Goal: Transaction & Acquisition: Purchase product/service

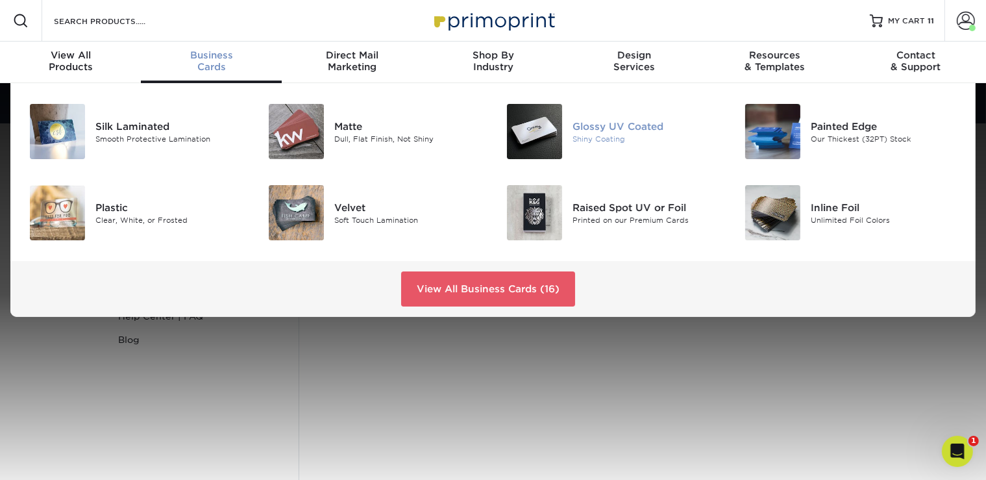
click at [620, 118] on div "Glossy UV Coated Shiny Coating" at bounding box center [651, 131] width 159 height 55
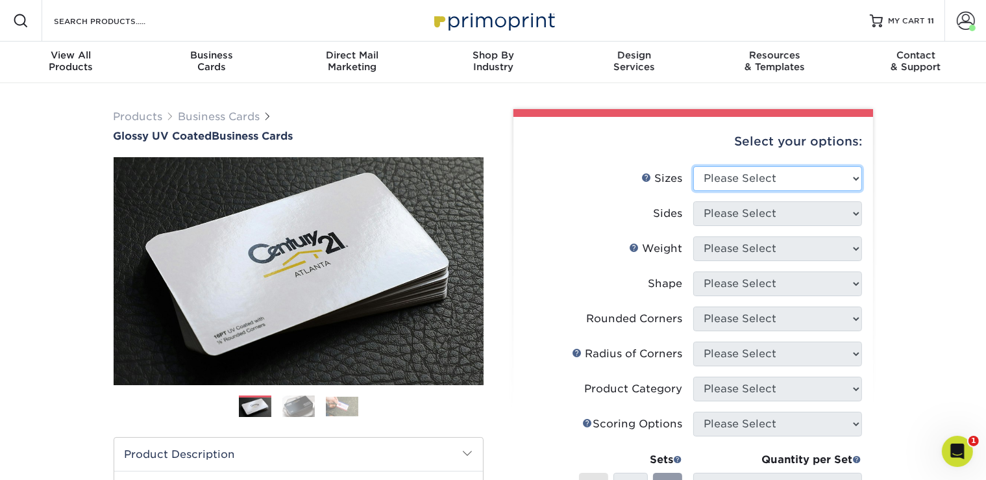
select select "2.00x3.50"
click option "2" x 3.5" - Standard" at bounding box center [0, 0] width 0 height 0
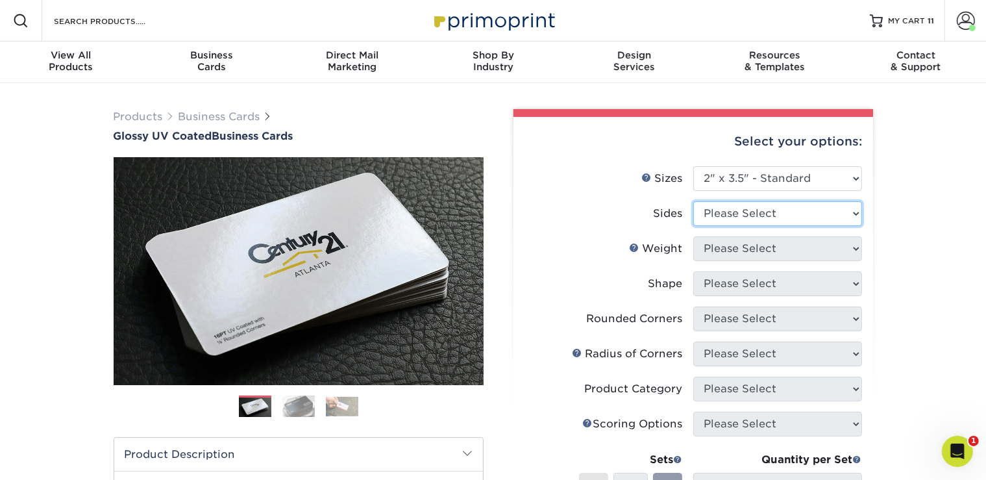
click at [693, 201] on select "Please Select Print Both Sides Print Front Only" at bounding box center [777, 213] width 169 height 25
select select "32d3c223-f82c-492b-b915-ba065a00862f"
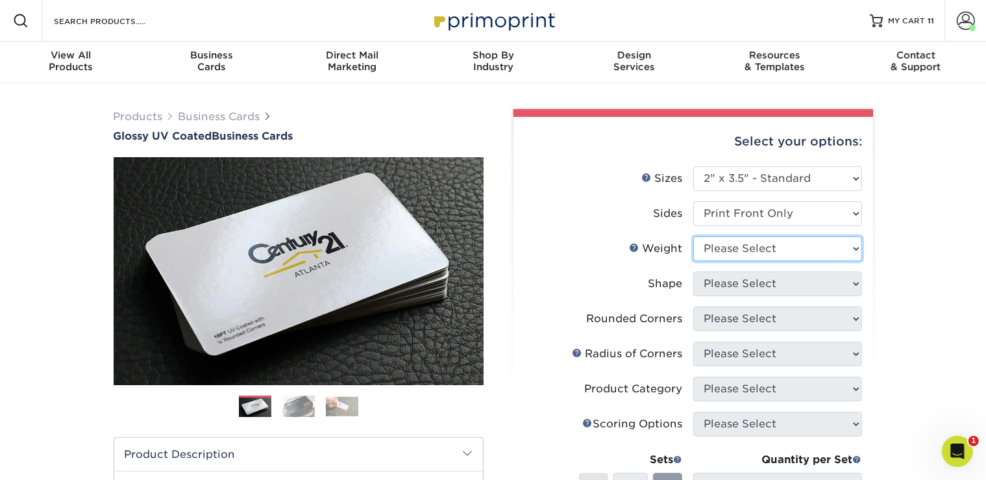
click at [693, 236] on select "Please Select 16PT 14PT" at bounding box center [777, 248] width 169 height 25
select select "16PT"
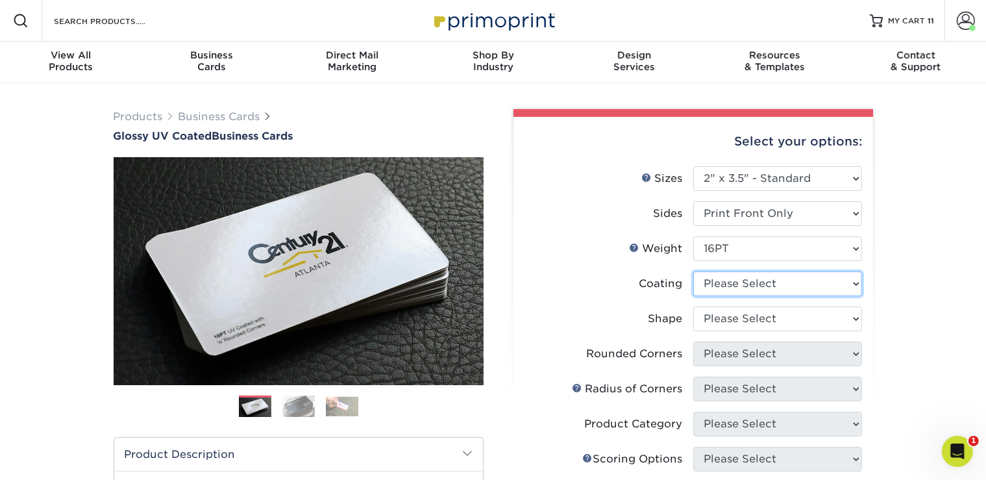
click at [693, 271] on select at bounding box center [777, 283] width 169 height 25
select select "1e8116af-acfc-44b1-83dc-8181aa338834"
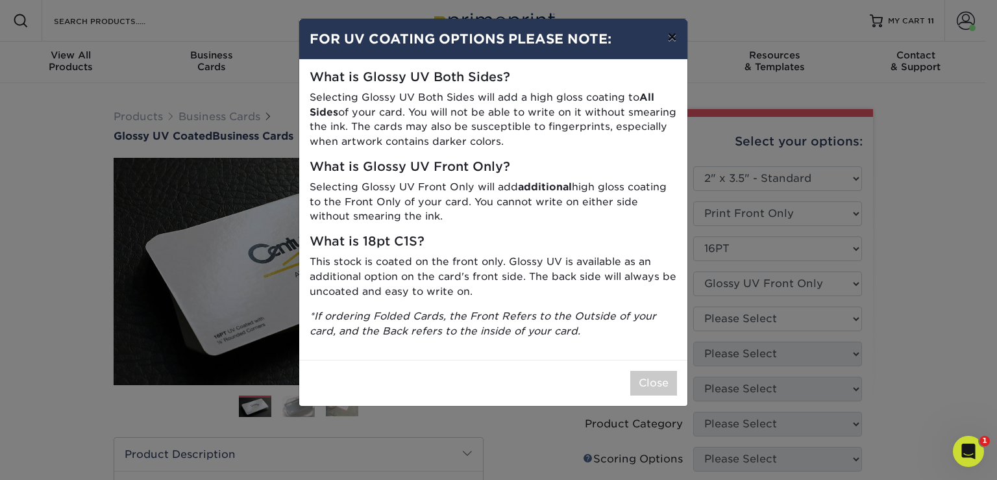
click at [664, 36] on button "×" at bounding box center [672, 37] width 30 height 36
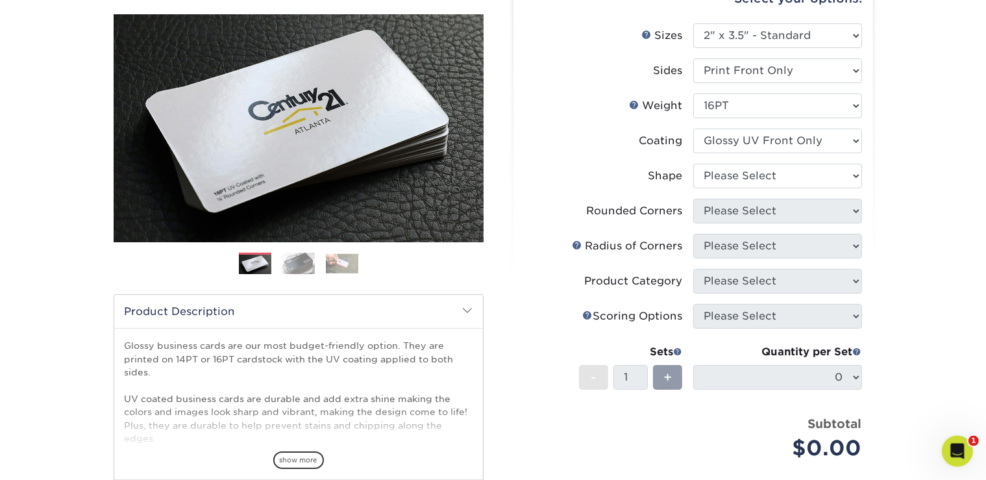
scroll to position [146, 0]
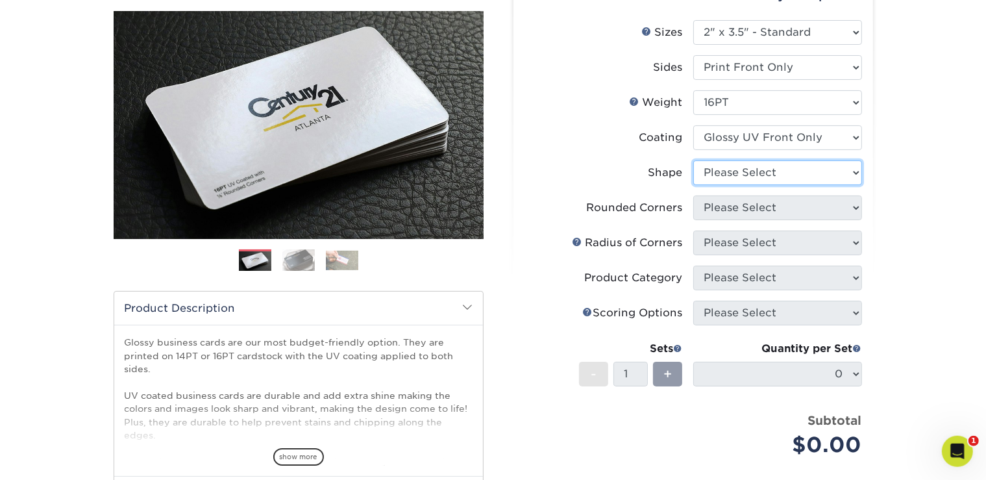
click at [693, 160] on select "Please Select Standard" at bounding box center [777, 172] width 169 height 25
select select "standard"
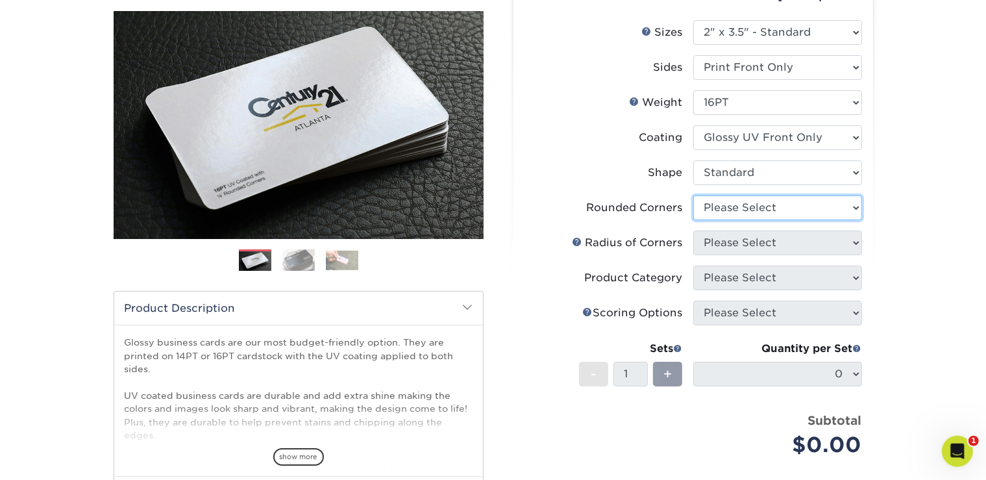
click at [693, 195] on select "Please Select Yes - Round 2 Corners Yes - Round 4 Corners No" at bounding box center [777, 207] width 169 height 25
select select "0"
click option "No" at bounding box center [0, 0] width 0 height 0
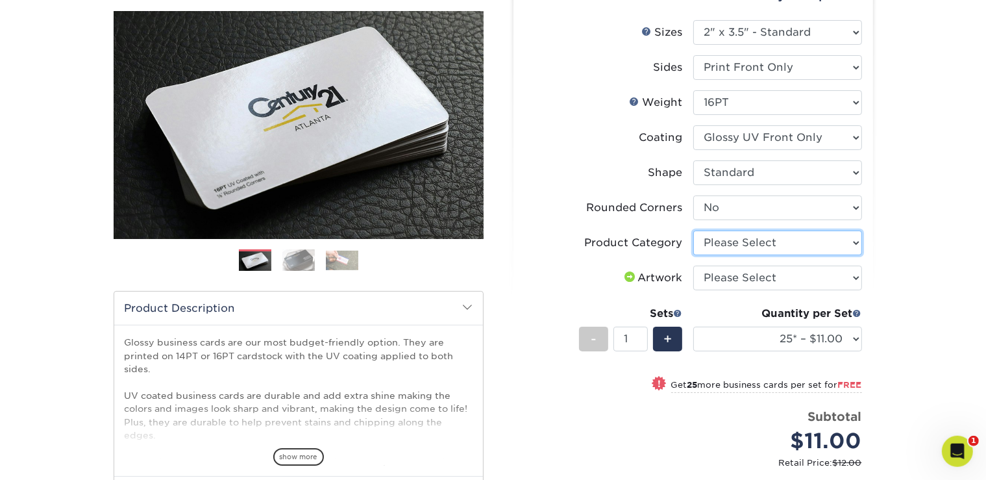
click at [693, 230] on select "Please Select Business Cards" at bounding box center [777, 242] width 169 height 25
select select "3b5148f1-0588-4f88-a218-97bcfdce65c1"
click option "Business Cards" at bounding box center [0, 0] width 0 height 0
click at [693, 265] on select "Please Select I will upload files I need a design - $100" at bounding box center [777, 277] width 169 height 25
select select "upload"
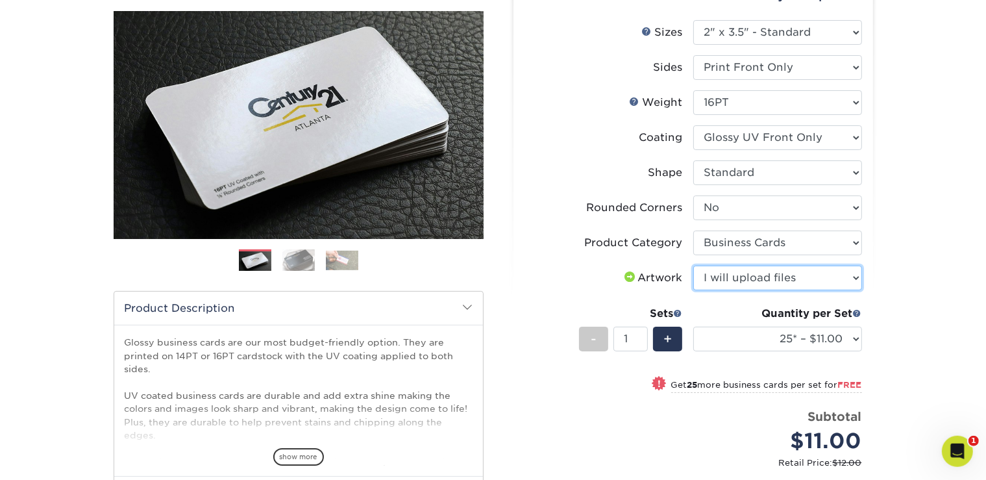
click option "I will upload files" at bounding box center [0, 0] width 0 height 0
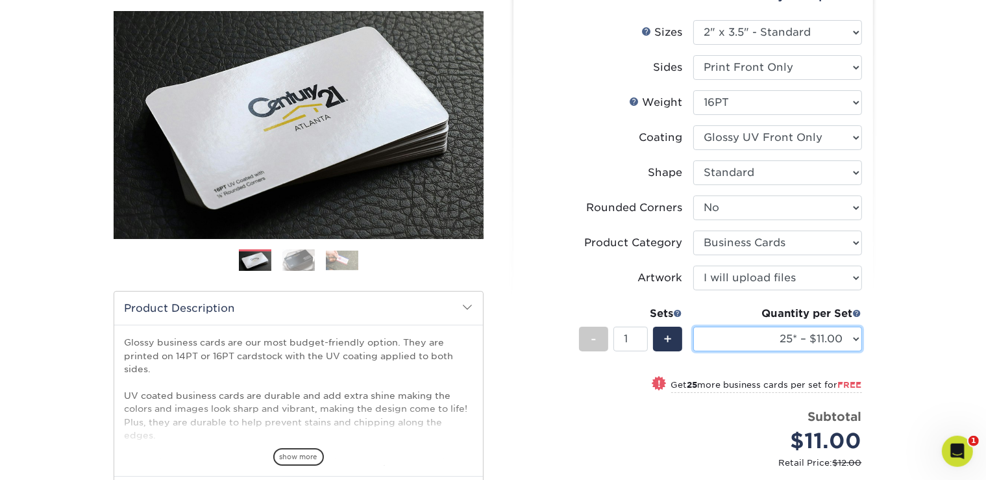
click at [693, 326] on select "25* – $11.00 50* – $11.00 100* – $11.00 250* – $20.00 500 – $39.00 1000 – $49.0…" at bounding box center [777, 338] width 169 height 25
select select "100* – $11.00"
click option "100* – $11.00" at bounding box center [0, 0] width 0 height 0
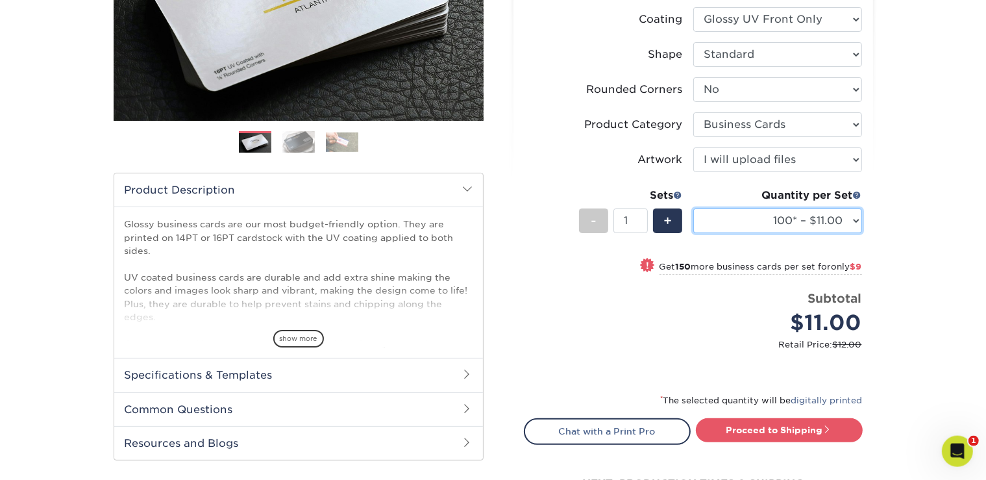
scroll to position [263, 0]
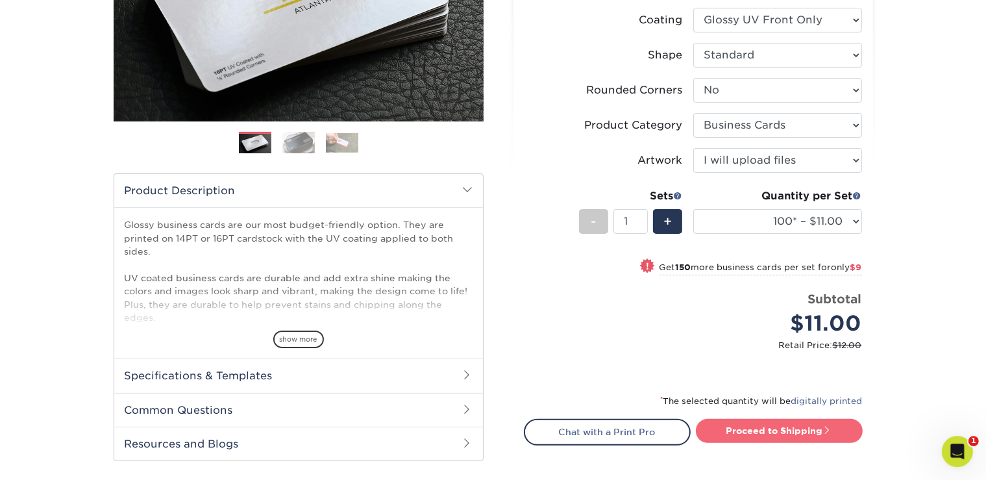
click at [814, 430] on link "Proceed to Shipping" at bounding box center [779, 430] width 167 height 23
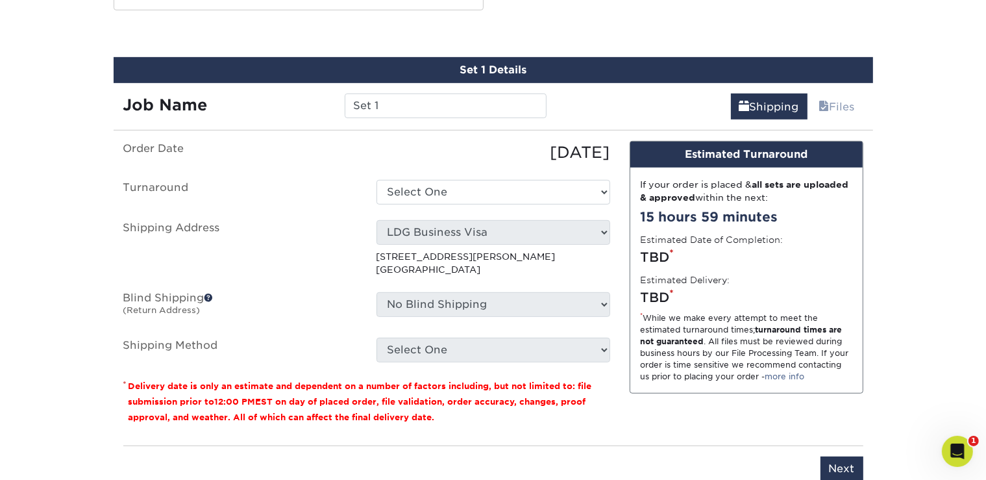
scroll to position [716, 0]
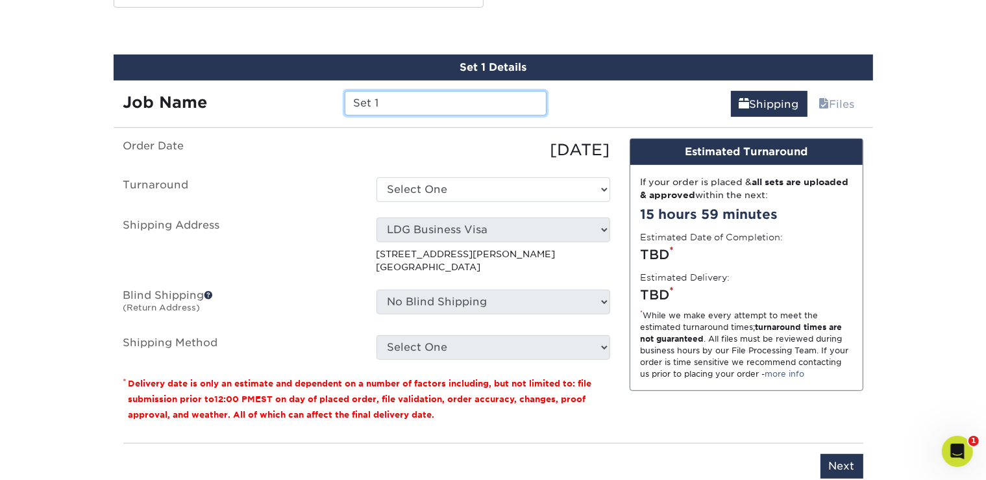
click at [400, 97] on input "Set 1" at bounding box center [446, 103] width 202 height 25
drag, startPoint x: 400, startPoint y: 97, endPoint x: 305, endPoint y: 100, distance: 95.4
click at [345, 100] on input "Set 1" at bounding box center [446, 103] width 202 height 25
type input "Emma B-Cards"
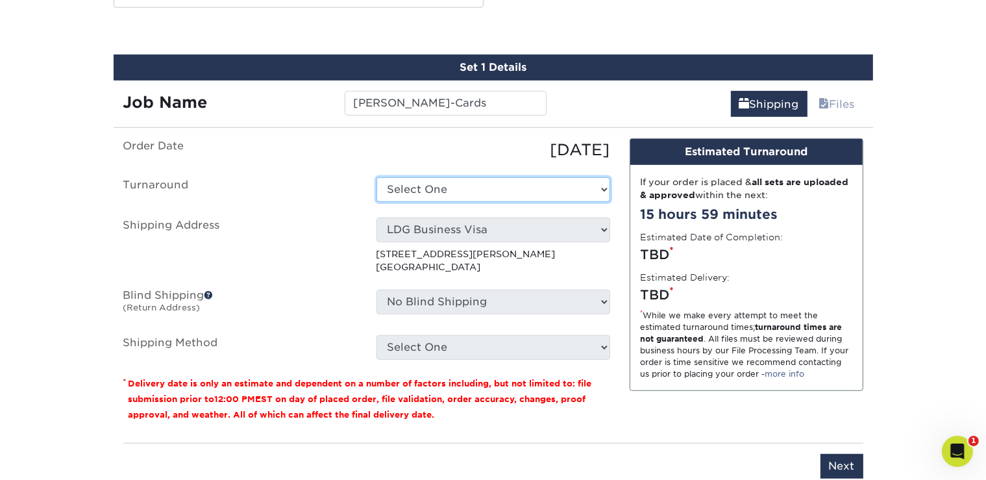
click at [376, 177] on select "Select One 2-4 Business Days 2 Day Next Business Day" at bounding box center [493, 189] width 234 height 25
select select "9275fb7e-605f-4175-9adb-492b9a3c4516"
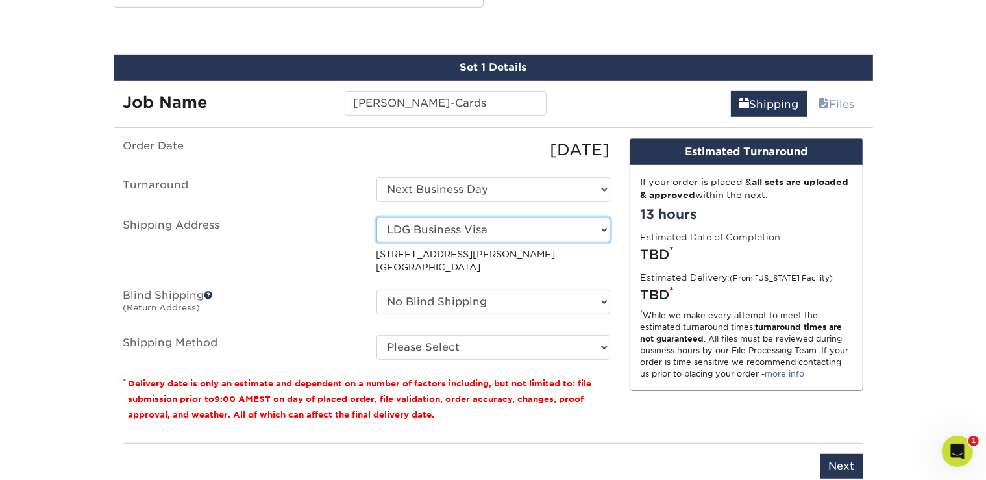
select select "248931"
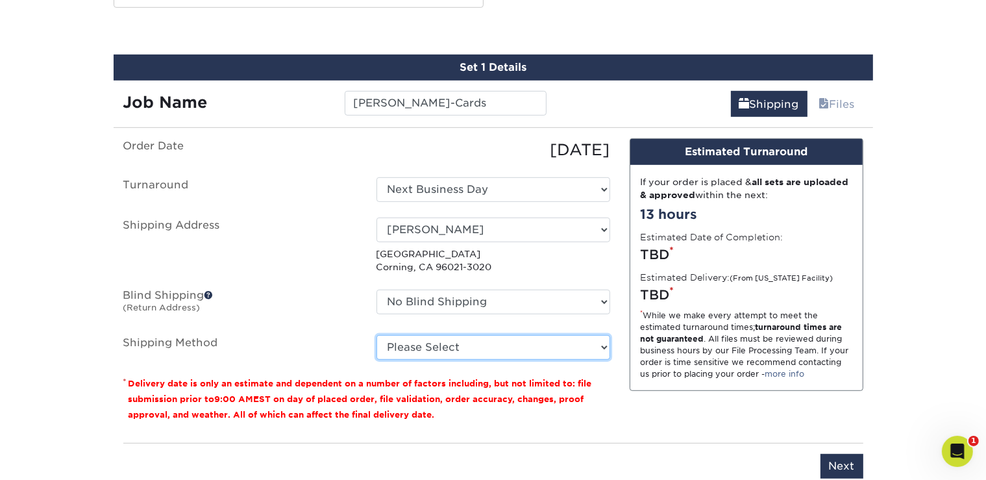
click at [376, 335] on select "Please Select Ground Shipping (+$7.84) 3 Day Shipping Service (+$26.66) 2 Day A…" at bounding box center [493, 347] width 234 height 25
select select "03"
click option "Ground Shipping (+$7.84)" at bounding box center [0, 0] width 0 height 0
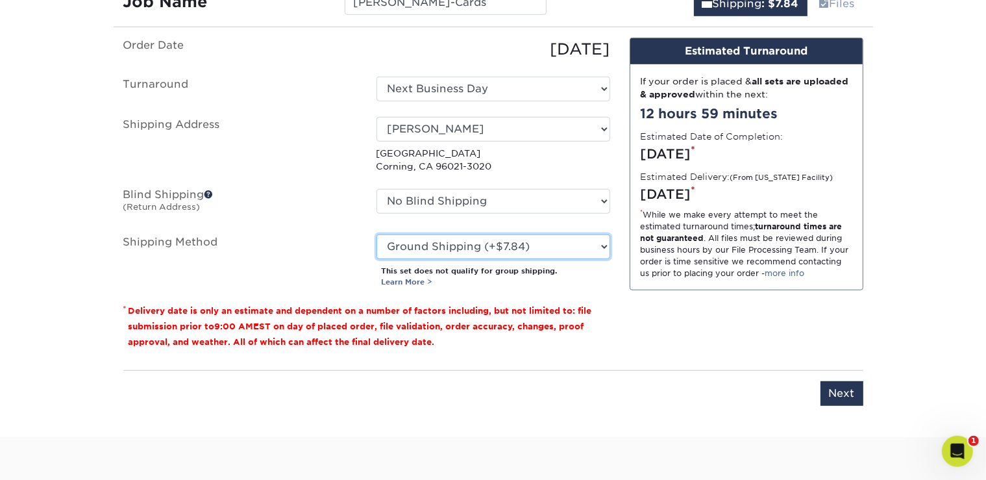
scroll to position [818, 0]
click at [840, 393] on input "Next" at bounding box center [841, 392] width 43 height 25
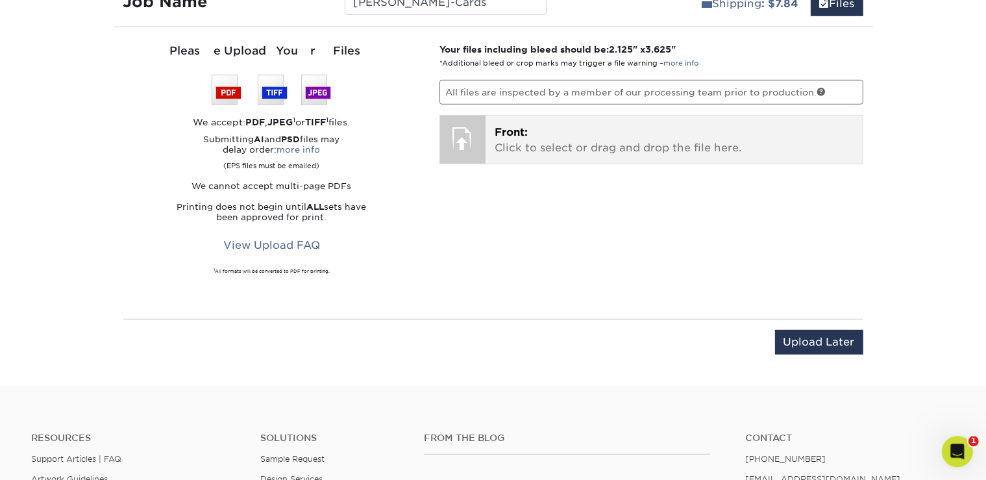
click at [469, 140] on div at bounding box center [462, 137] width 45 height 45
click at [528, 138] on p "Front: Click to select or drag and drop the file here." at bounding box center [673, 139] width 359 height 31
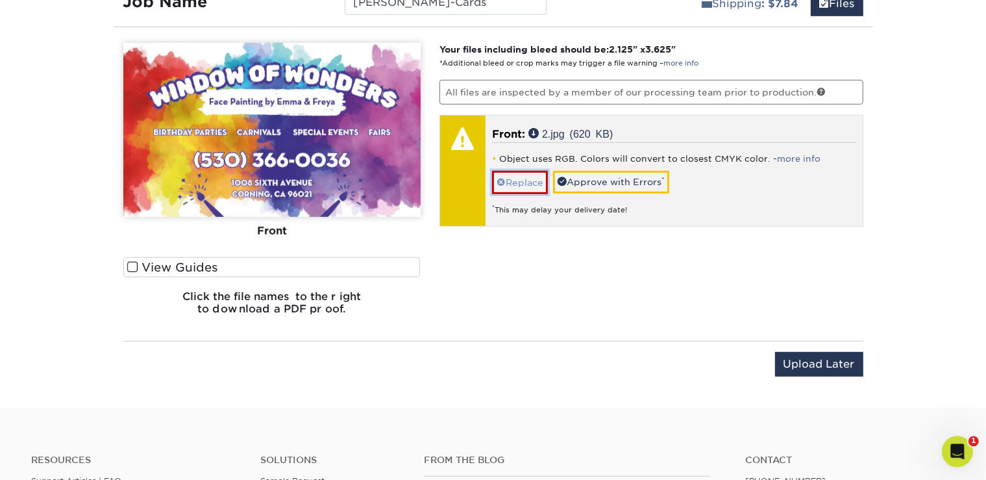
click at [542, 175] on link "Replace" at bounding box center [520, 181] width 56 height 23
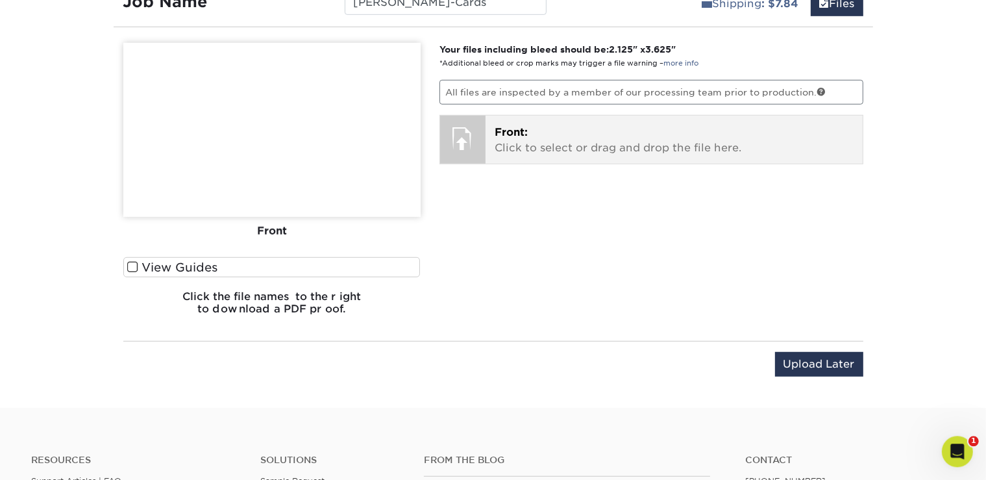
click at [541, 148] on p "Front: Click to select or drag and drop the file here." at bounding box center [673, 139] width 359 height 31
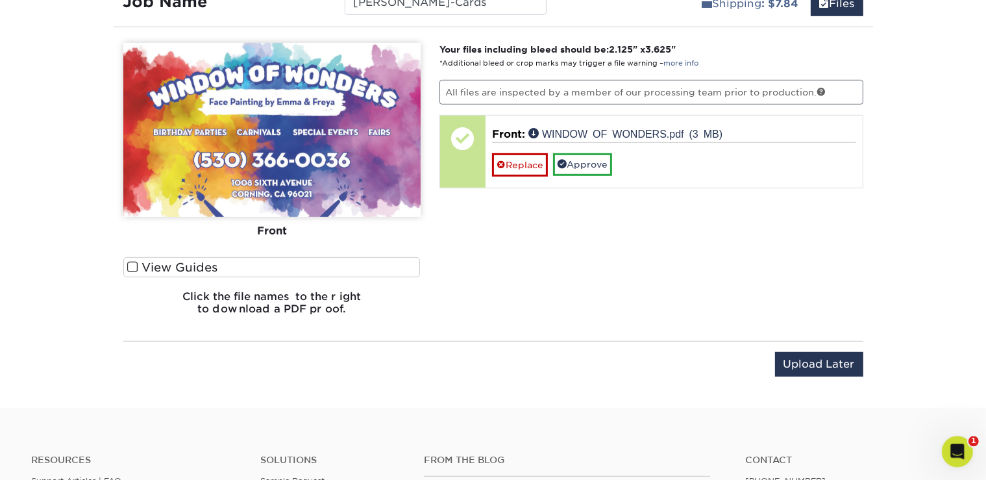
click at [142, 264] on label "View Guides" at bounding box center [271, 266] width 297 height 20
click at [0, 0] on input "View Guides" at bounding box center [0, 0] width 0 height 0
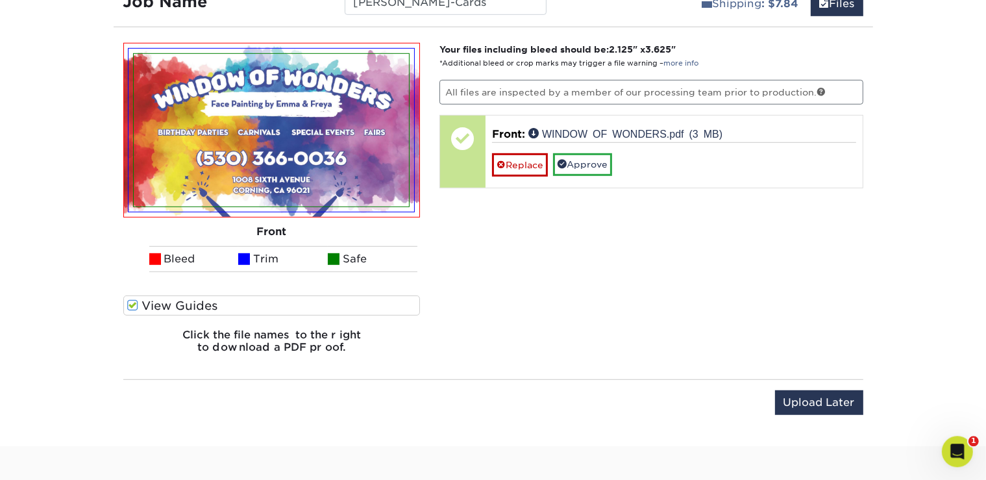
click at [141, 264] on ul "Bleed Trim Safe" at bounding box center [271, 258] width 297 height 26
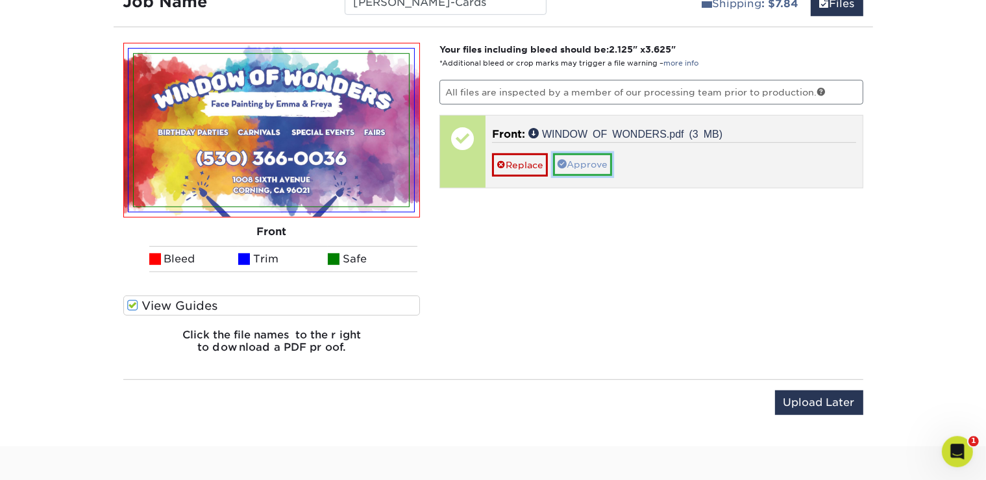
click at [575, 154] on link "Approve" at bounding box center [582, 164] width 59 height 22
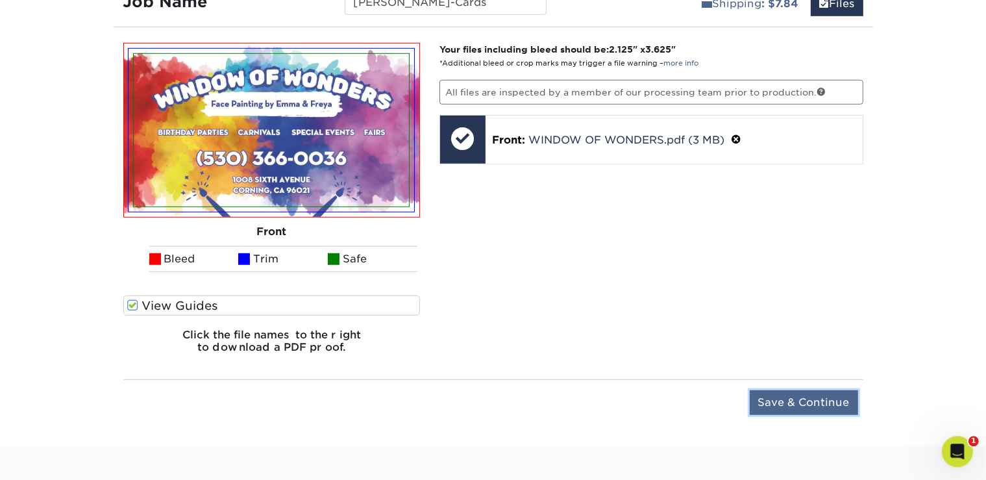
click at [796, 397] on input "Save & Continue" at bounding box center [804, 401] width 108 height 25
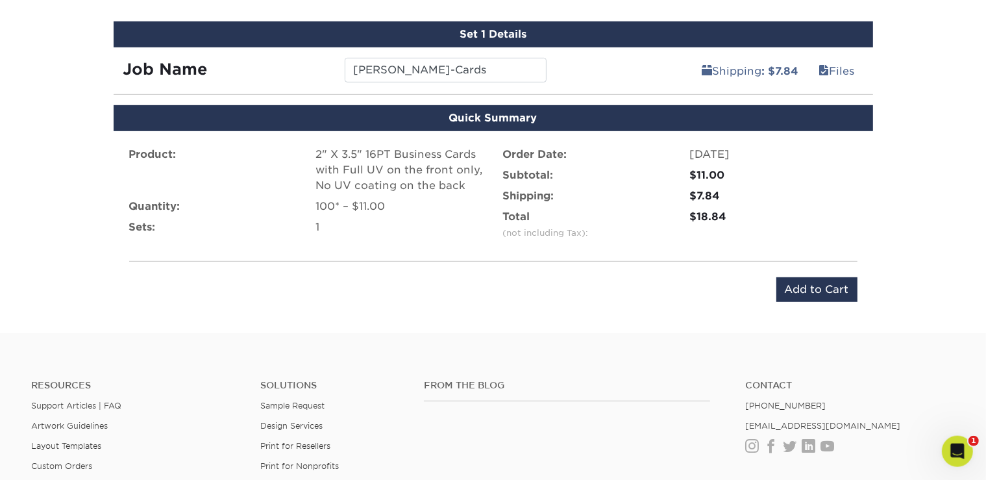
scroll to position [750, 0]
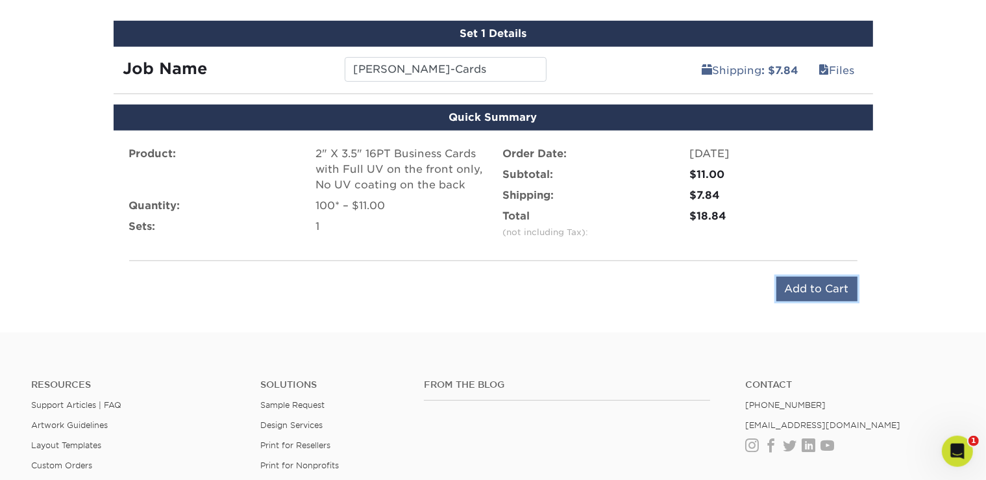
click at [814, 283] on input "Add to Cart" at bounding box center [816, 288] width 81 height 25
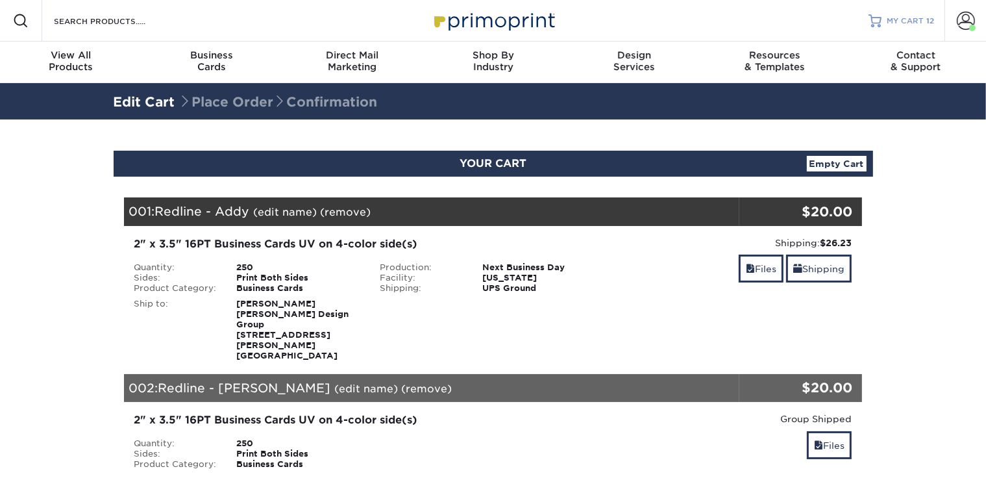
click at [899, 28] on link "MY CART 12" at bounding box center [901, 21] width 66 height 42
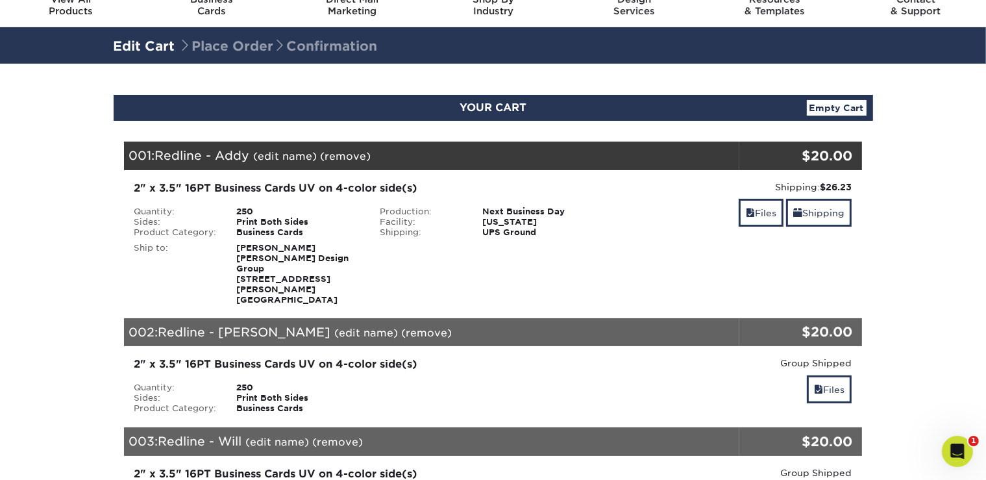
scroll to position [56, 0]
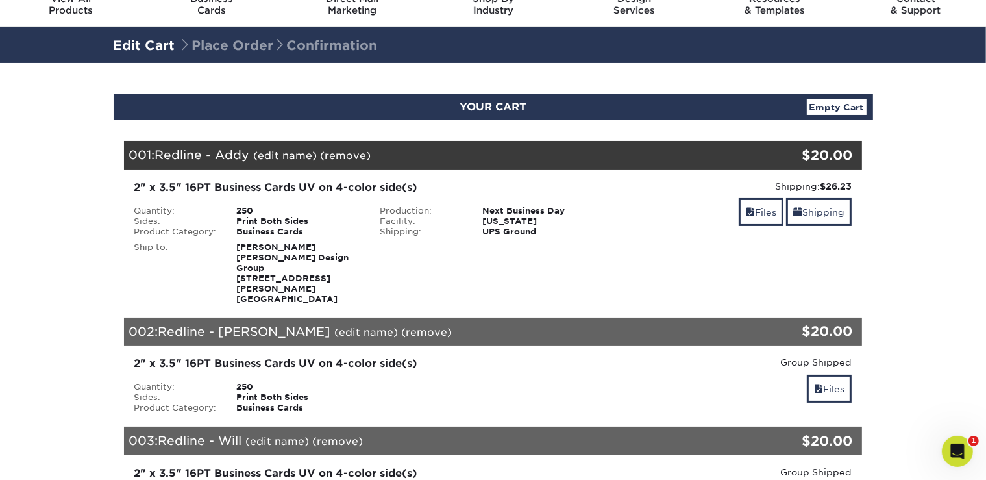
click at [354, 156] on link "(remove)" at bounding box center [346, 155] width 51 height 12
click at [590, 156] on link "Yes" at bounding box center [586, 155] width 18 height 12
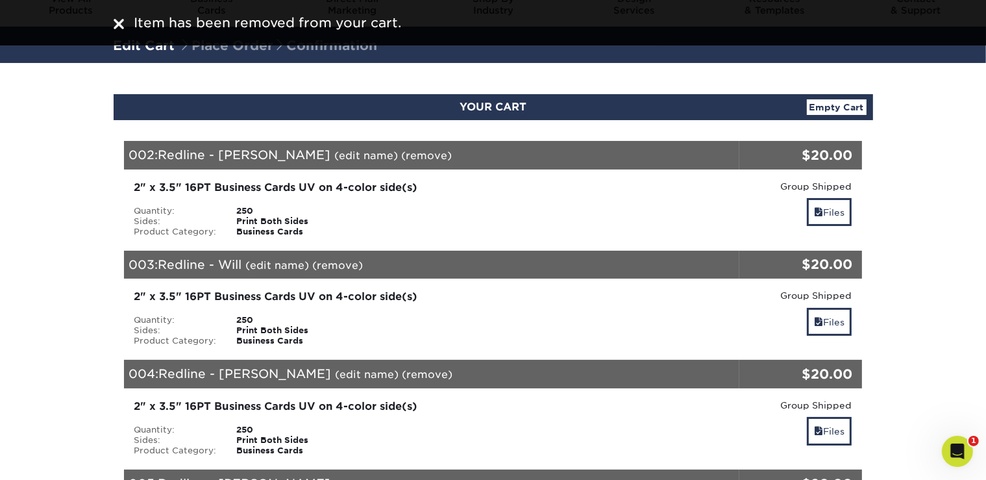
click at [402, 151] on link "(remove)" at bounding box center [427, 155] width 51 height 12
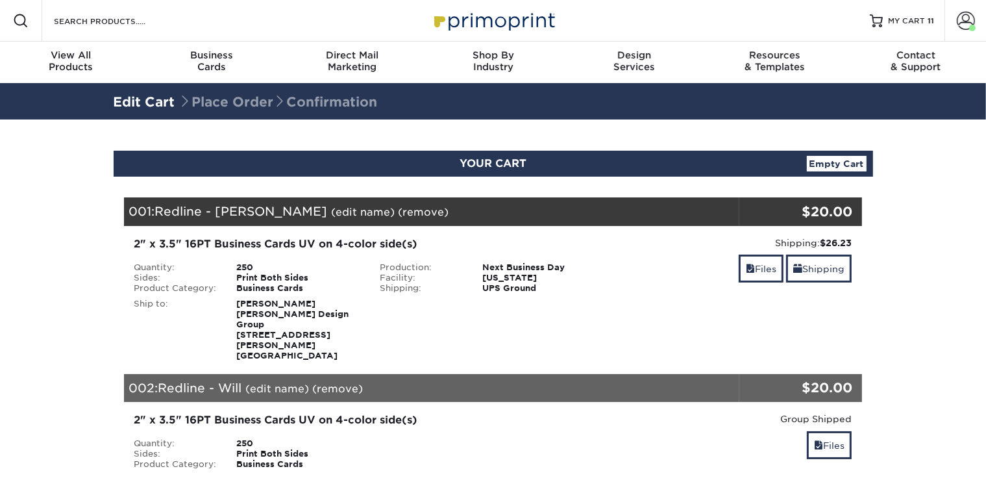
click at [398, 212] on link "(remove)" at bounding box center [423, 212] width 51 height 12
click at [655, 212] on link "Yes" at bounding box center [664, 212] width 18 height 12
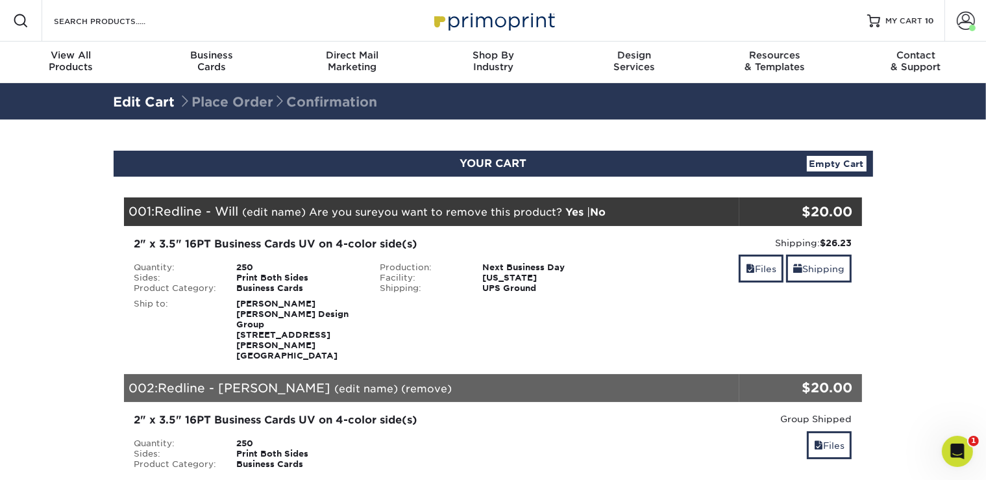
click at [577, 211] on link "Yes" at bounding box center [575, 212] width 18 height 12
click at [398, 210] on link "(remove)" at bounding box center [423, 212] width 51 height 12
click at [655, 210] on link "Yes" at bounding box center [664, 212] width 18 height 12
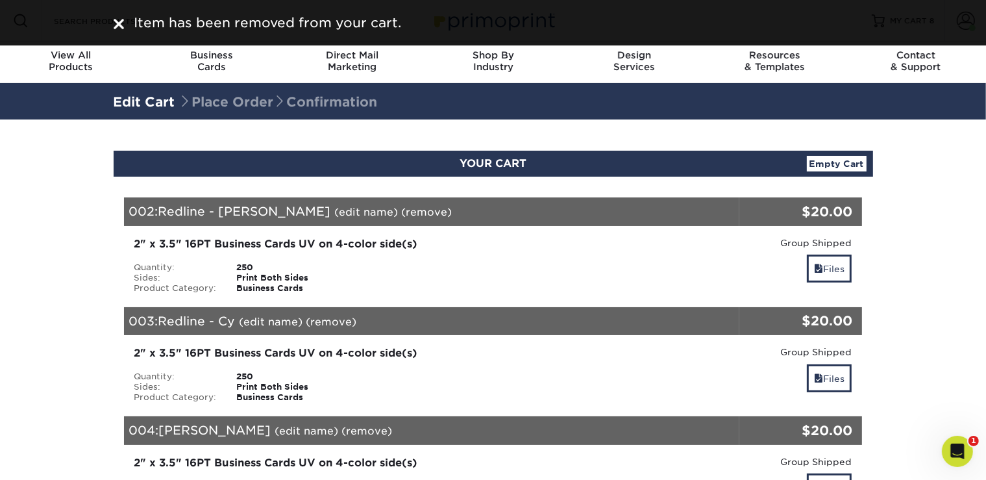
click at [402, 208] on link "(remove)" at bounding box center [427, 212] width 51 height 12
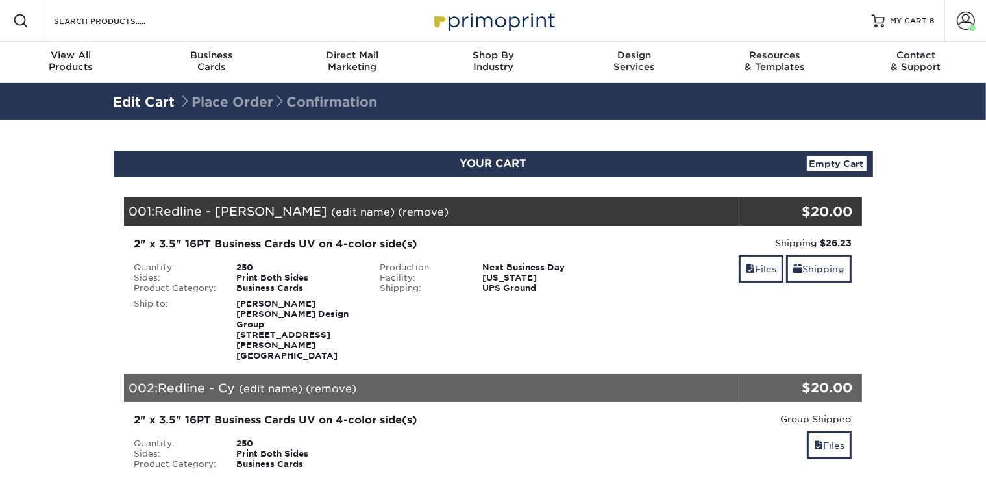
click at [398, 209] on link "(remove)" at bounding box center [423, 212] width 51 height 12
click at [655, 212] on link "Yes" at bounding box center [664, 212] width 18 height 12
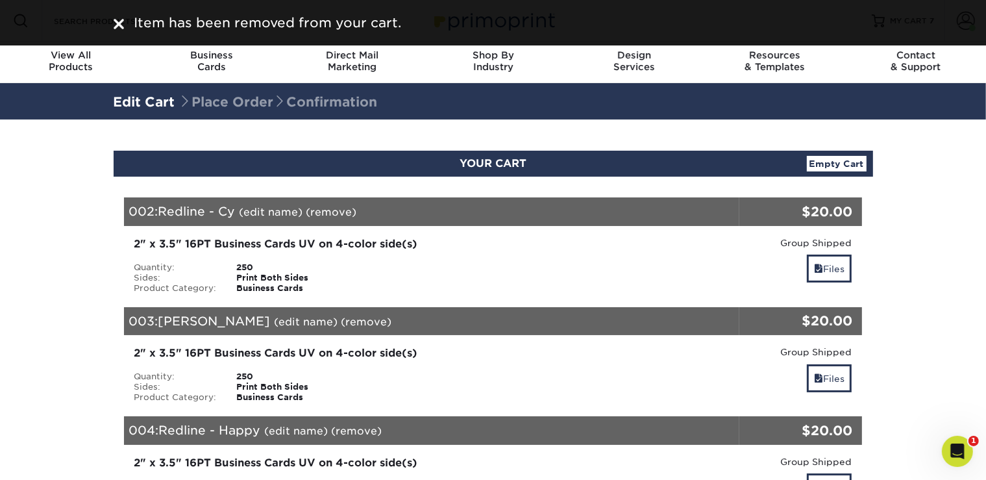
click at [326, 214] on link "(remove)" at bounding box center [331, 212] width 51 height 12
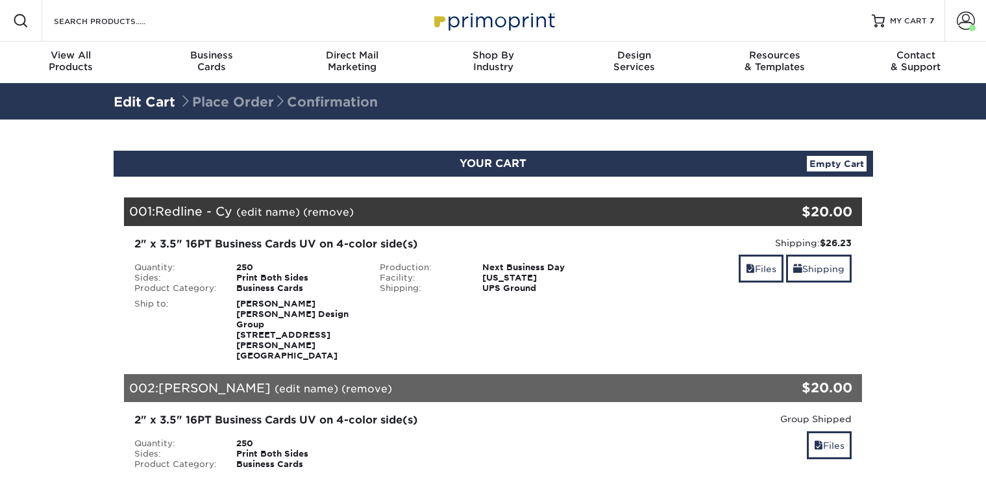
click at [305, 208] on link "(remove)" at bounding box center [328, 212] width 51 height 12
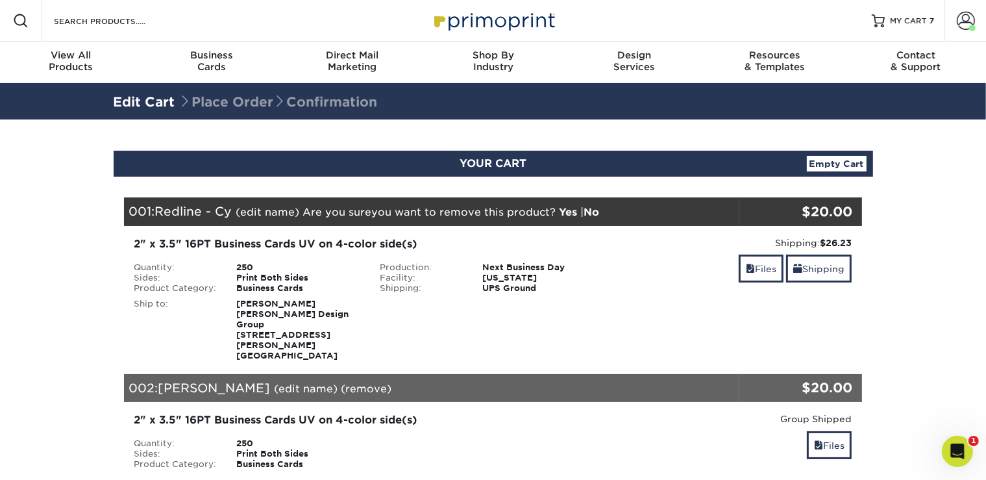
click at [567, 210] on link "Yes" at bounding box center [568, 212] width 18 height 12
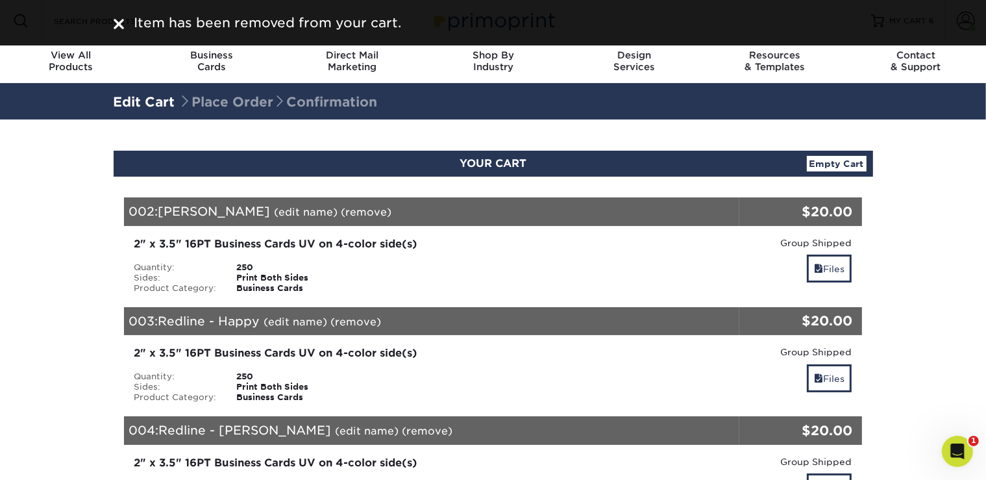
click at [369, 210] on link "(remove)" at bounding box center [366, 212] width 51 height 12
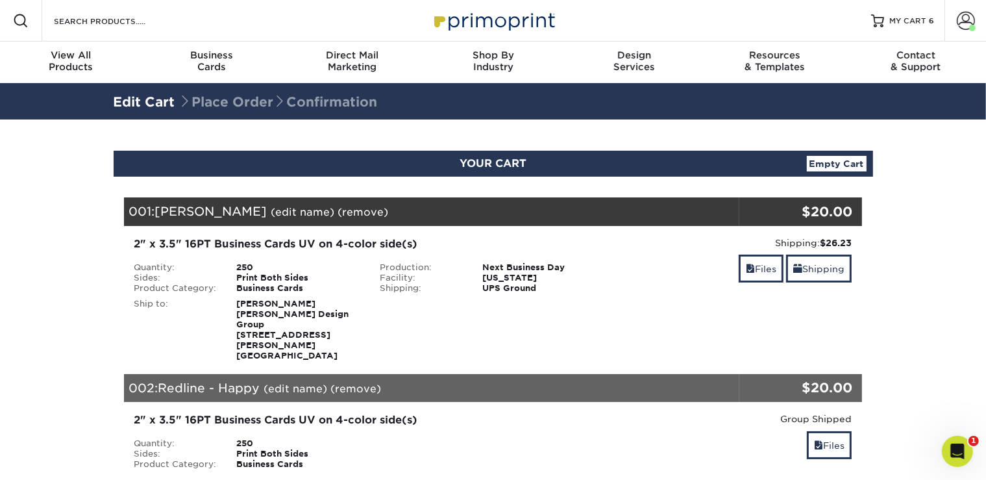
click at [353, 210] on link "(remove)" at bounding box center [363, 212] width 51 height 12
click at [598, 210] on link "Yes" at bounding box center [603, 212] width 18 height 12
click at [349, 209] on link "(remove)" at bounding box center [353, 212] width 51 height 12
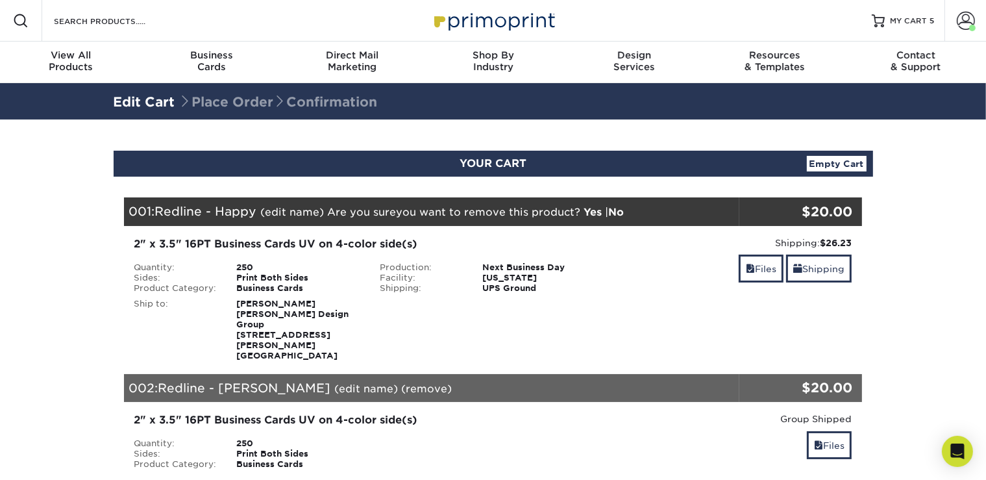
click at [597, 209] on link "Yes" at bounding box center [593, 212] width 18 height 12
click at [398, 210] on link "(remove)" at bounding box center [423, 212] width 51 height 12
click at [655, 208] on link "Yes" at bounding box center [664, 212] width 18 height 12
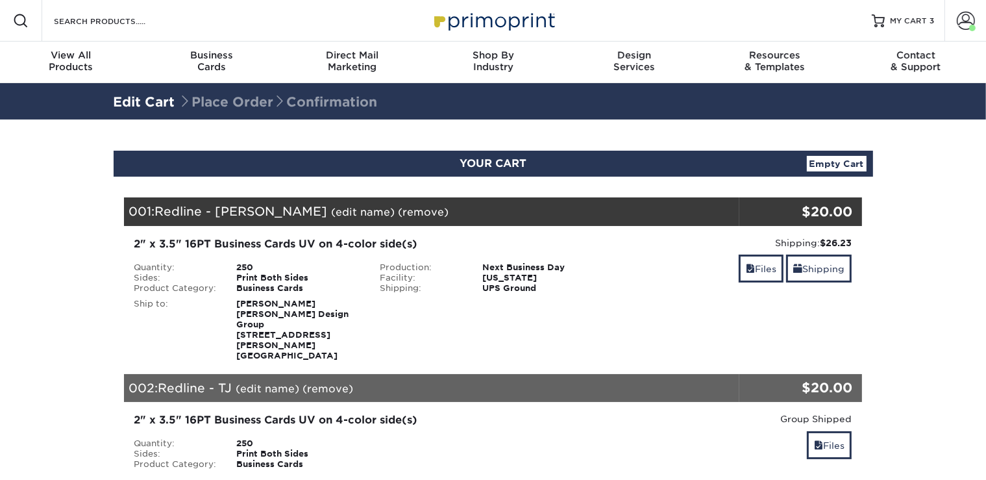
click at [398, 212] on link "(remove)" at bounding box center [423, 212] width 51 height 12
click at [655, 208] on link "Yes" at bounding box center [664, 212] width 18 height 12
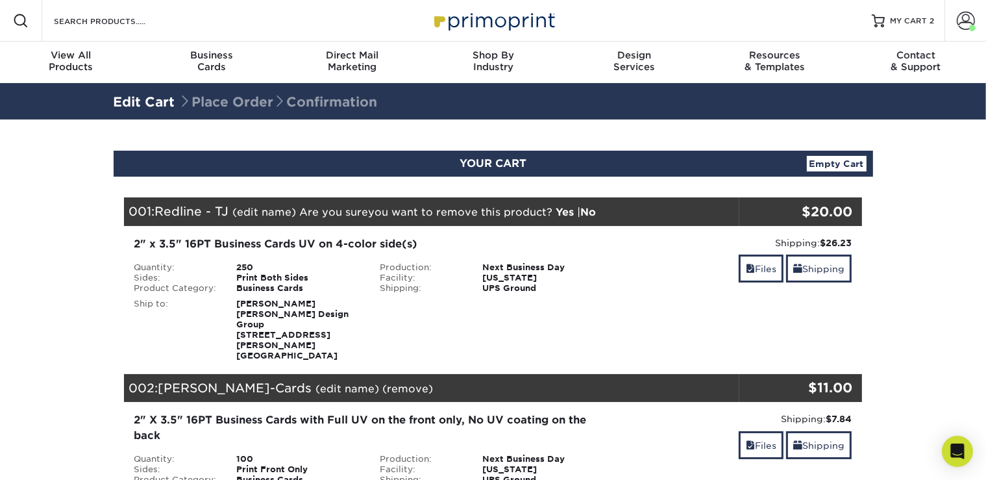
click at [563, 212] on link "Yes" at bounding box center [565, 212] width 18 height 12
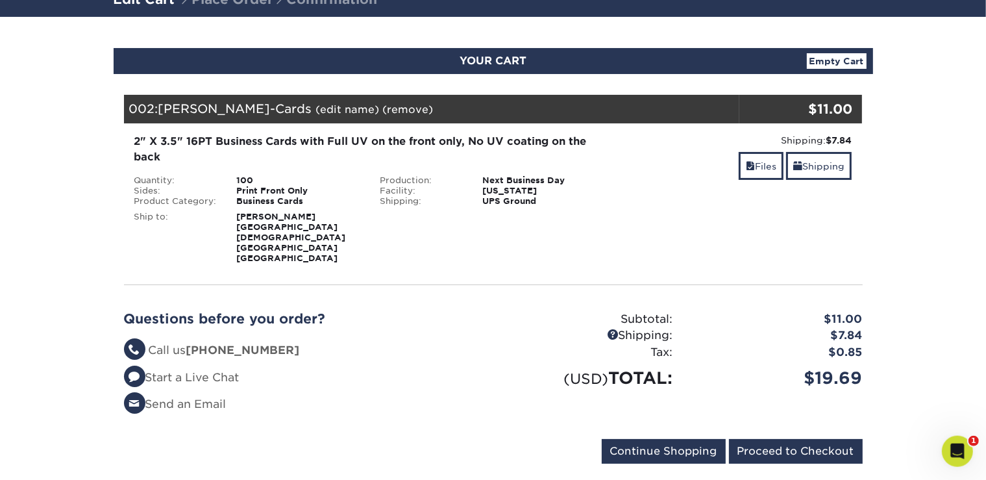
scroll to position [135, 0]
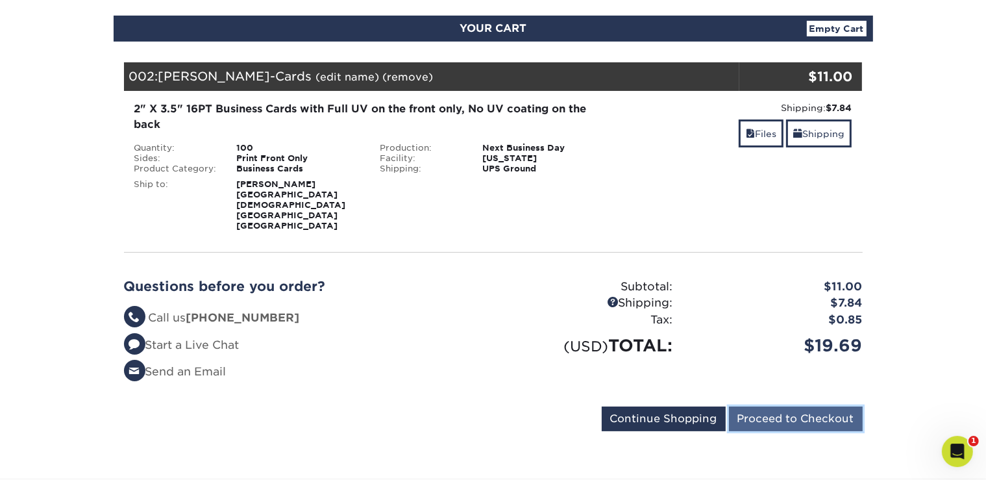
click at [759, 407] on input "Proceed to Checkout" at bounding box center [796, 418] width 134 height 25
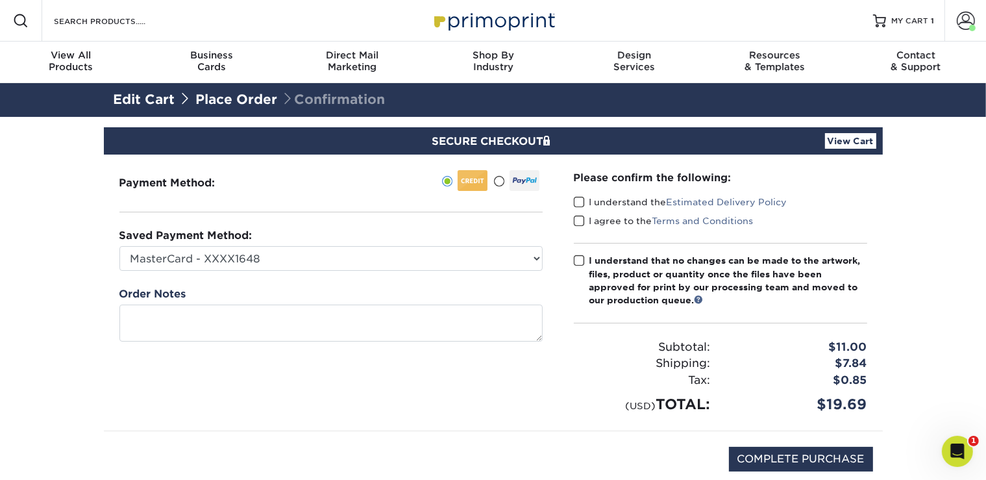
click at [496, 181] on span at bounding box center [498, 181] width 11 height 12
click at [0, 0] on input "radio" at bounding box center [0, 0] width 0 height 0
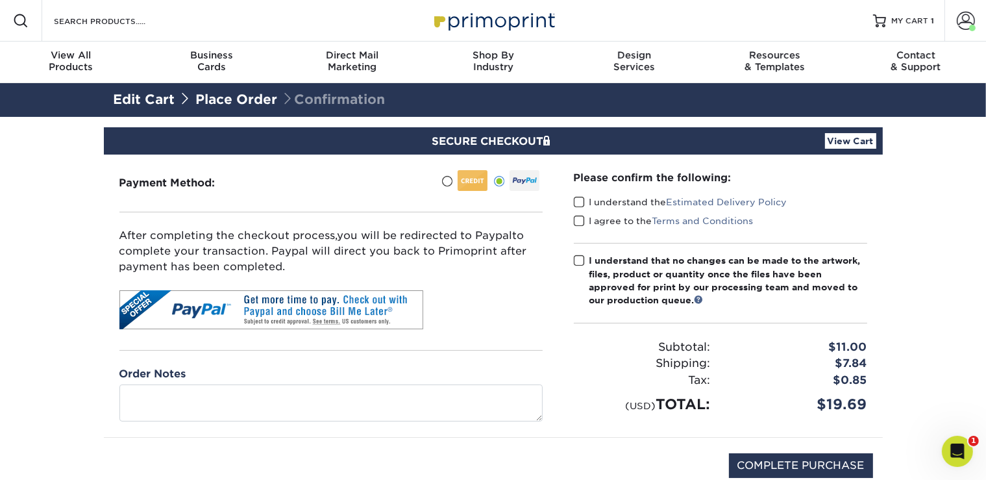
click at [578, 196] on span at bounding box center [579, 202] width 11 height 12
click at [0, 0] on input "I understand the Estimated Delivery Policy" at bounding box center [0, 0] width 0 height 0
click at [578, 217] on span at bounding box center [579, 221] width 11 height 12
click at [0, 0] on input "I agree to the Terms and Conditions" at bounding box center [0, 0] width 0 height 0
click at [580, 260] on span at bounding box center [579, 260] width 11 height 12
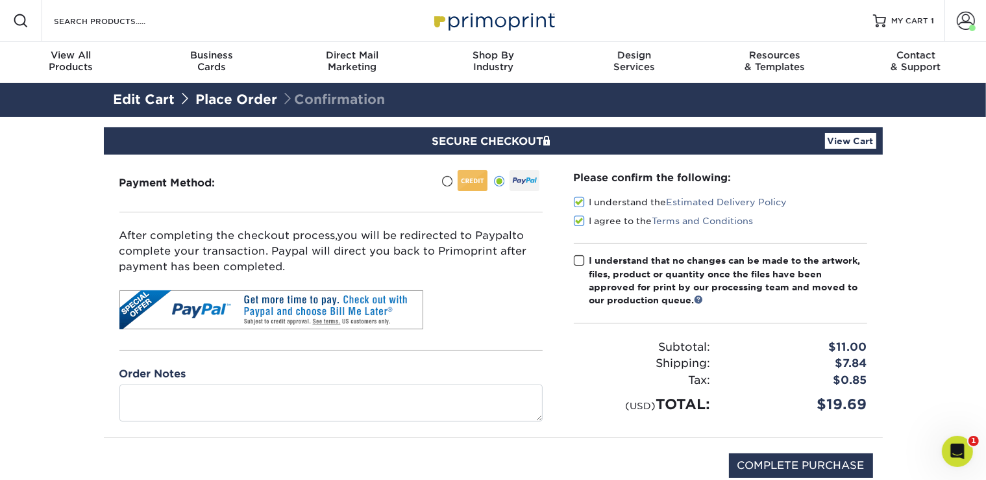
click at [0, 0] on input "I understand that no changes can be made to the artwork, files, product or quan…" at bounding box center [0, 0] width 0 height 0
click at [794, 457] on input "COMPLETE PURCHASE" at bounding box center [801, 465] width 144 height 25
type input "PROCESSING, PLEASE WAIT..."
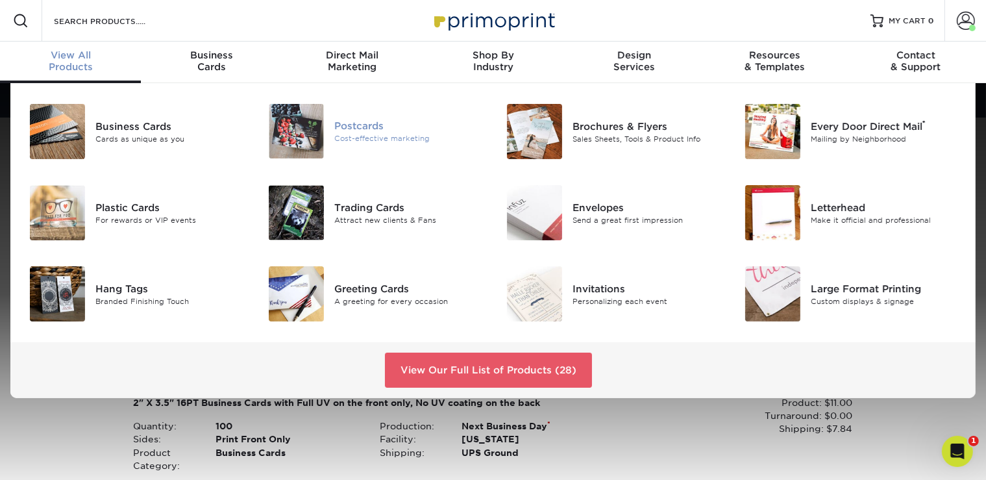
click at [352, 121] on div "Postcards" at bounding box center [408, 126] width 149 height 14
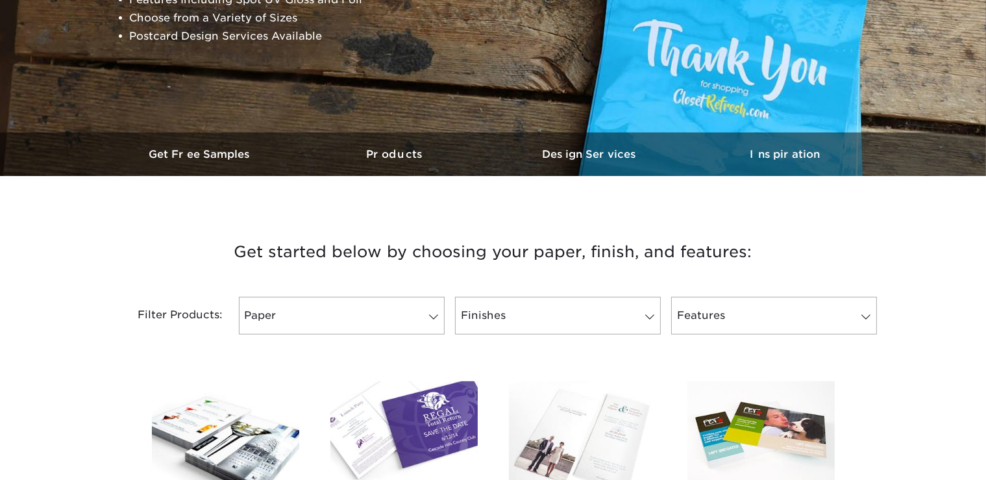
scroll to position [462, 0]
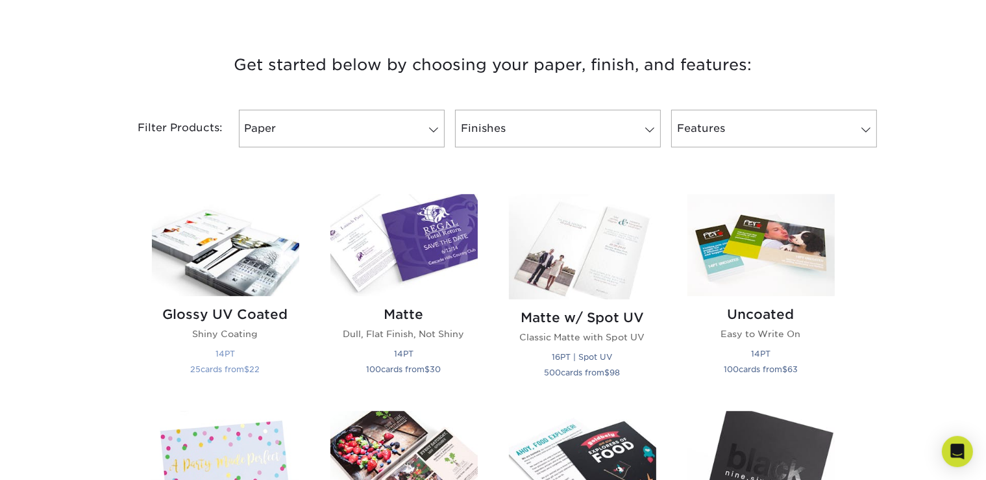
click at [217, 237] on img at bounding box center [225, 245] width 147 height 102
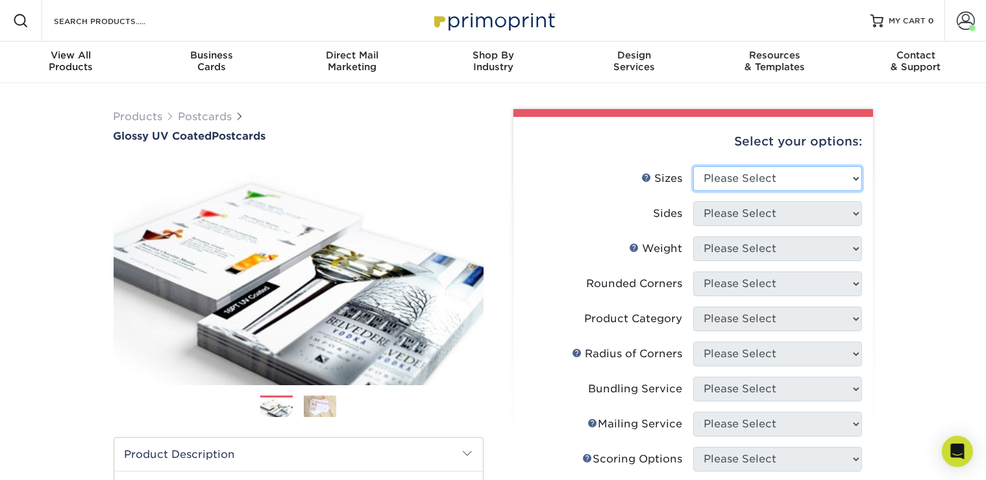
click at [780, 179] on select "Please Select 1.5" x 7" 2" x 4" 2" x 6" 2" x 7" 2" x 8" 2.12" x 5.5" 2.12" x 5.…" at bounding box center [777, 178] width 169 height 25
select select "4.00x6.00"
click option "4" x 6"" at bounding box center [0, 0] width 0 height 0
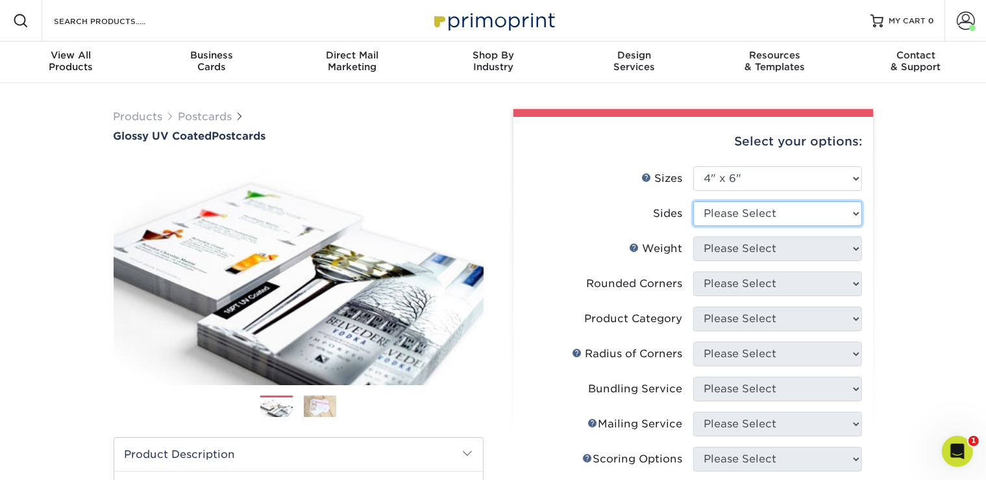
click at [693, 201] on select "Please Select Print Both Sides Print Front Only" at bounding box center [777, 213] width 169 height 25
select select "13abbda7-1d64-4f25-8bb2-c179b224825d"
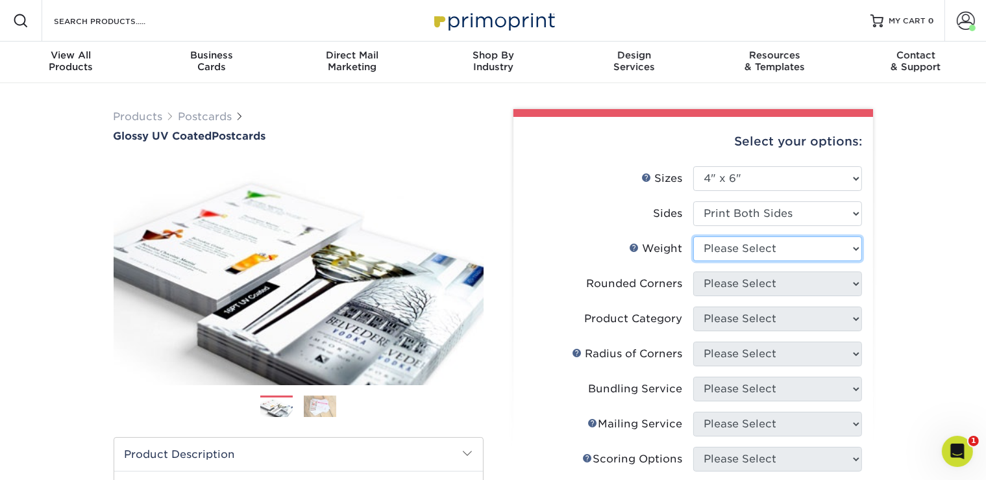
click at [693, 236] on select "Please Select 14PT 16PT 18PT C1S" at bounding box center [777, 248] width 169 height 25
select select "16PT"
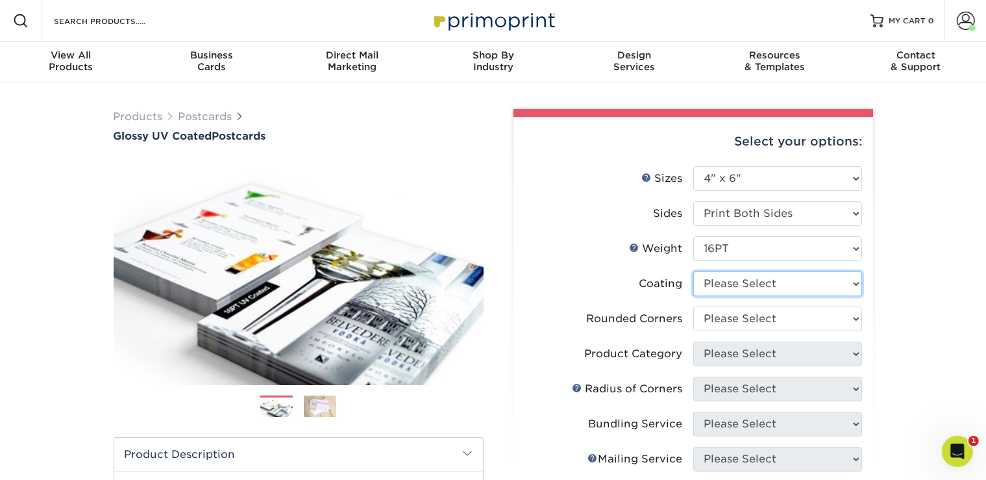
click at [693, 271] on select at bounding box center [777, 283] width 169 height 25
select select "ae367451-b2b8-45df-a344-0f05b6a12993"
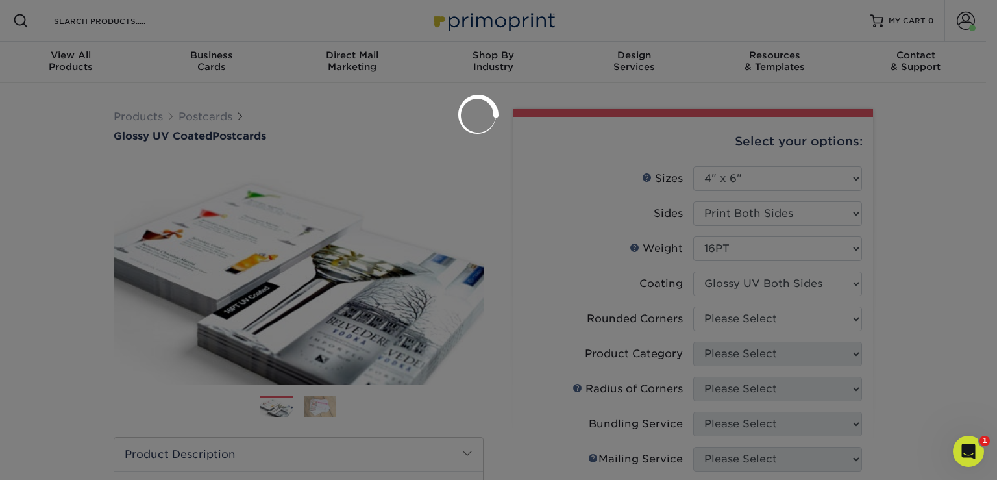
click at [751, 326] on div at bounding box center [498, 240] width 997 height 480
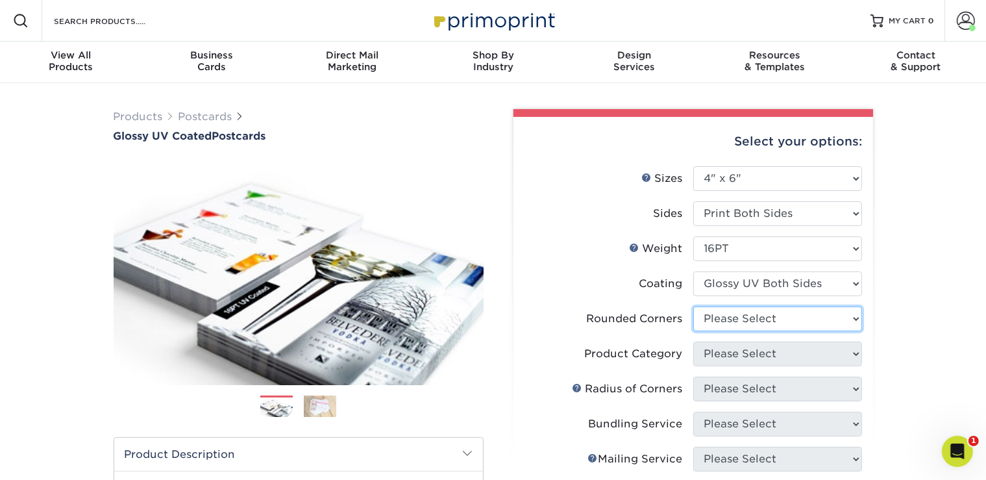
click at [693, 306] on select "Please Select Yes - Round 4 Corners No" at bounding box center [777, 318] width 169 height 25
select select "0"
click option "No" at bounding box center [0, 0] width 0 height 0
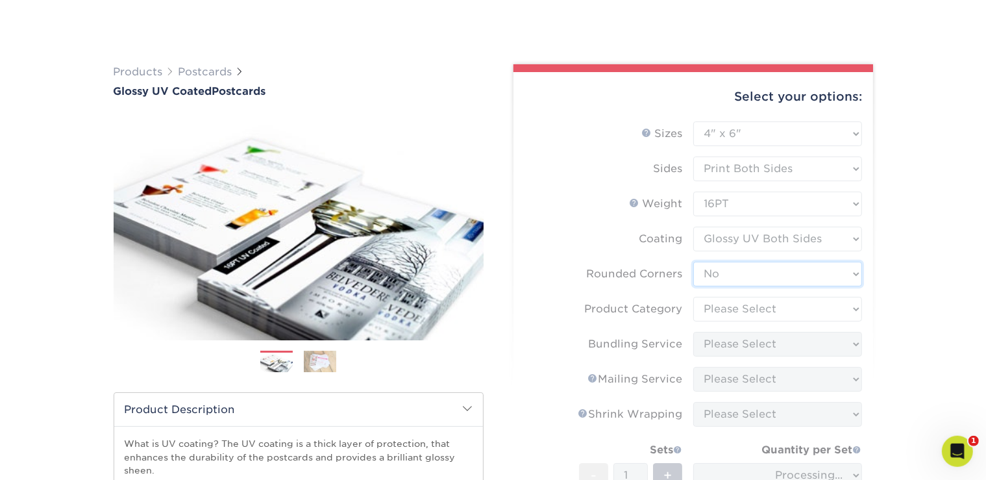
scroll to position [114, 0]
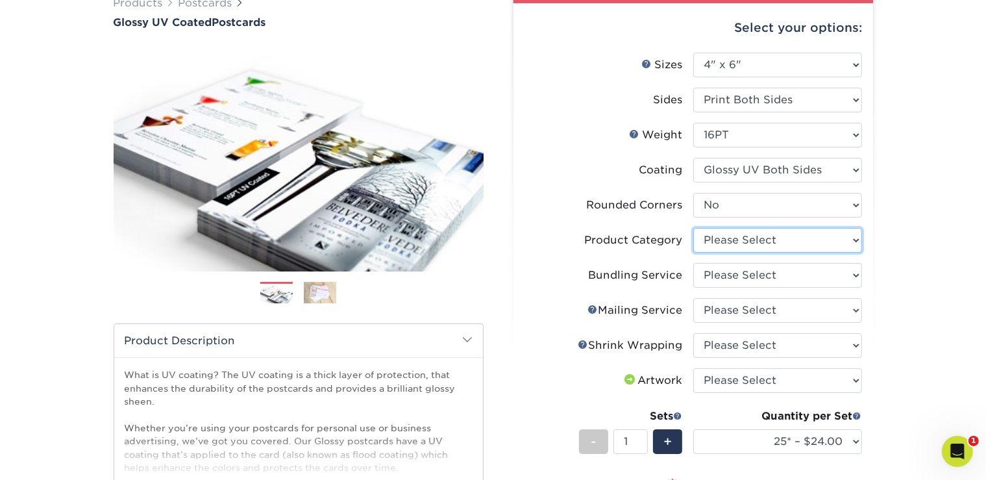
click at [693, 228] on select "Please Select Postcards" at bounding box center [777, 240] width 169 height 25
select select "9b7272e0-d6c8-4c3c-8e97-d3a1bcdab858"
click option "Postcards" at bounding box center [0, 0] width 0 height 0
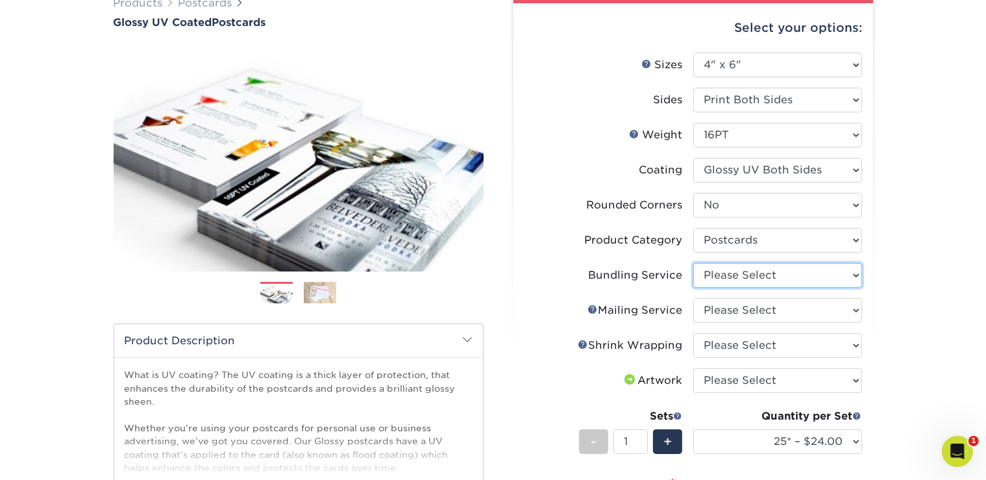
click at [693, 263] on select "Please Select No Bundling Services Yes, Bundles of 50 (+2 Days) Yes, Bundles of…" at bounding box center [777, 275] width 169 height 25
select select "58689abb-25c0-461c-a4c3-a80b627d6649"
click option "No Bundling Services" at bounding box center [0, 0] width 0 height 0
click at [693, 298] on select "Please Select No Direct Mailing Service No, I will mail/stamp/imprint Direct Ma…" at bounding box center [777, 310] width 169 height 25
select select "3e5e9bdd-d78a-4c28-a41d-fe1407925ca6"
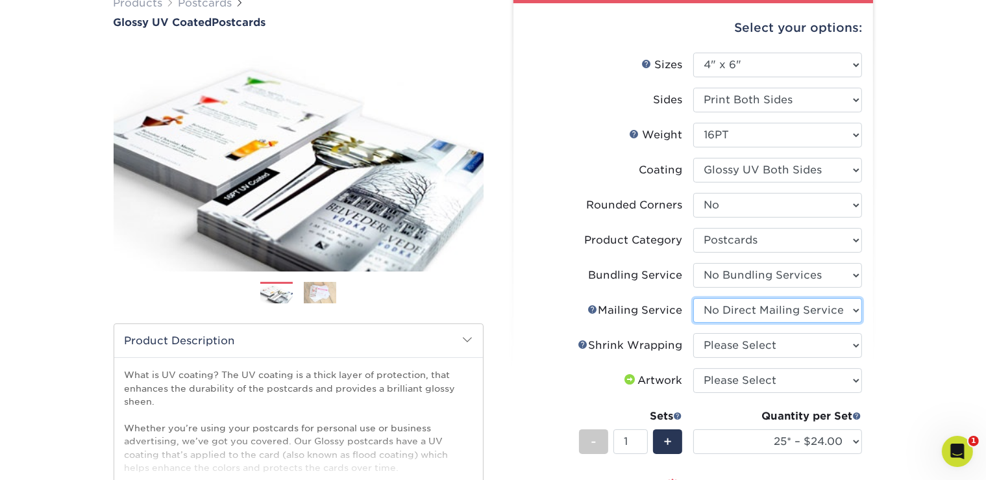
click option "No Direct Mailing Service" at bounding box center [0, 0] width 0 height 0
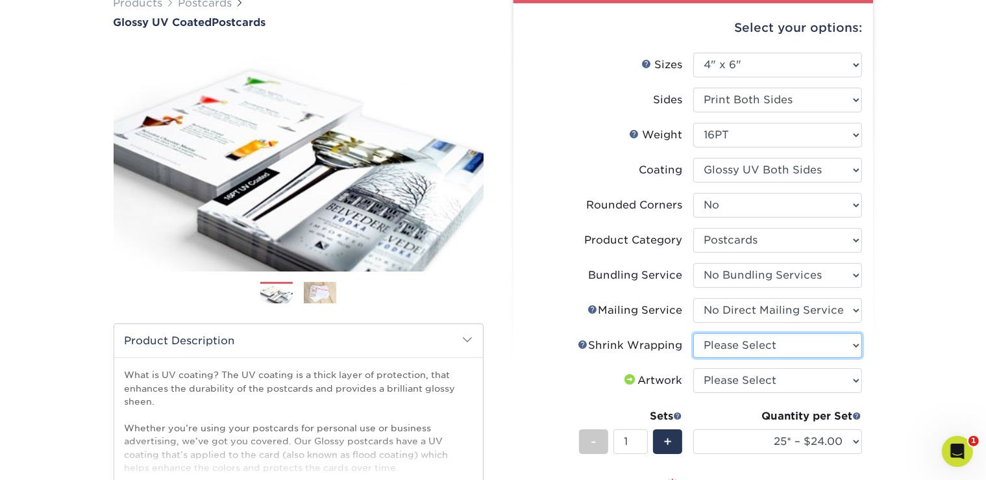
click at [693, 333] on select "Please Select No Shrink Wrapping Shrink Wrap 100 Per Package Shrink Wrap 50 Per…" at bounding box center [777, 345] width 169 height 25
select select "eb9de9fe-80eb-4931-8869-fba0fd6c3181"
click option "Shrink Wrap 50 Per Package" at bounding box center [0, 0] width 0 height 0
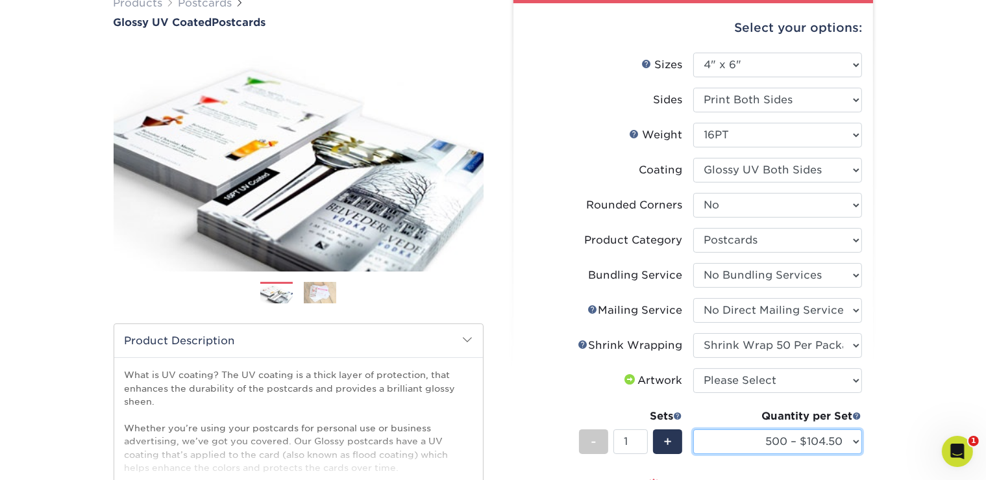
click at [693, 429] on select "25* – $24.00 50* – $28.00 75* – $34.00 100* – $41.00 250* – $74.00 500 – $104.5…" at bounding box center [777, 441] width 169 height 25
select select "1000 – $120.00"
click option "1000 – $120.00" at bounding box center [0, 0] width 0 height 0
click at [904, 357] on div "Products Postcards Glossy UV Coated Postcards Previous Next show more 25" at bounding box center [493, 371] width 986 height 805
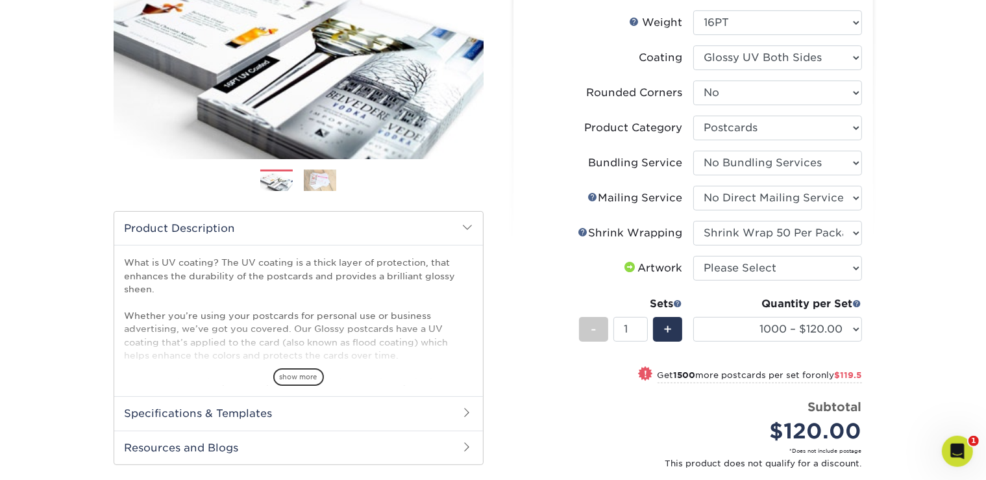
scroll to position [226, 0]
click at [693, 256] on select "Please Select I will upload files I need a design - $150" at bounding box center [777, 268] width 169 height 25
select select "upload"
click option "I will upload files" at bounding box center [0, 0] width 0 height 0
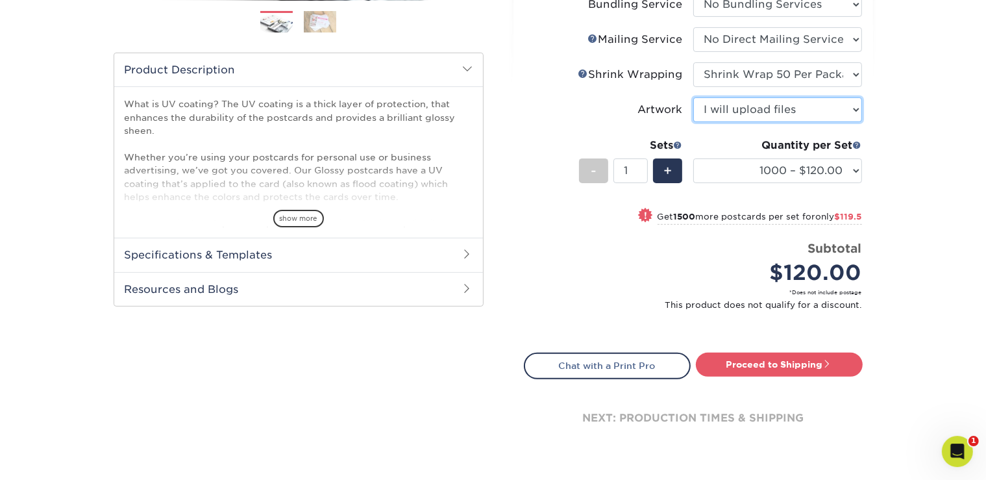
scroll to position [384, 0]
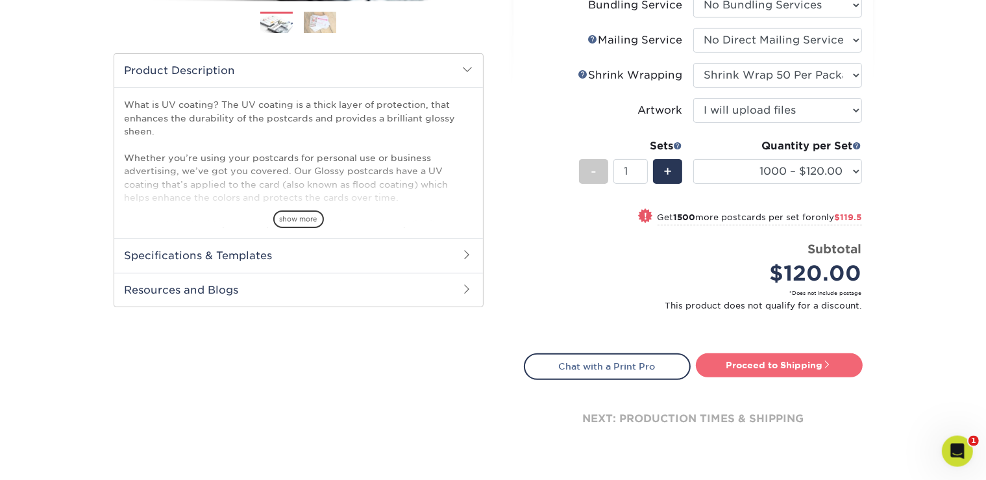
click at [785, 361] on link "Proceed to Shipping" at bounding box center [779, 364] width 167 height 23
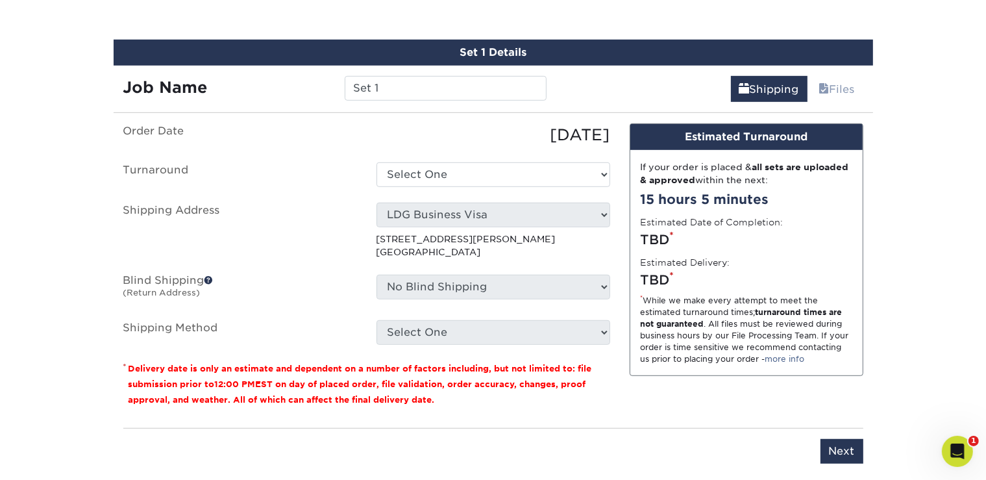
scroll to position [771, 0]
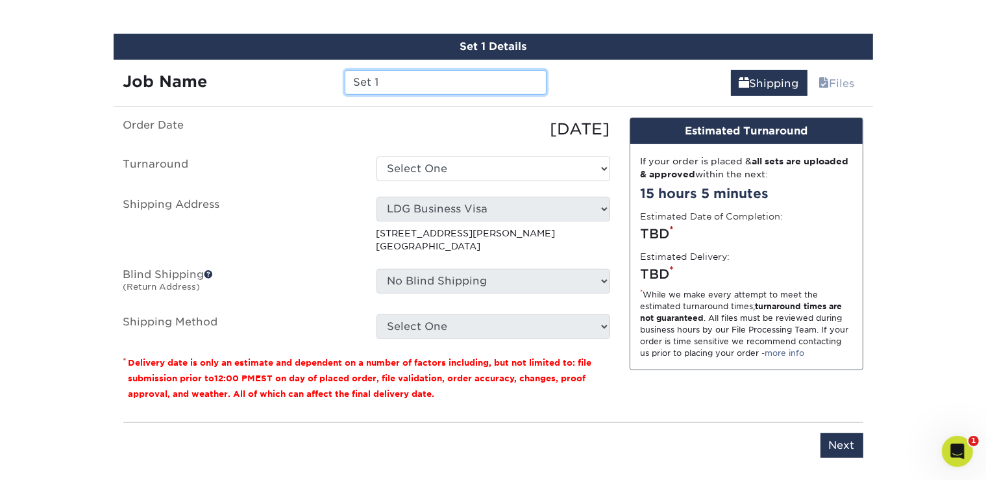
drag, startPoint x: 409, startPoint y: 89, endPoint x: 352, endPoint y: 82, distance: 57.5
click at [352, 82] on input "Set 1" at bounding box center [446, 82] width 202 height 25
click at [398, 81] on input "Set 1" at bounding box center [446, 82] width 202 height 25
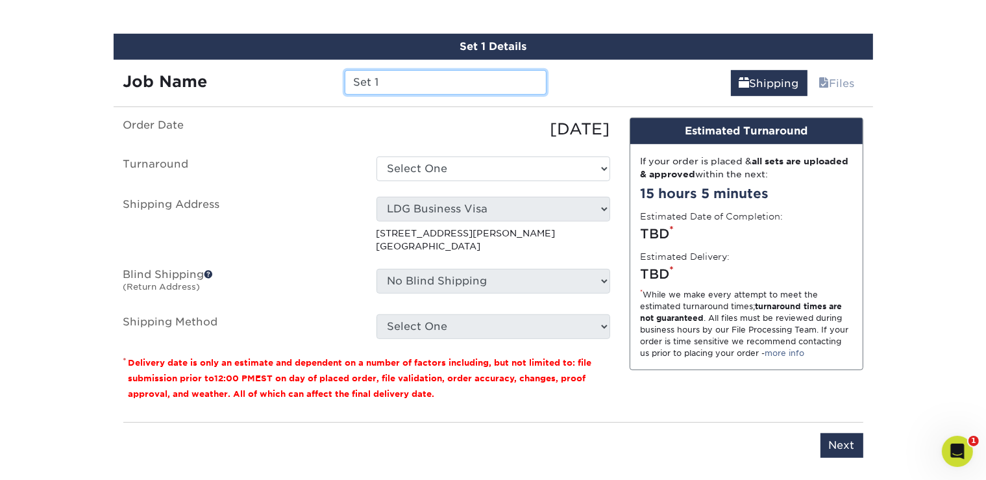
click at [398, 81] on input "Set 1" at bounding box center [446, 82] width 202 height 25
type input "Rocky Horror Postcards"
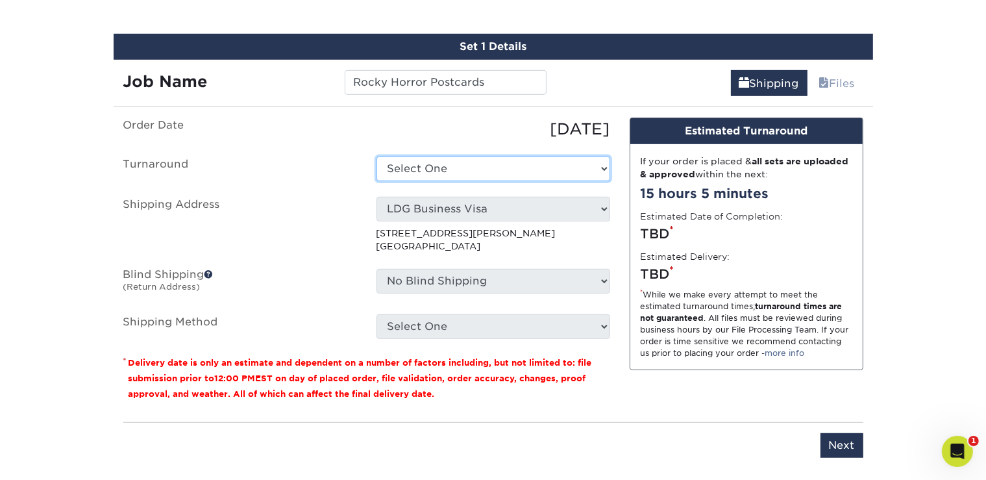
click at [376, 156] on select "Select One 2-4 Business Days 2 Day Next Business Day" at bounding box center [493, 168] width 234 height 25
select select "f62d8cbd-101a-4c40-ada0-9d0ad399985a"
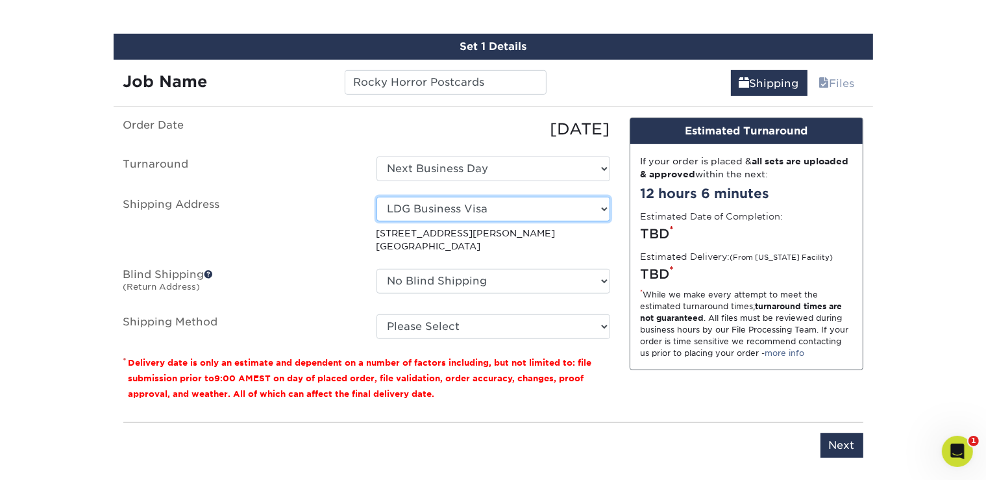
click at [376, 197] on select "Select One Andrea Dornbusch ARCE CLEANING At Home Tax Service Cal Electro, Inc …" at bounding box center [493, 209] width 234 height 25
select select "175998"
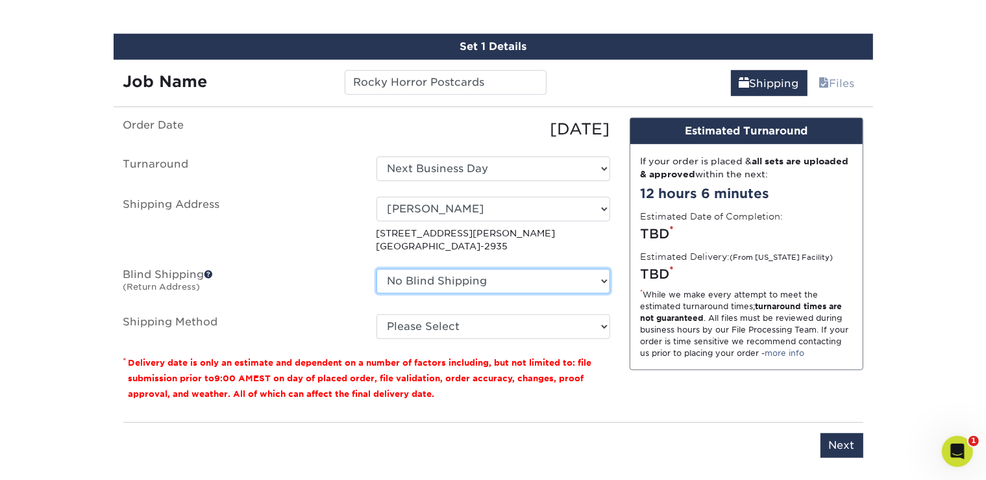
click at [376, 269] on select "No Blind Shipping Andrea Dornbusch ARCE CLEANING At Home Tax Service Cal Electr…" at bounding box center [493, 281] width 234 height 25
click at [454, 275] on select "No Blind Shipping Andrea Dornbusch ARCE CLEANING At Home Tax Service Cal Electr…" at bounding box center [493, 281] width 234 height 25
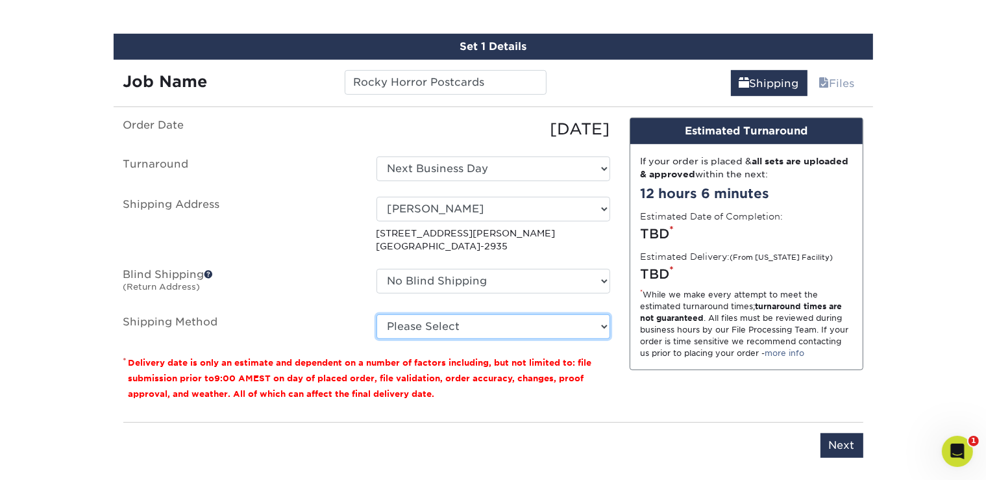
click at [376, 314] on select "Please Select Ground Shipping (+$26.73) 3 Day Shipping Service (+$38.64) 2 Day …" at bounding box center [493, 326] width 234 height 25
select select "03"
click option "Ground Shipping (+$26.73)" at bounding box center [0, 0] width 0 height 0
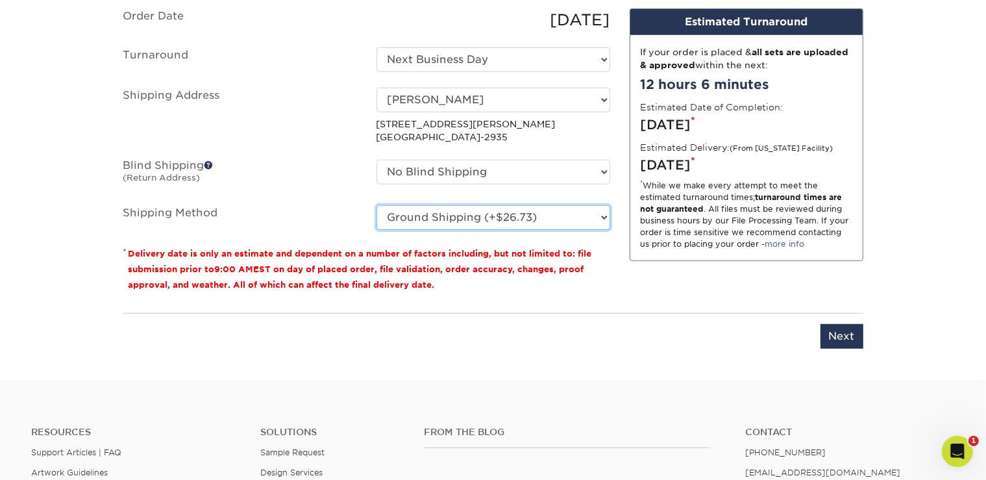
scroll to position [879, 0]
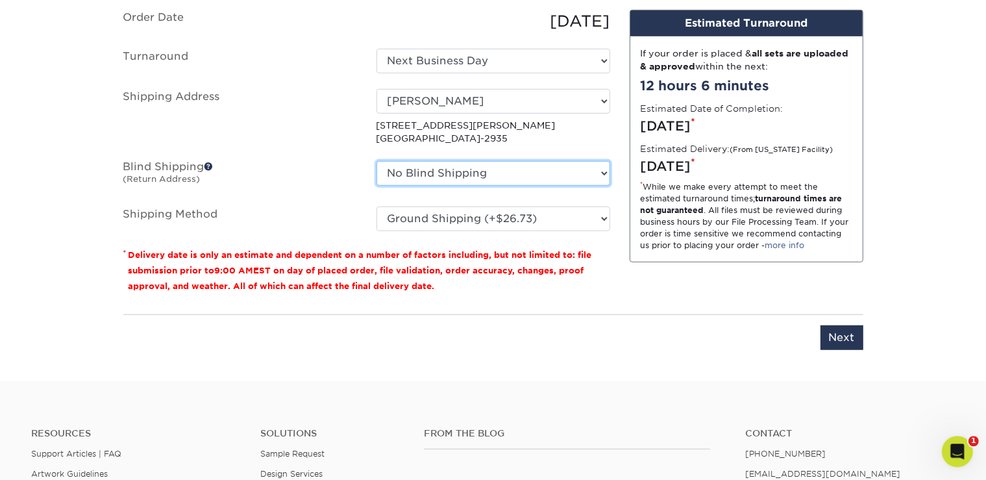
click at [376, 160] on select "No Blind Shipping Andrea Dornbusch ARCE CLEANING At Home Tax Service Cal Electr…" at bounding box center [493, 172] width 234 height 25
select select "10042"
click option "[PERSON_NAME] Design Group" at bounding box center [0, 0] width 0 height 0
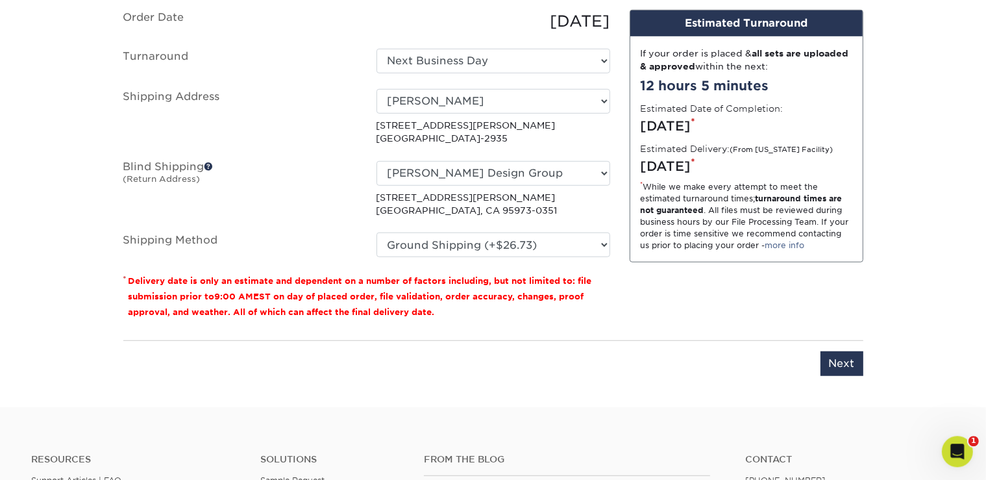
click at [871, 269] on div "Design Estimated Turnaround If your order is placed & all sets are uploaded & a…" at bounding box center [746, 169] width 253 height 321
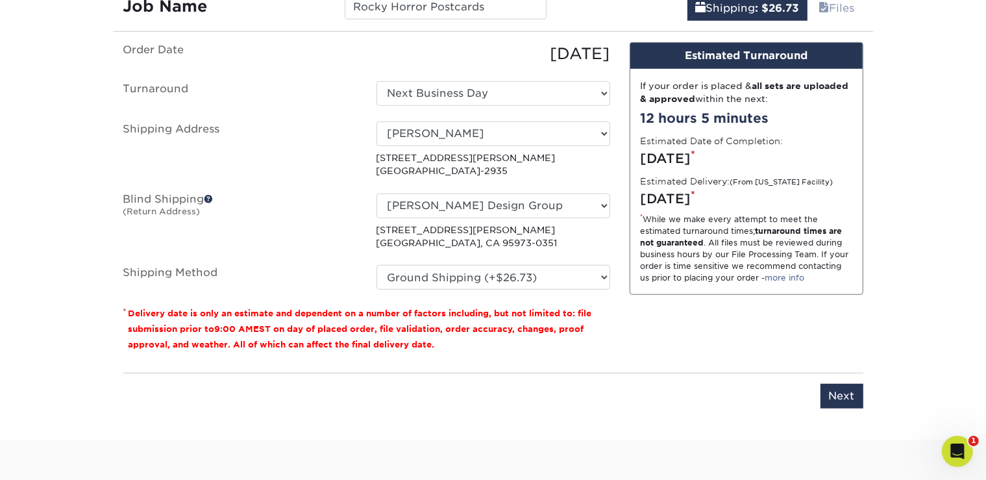
scroll to position [939, 0]
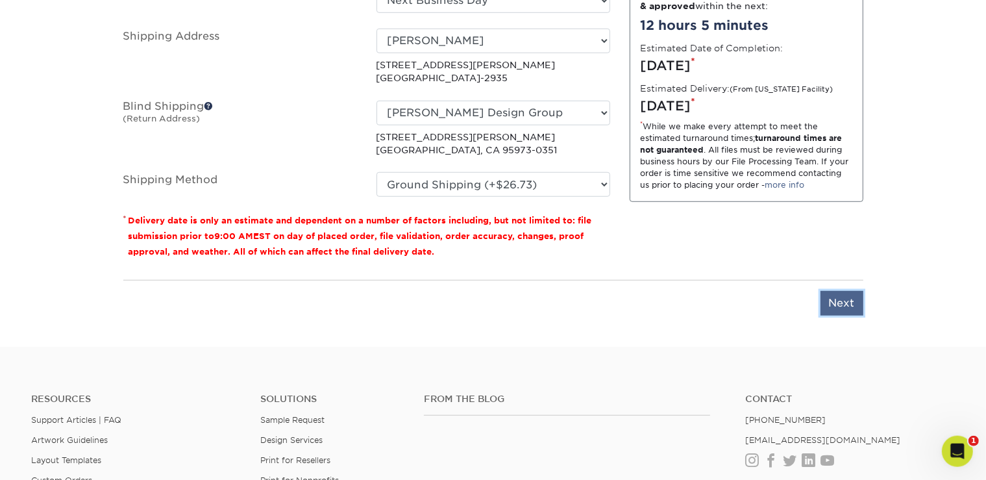
click at [839, 306] on input "Next" at bounding box center [841, 303] width 43 height 25
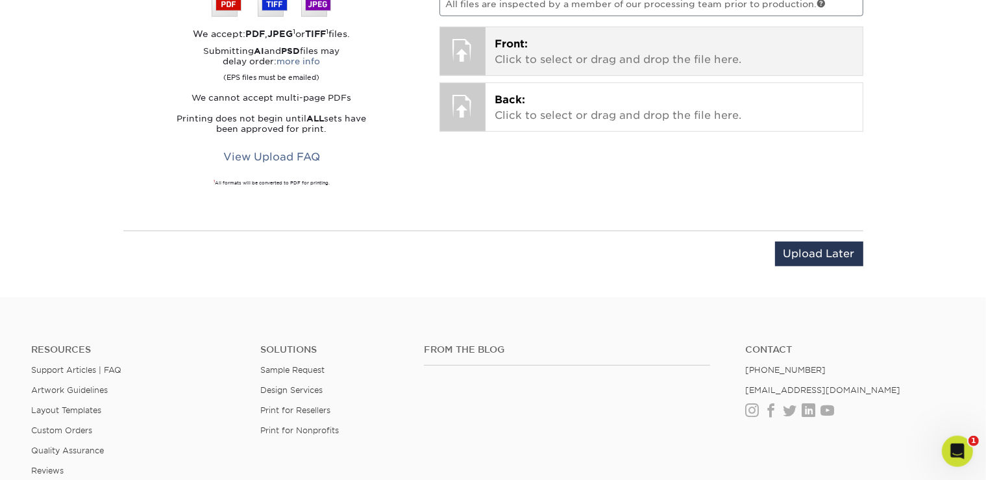
click at [539, 59] on p "Front: Click to select or drag and drop the file here." at bounding box center [673, 51] width 359 height 31
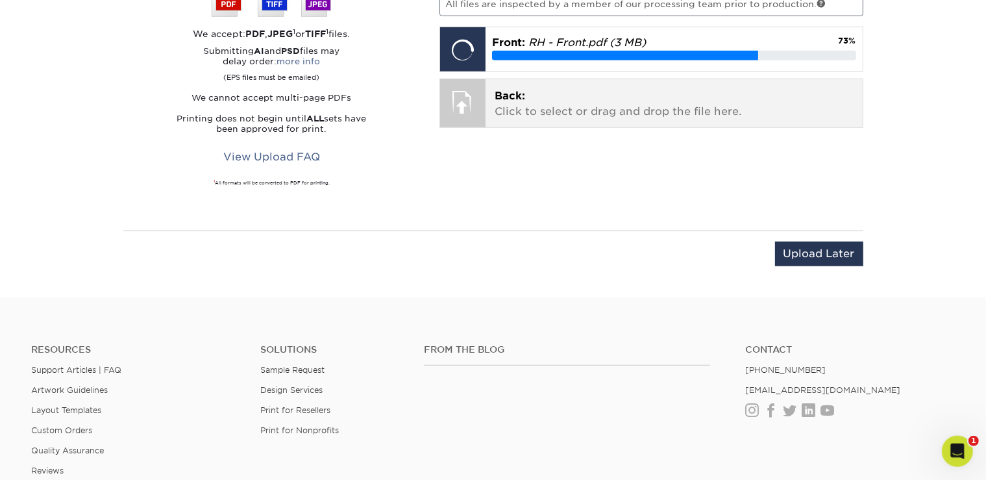
click at [592, 114] on p "Back: Click to select or drag and drop the file here." at bounding box center [673, 103] width 359 height 31
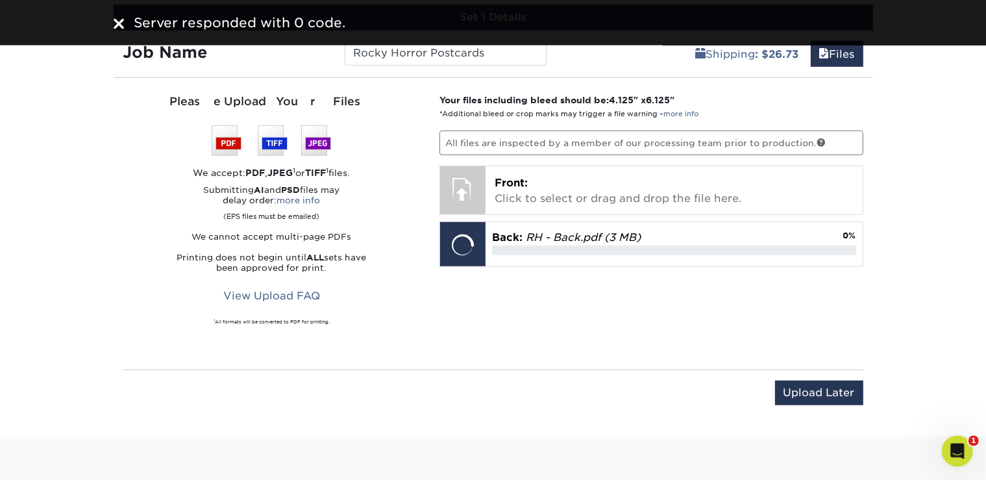
scroll to position [799, 0]
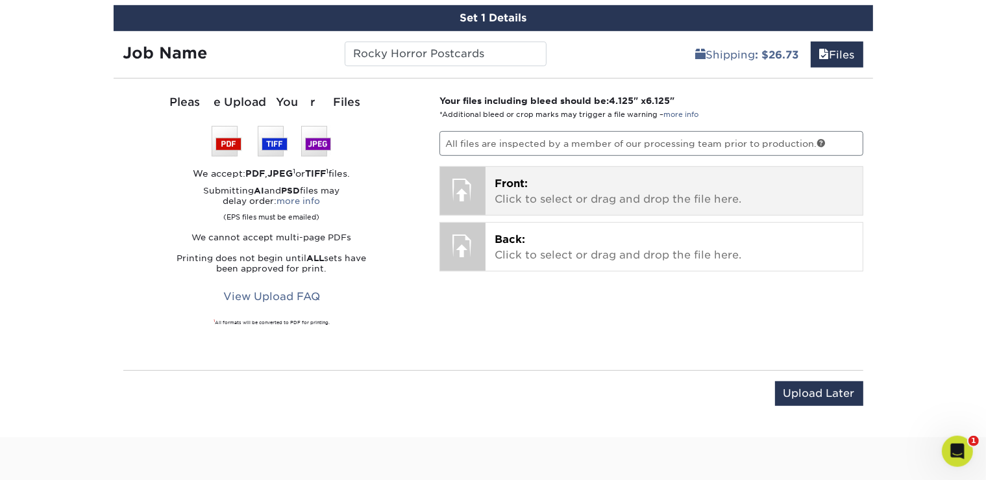
click at [631, 199] on p "Front: Click to select or drag and drop the file here." at bounding box center [673, 191] width 359 height 31
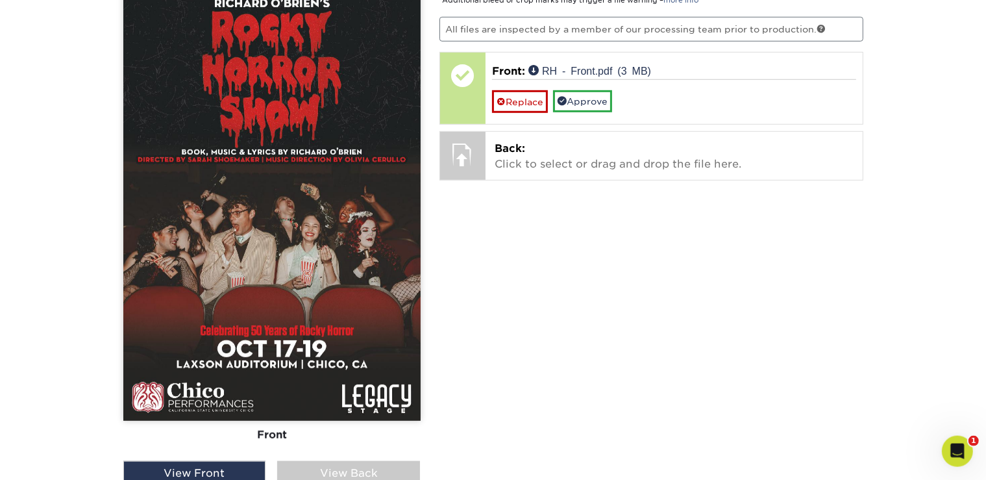
scroll to position [914, 0]
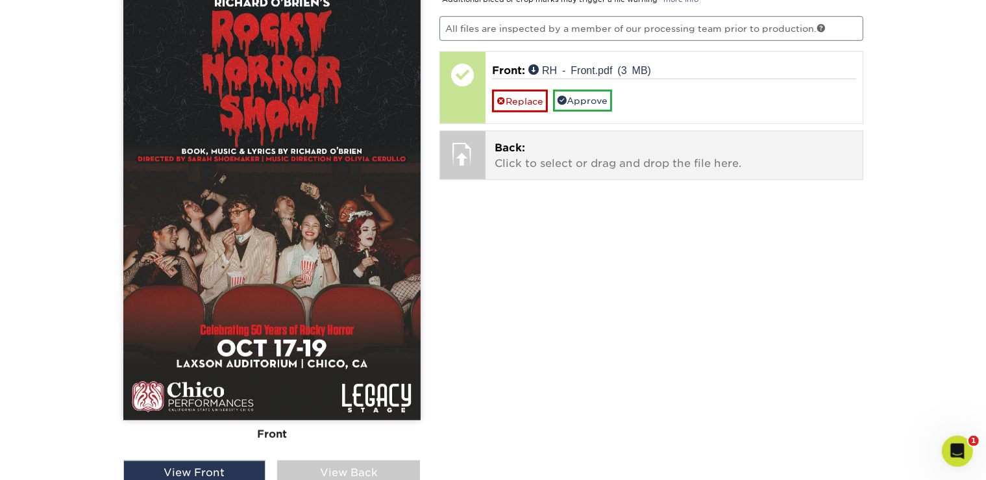
click at [585, 149] on p "Back: Click to select or drag and drop the file here." at bounding box center [673, 155] width 359 height 31
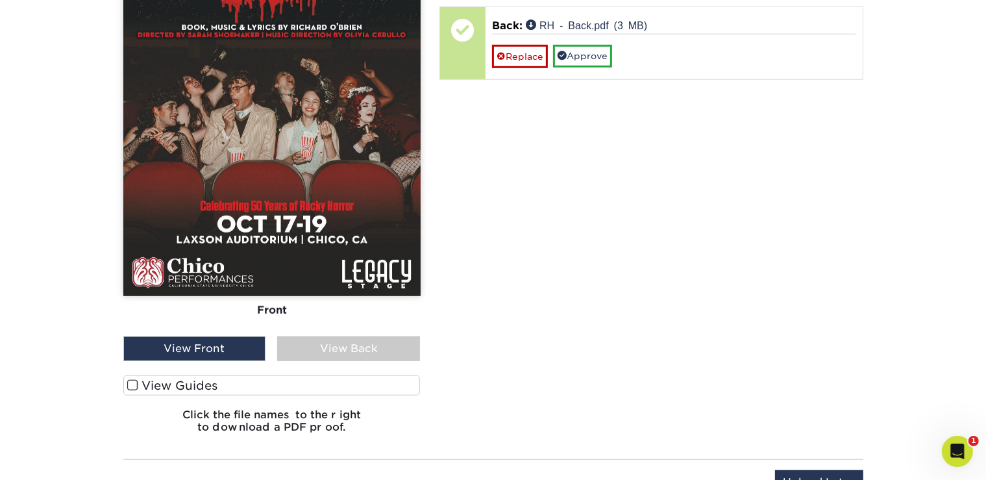
scroll to position [1094, 0]
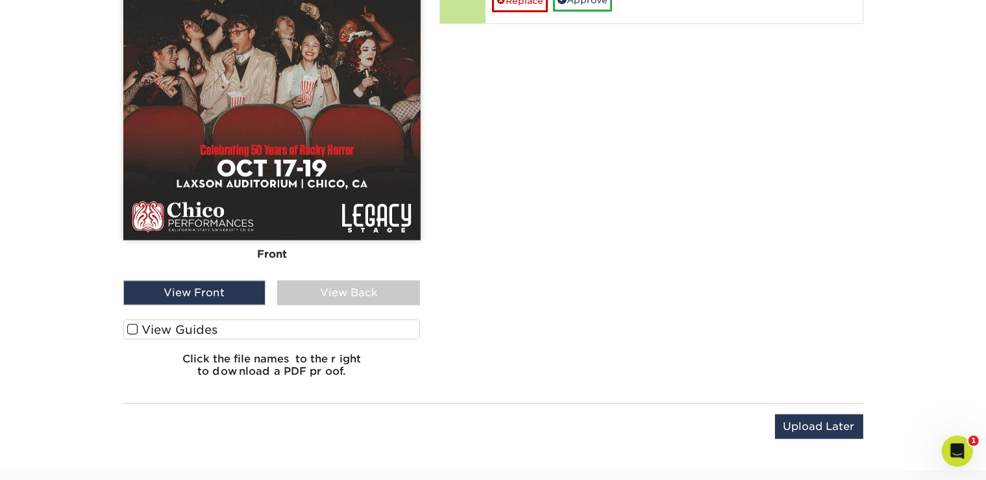
click at [222, 323] on label "View Guides" at bounding box center [271, 329] width 297 height 20
click at [0, 0] on input "View Guides" at bounding box center [0, 0] width 0 height 0
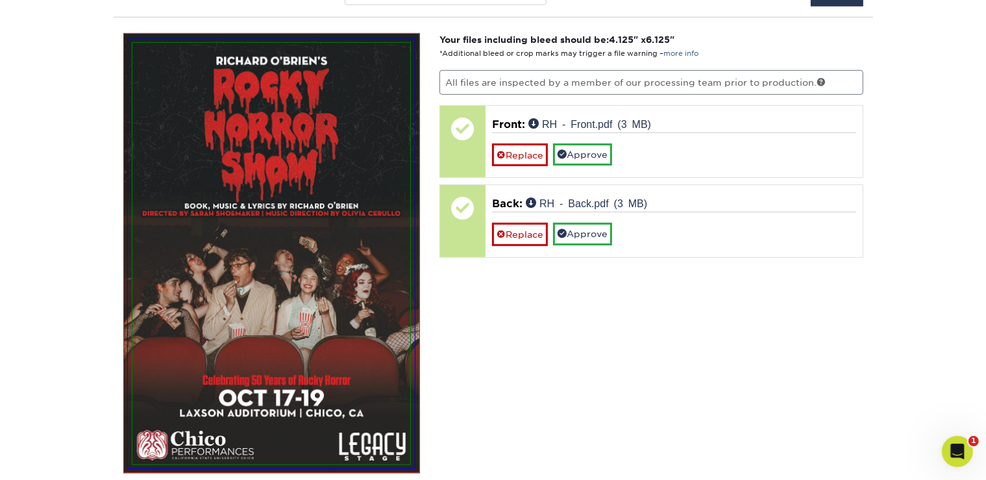
scroll to position [860, 0]
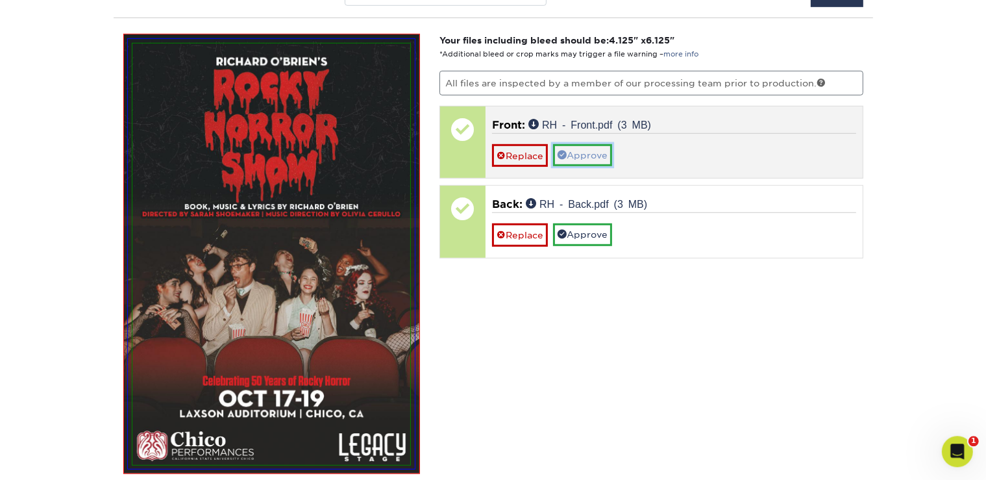
click at [580, 152] on link "Approve" at bounding box center [582, 154] width 59 height 22
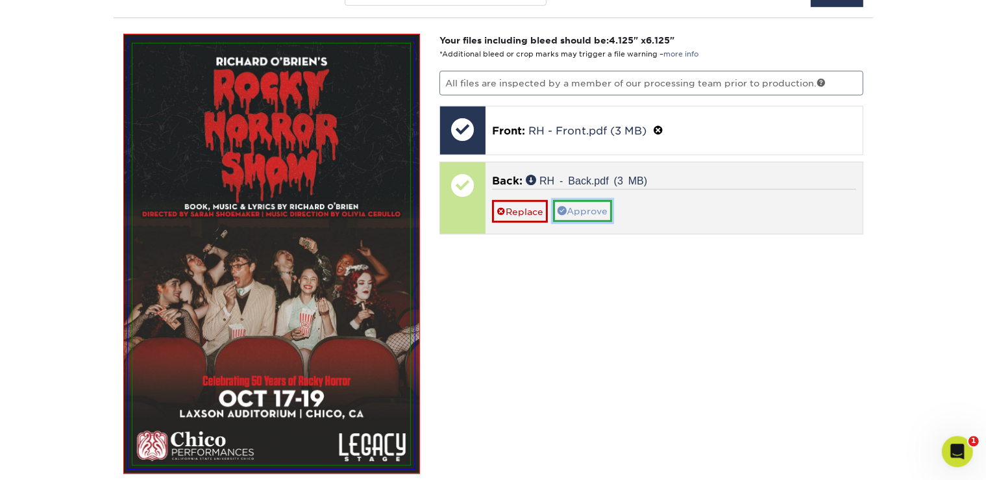
click at [580, 204] on link "Approve" at bounding box center [582, 210] width 59 height 22
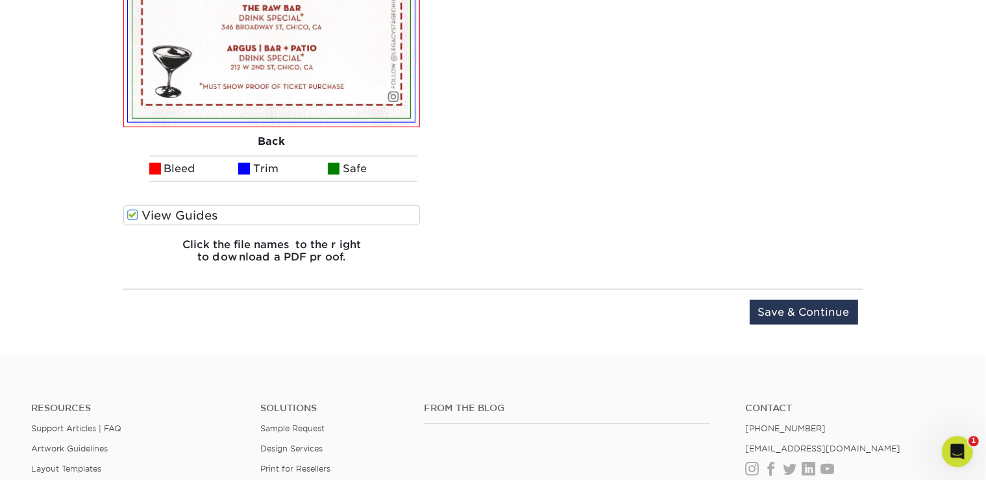
scroll to position [1770, 0]
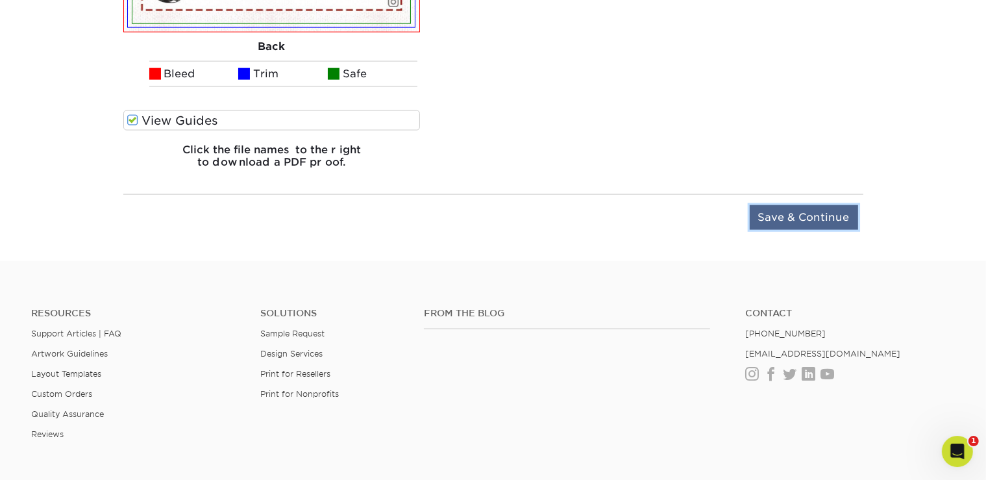
click at [798, 212] on input "Save & Continue" at bounding box center [804, 217] width 108 height 25
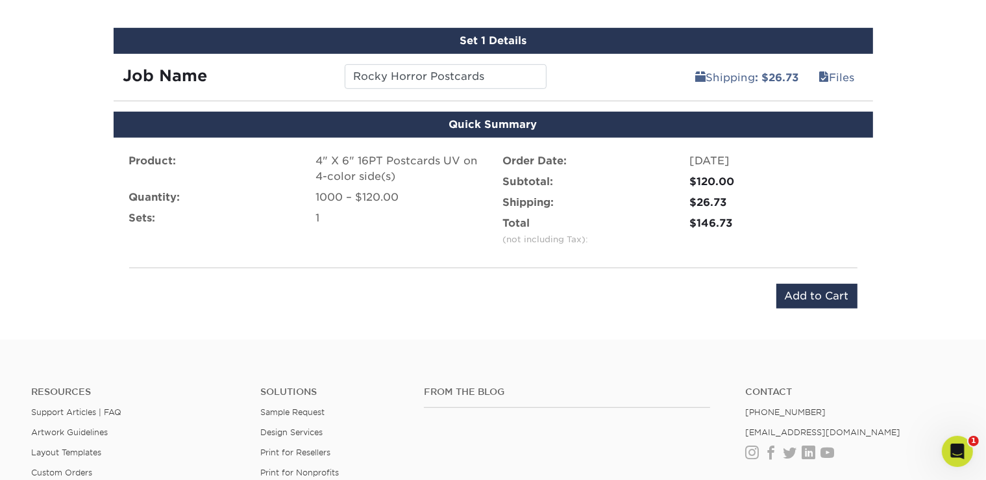
scroll to position [776, 0]
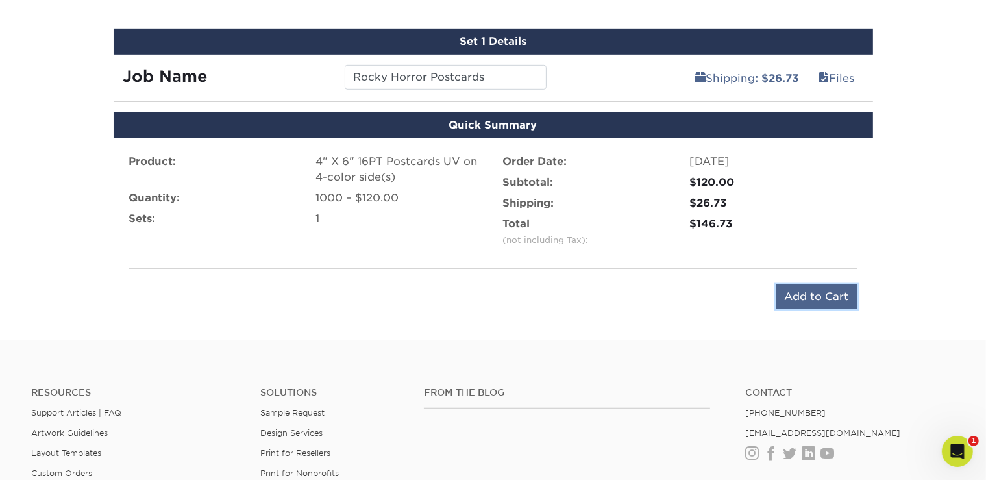
click at [803, 298] on input "Add to Cart" at bounding box center [816, 296] width 81 height 25
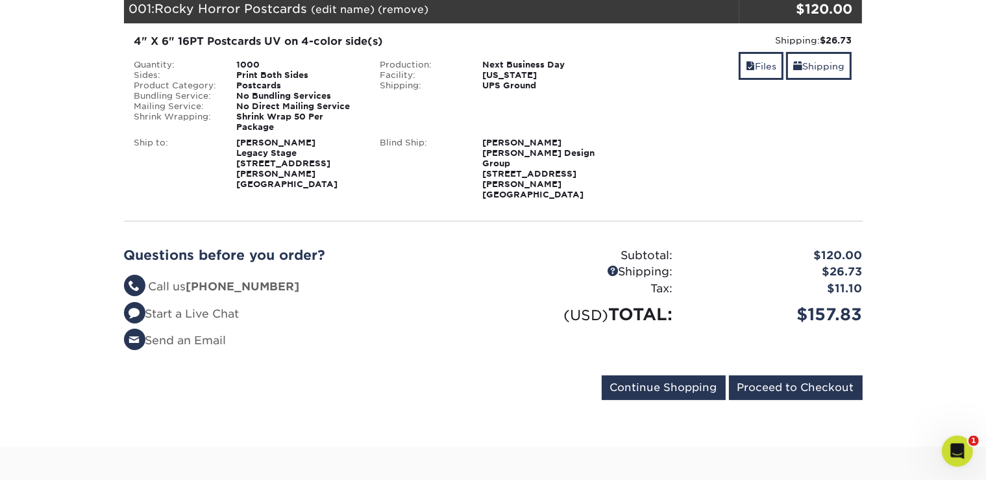
scroll to position [203, 0]
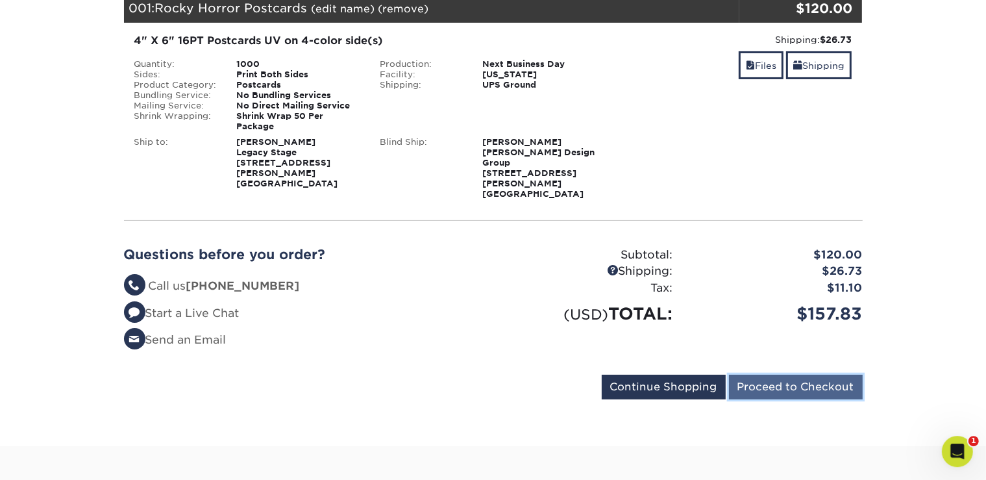
click at [779, 374] on input "Proceed to Checkout" at bounding box center [796, 386] width 134 height 25
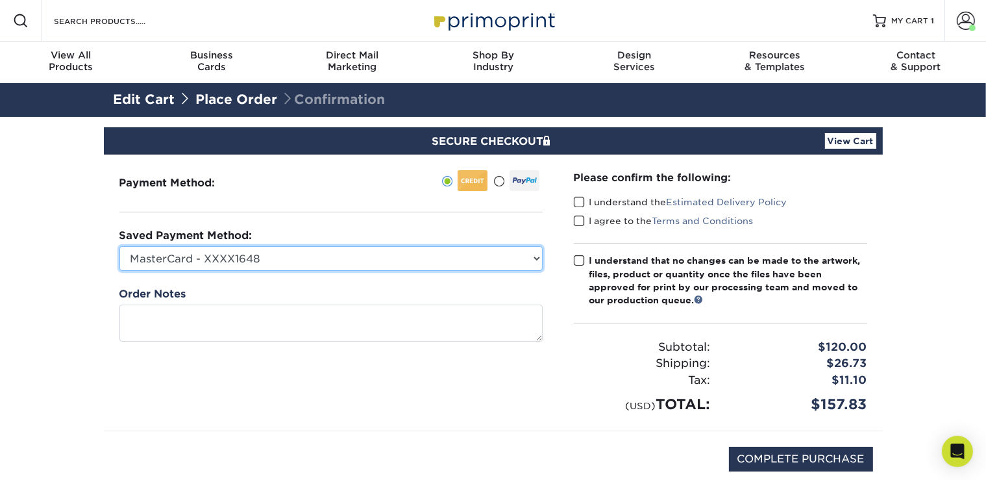
click at [119, 246] on select "MasterCard - XXXX1648 Visa - XXXX2794 Visa - XXXX3615 Visa - XXXX3615 Visa - XX…" at bounding box center [330, 258] width 423 height 25
select select "69281"
click option "Visa - XXXX8792" at bounding box center [0, 0] width 0 height 0
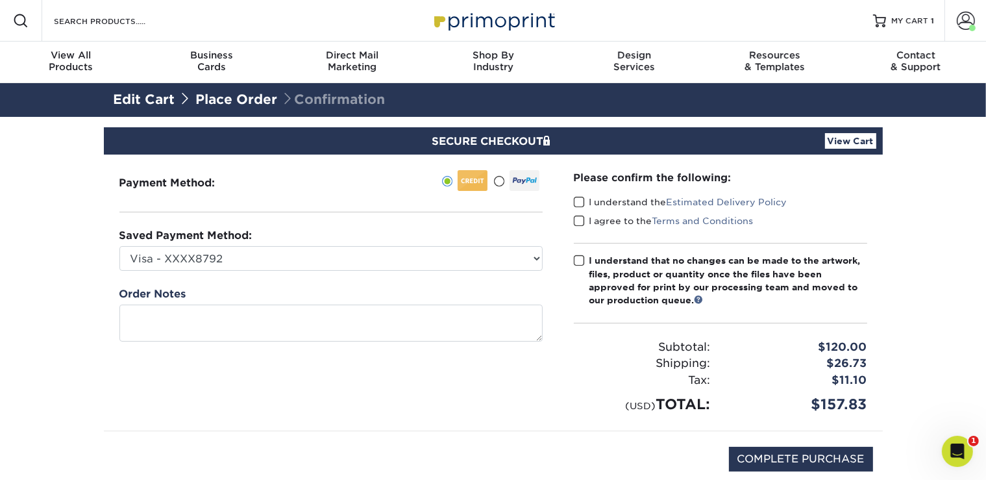
click at [579, 201] on span at bounding box center [579, 202] width 11 height 12
click at [0, 0] on input "I understand the Estimated Delivery Policy" at bounding box center [0, 0] width 0 height 0
click at [579, 223] on span at bounding box center [579, 221] width 11 height 12
click at [0, 0] on input "I agree to the Terms and Conditions" at bounding box center [0, 0] width 0 height 0
click at [578, 263] on span at bounding box center [579, 260] width 11 height 12
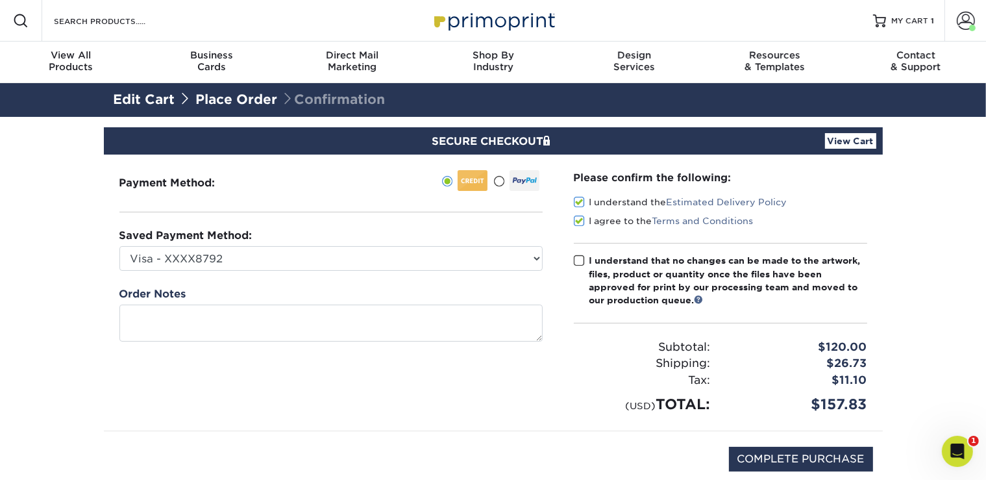
click at [0, 0] on input "I understand that no changes can be made to the artwork, files, product or quan…" at bounding box center [0, 0] width 0 height 0
click at [850, 140] on link "View Cart" at bounding box center [850, 141] width 51 height 16
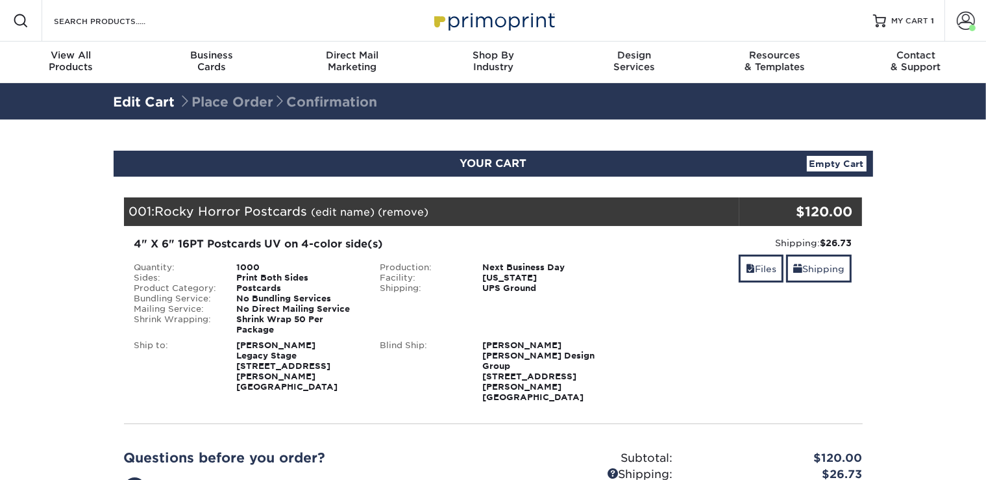
scroll to position [38, 0]
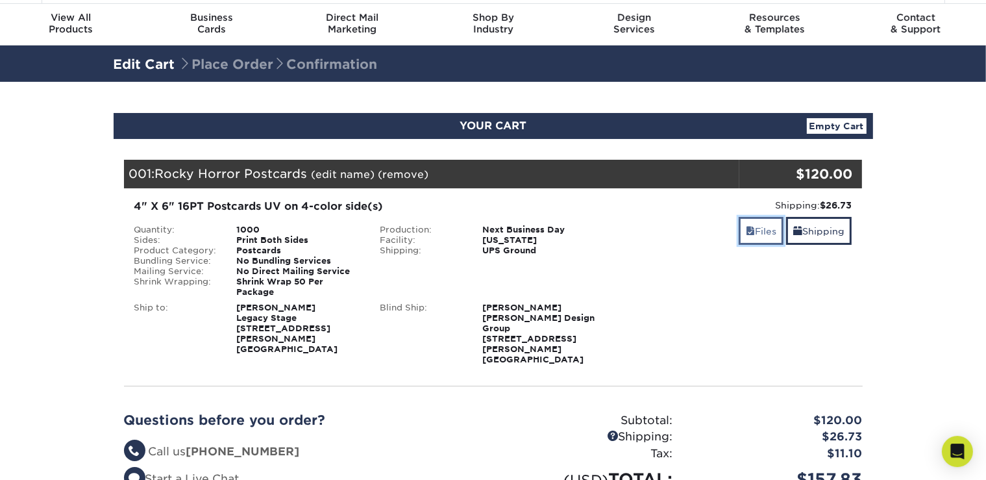
click at [754, 233] on link "Files" at bounding box center [760, 231] width 45 height 28
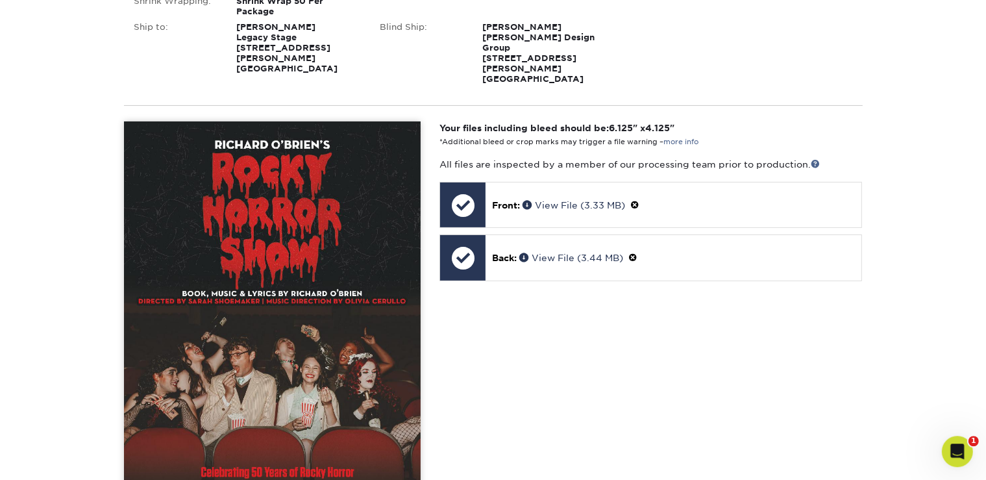
scroll to position [319, 0]
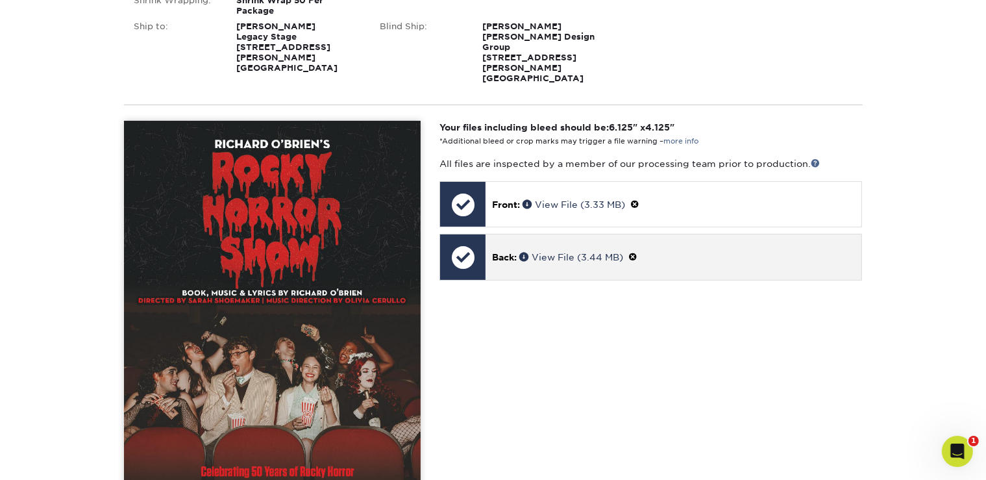
click at [487, 234] on div "Back: View File (3.44 MB)" at bounding box center [673, 256] width 376 height 45
click at [460, 240] on div at bounding box center [462, 256] width 45 height 45
click at [637, 252] on span at bounding box center [632, 257] width 9 height 10
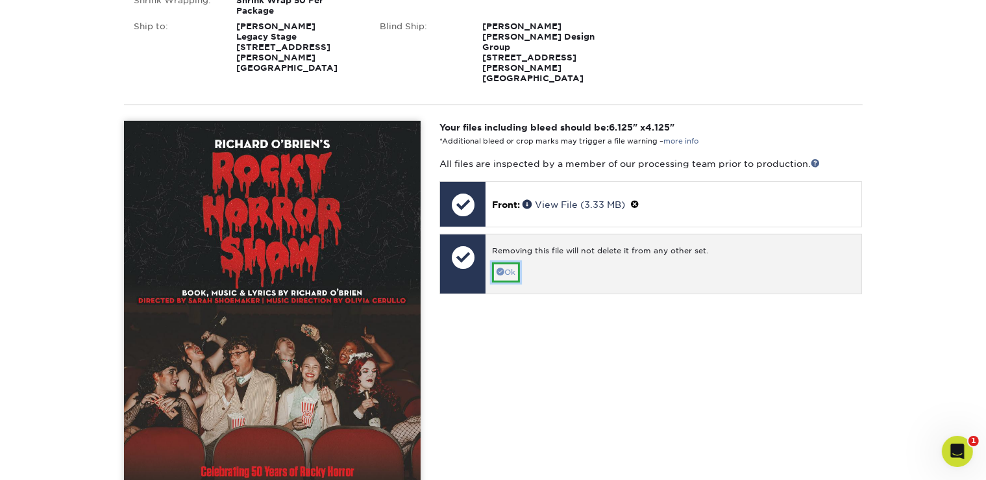
click at [502, 262] on link "Ok" at bounding box center [506, 272] width 28 height 20
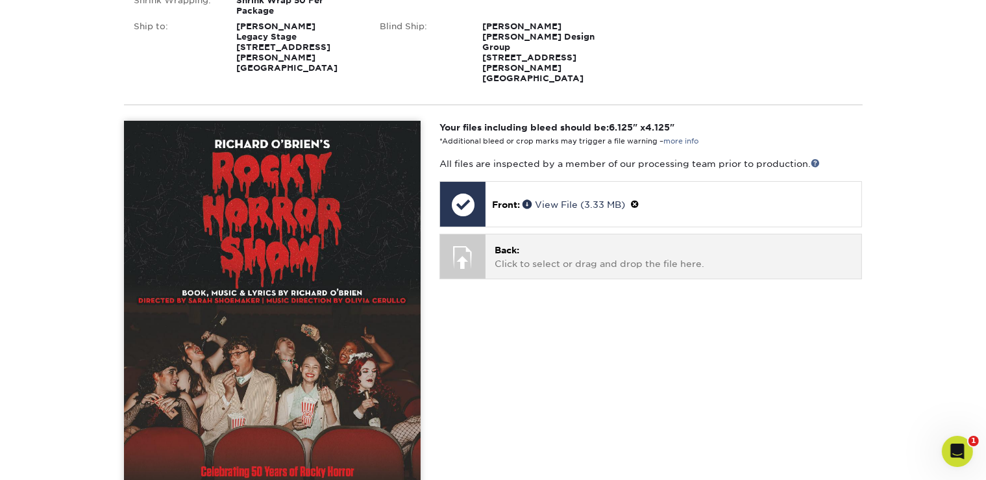
click at [502, 243] on p "Back: Click to select or drag and drop the file here." at bounding box center [673, 256] width 358 height 27
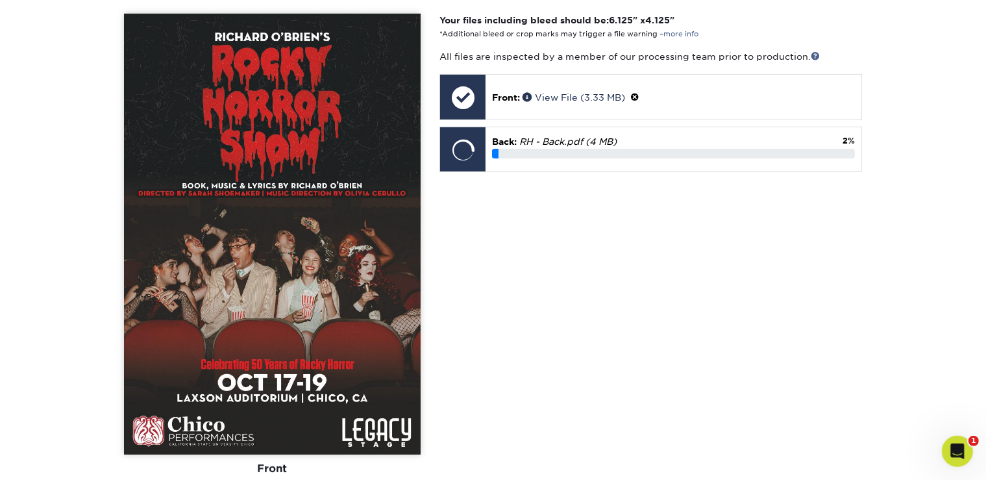
scroll to position [446, 0]
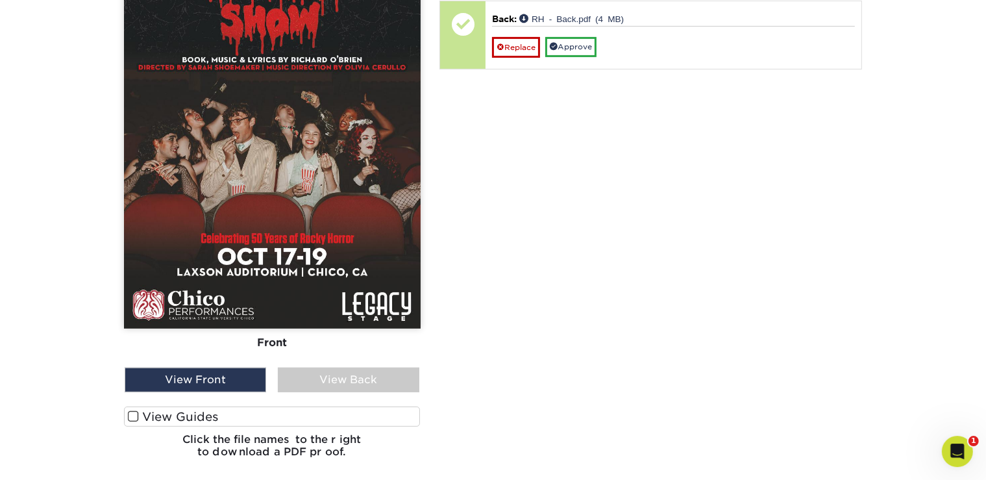
click at [207, 406] on label "View Guides" at bounding box center [272, 416] width 297 height 20
click at [0, 0] on input "View Guides" at bounding box center [0, 0] width 0 height 0
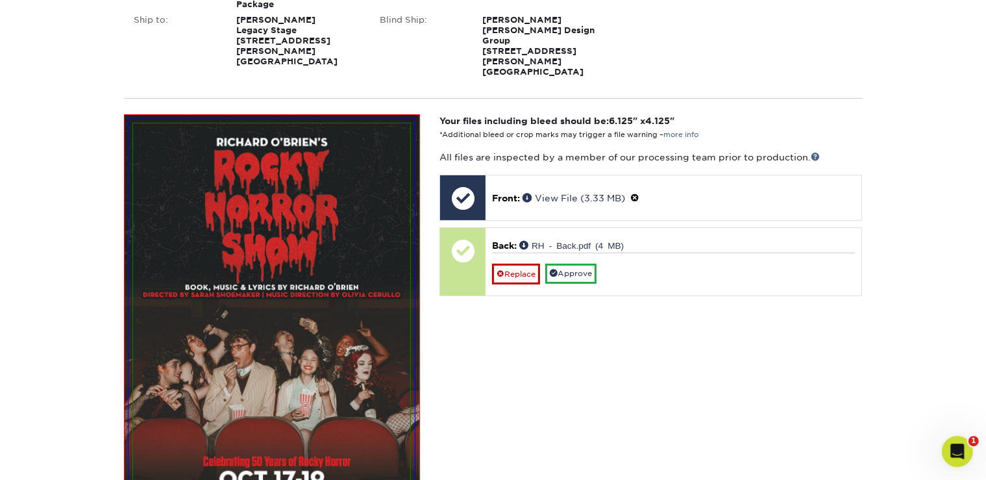
scroll to position [323, 0]
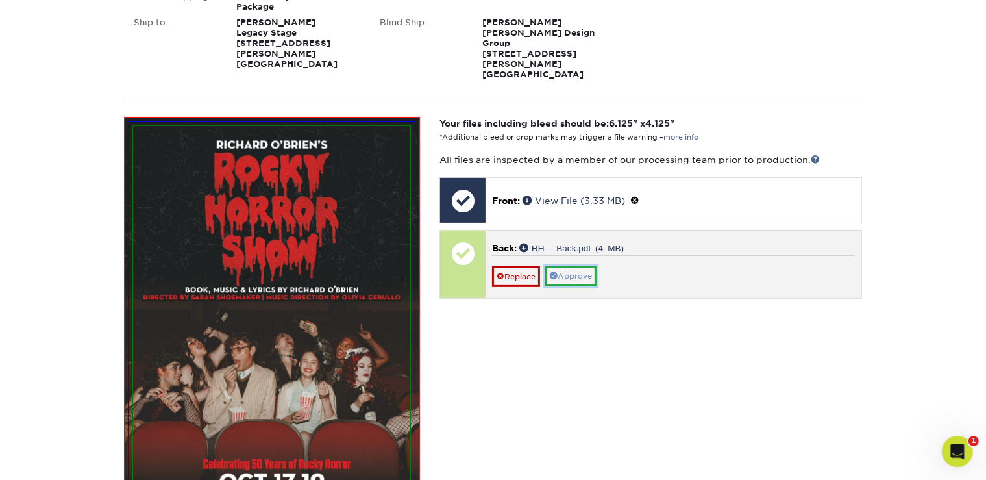
click at [568, 266] on link "Approve" at bounding box center [570, 276] width 51 height 20
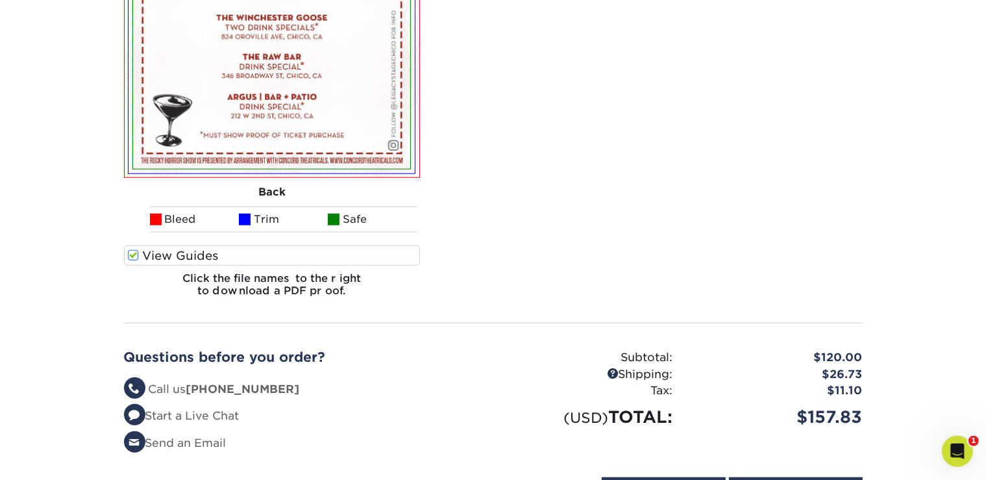
scroll to position [1352, 0]
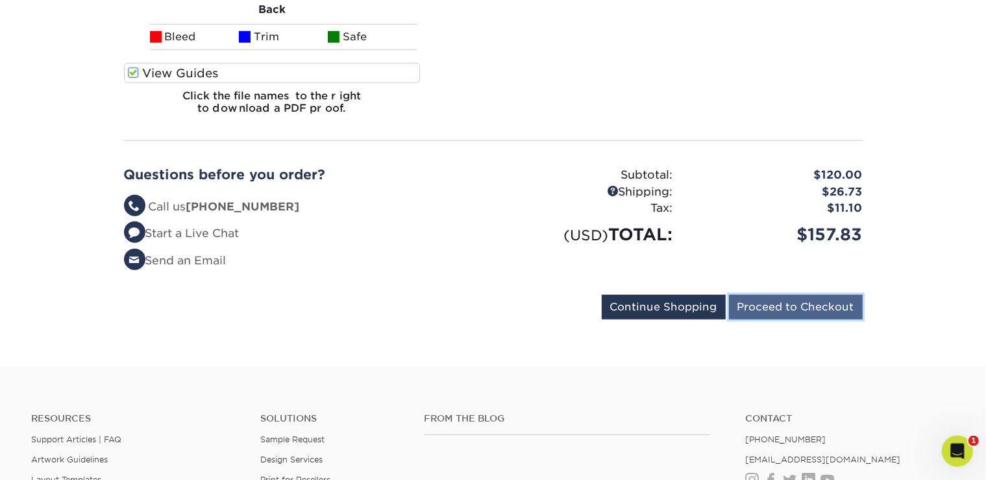
click at [759, 295] on input "Proceed to Checkout" at bounding box center [796, 307] width 134 height 25
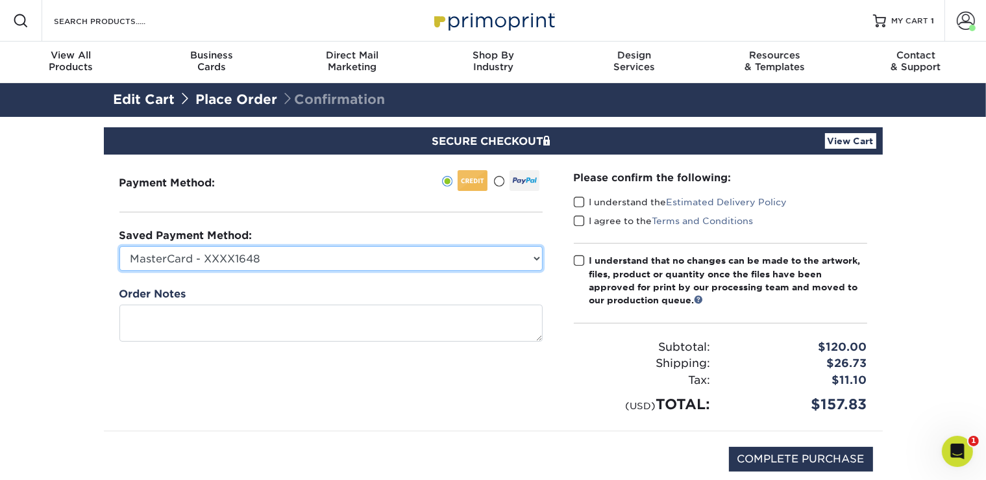
select select "69281"
click option "Visa - XXXX8792" at bounding box center [0, 0] width 0 height 0
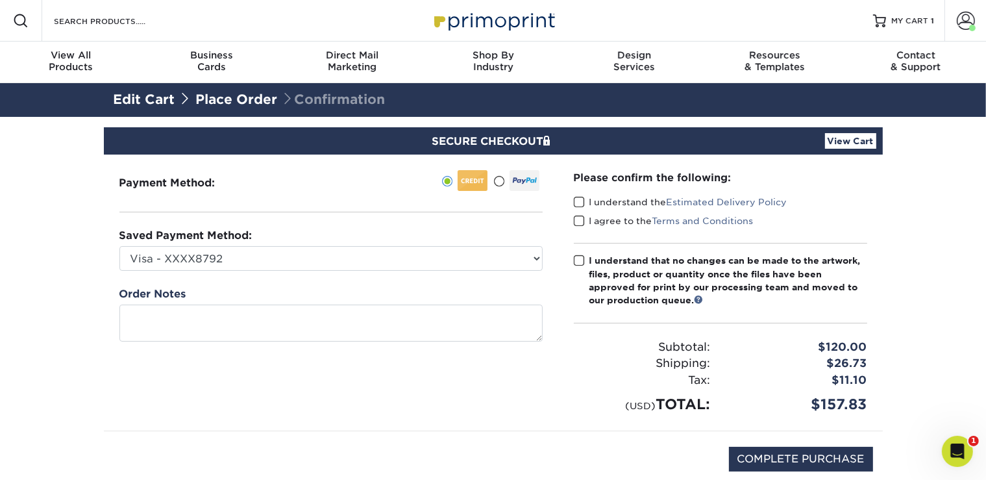
click at [583, 203] on span at bounding box center [579, 202] width 11 height 12
click at [0, 0] on input "I understand the Estimated Delivery Policy" at bounding box center [0, 0] width 0 height 0
click at [579, 217] on span at bounding box center [579, 221] width 11 height 12
click at [0, 0] on input "I agree to the Terms and Conditions" at bounding box center [0, 0] width 0 height 0
click at [576, 258] on span at bounding box center [579, 260] width 11 height 12
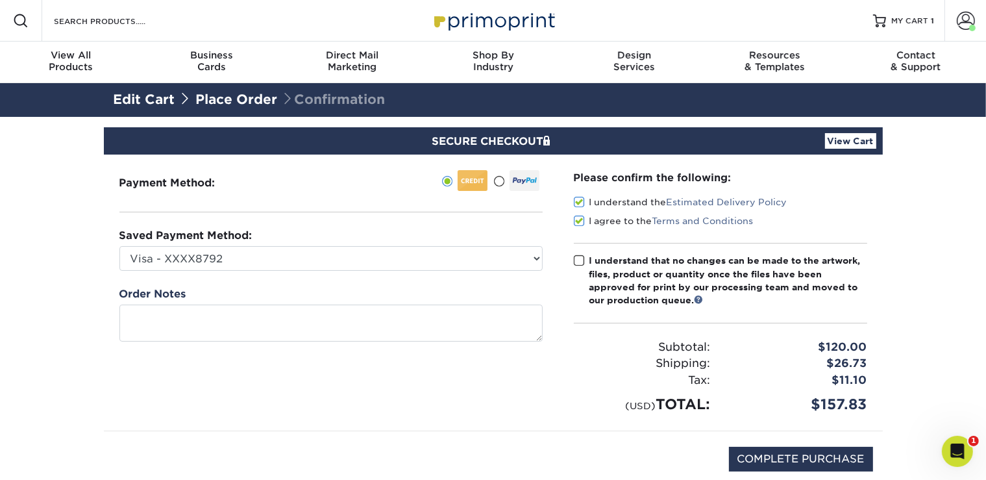
click at [0, 0] on input "I understand that no changes can be made to the artwork, files, product or quan…" at bounding box center [0, 0] width 0 height 0
click at [816, 450] on input "COMPLETE PURCHASE" at bounding box center [801, 458] width 144 height 25
type input "PROCESSING, PLEASE WAIT..."
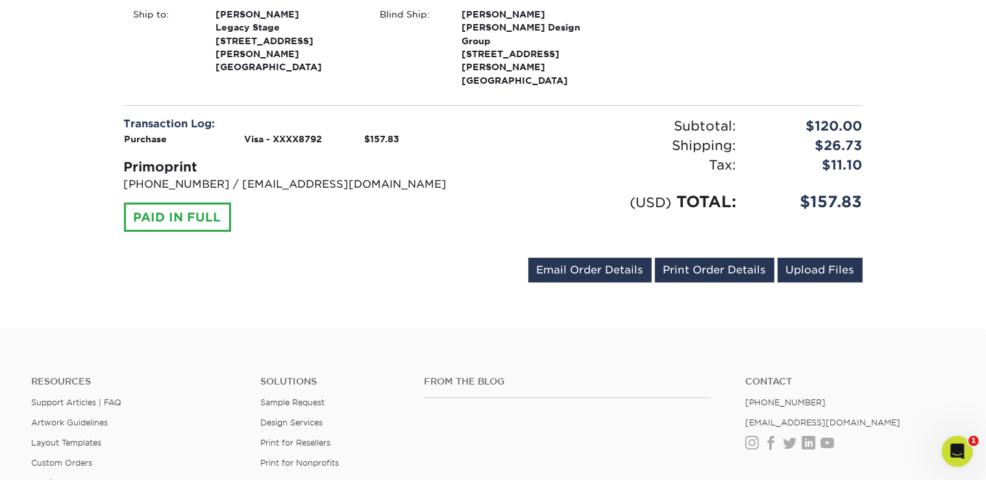
scroll to position [577, 0]
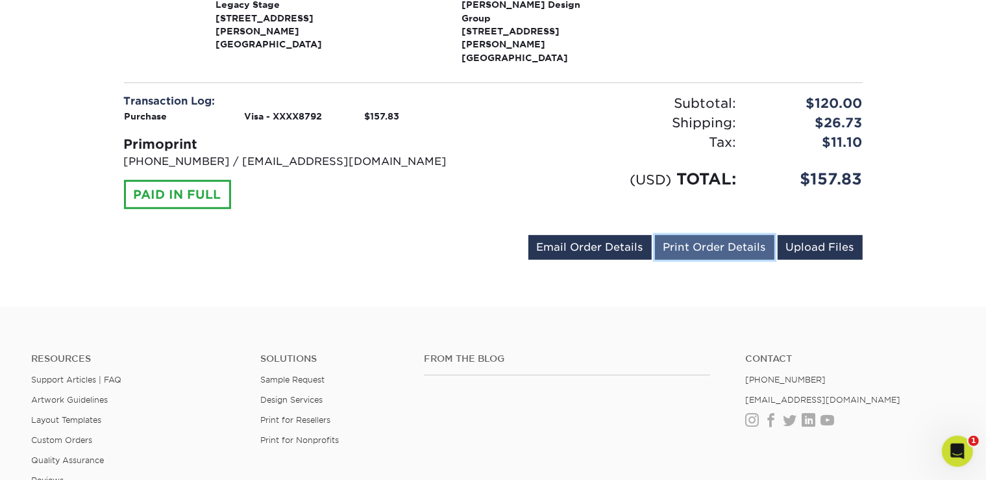
click at [713, 235] on link "Print Order Details" at bounding box center [714, 247] width 119 height 25
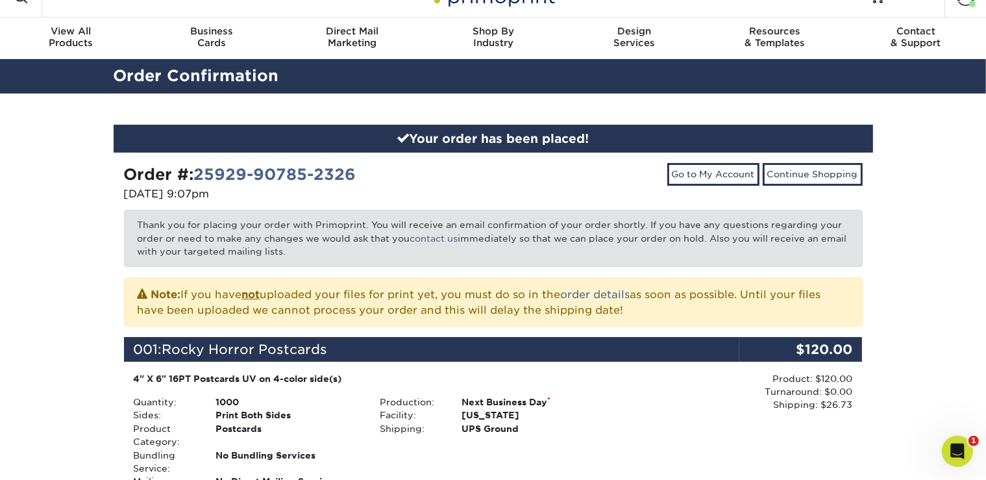
scroll to position [0, 0]
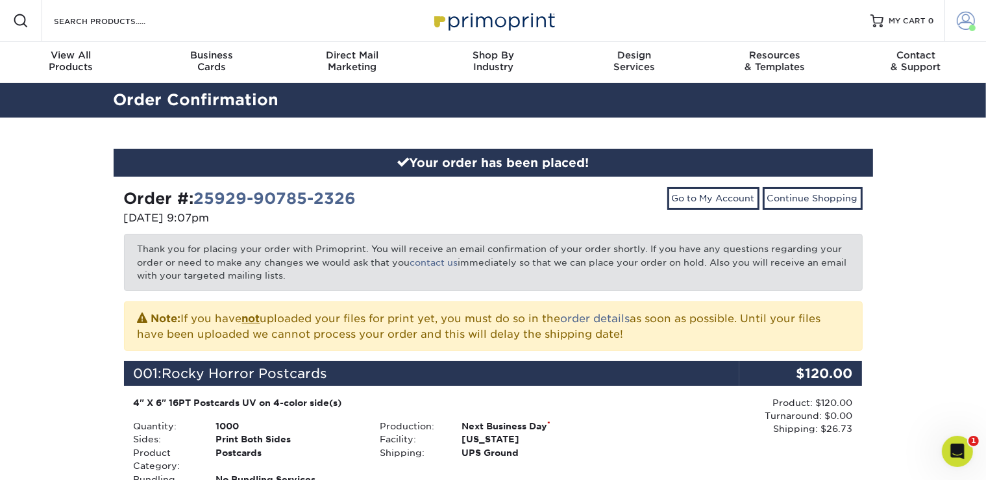
click at [966, 14] on span at bounding box center [966, 21] width 18 height 18
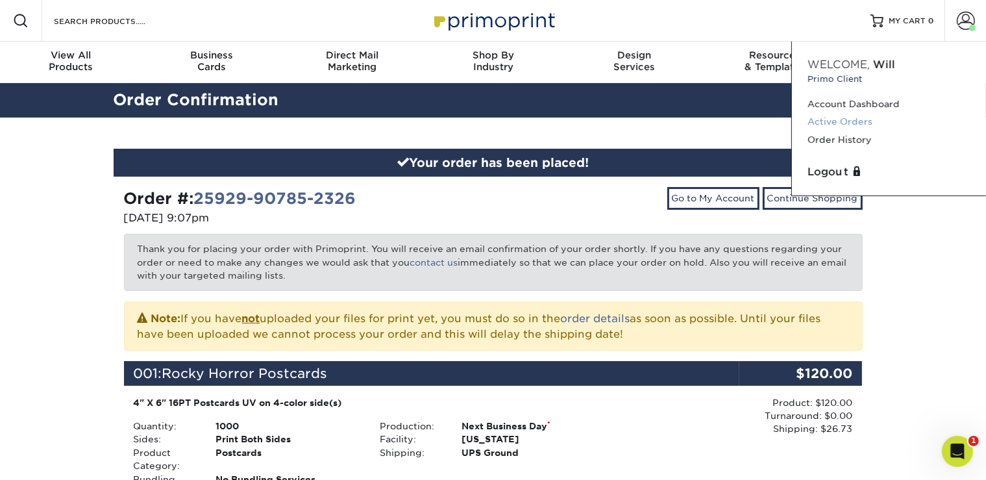
click at [829, 118] on link "Active Orders" at bounding box center [888, 122] width 163 height 18
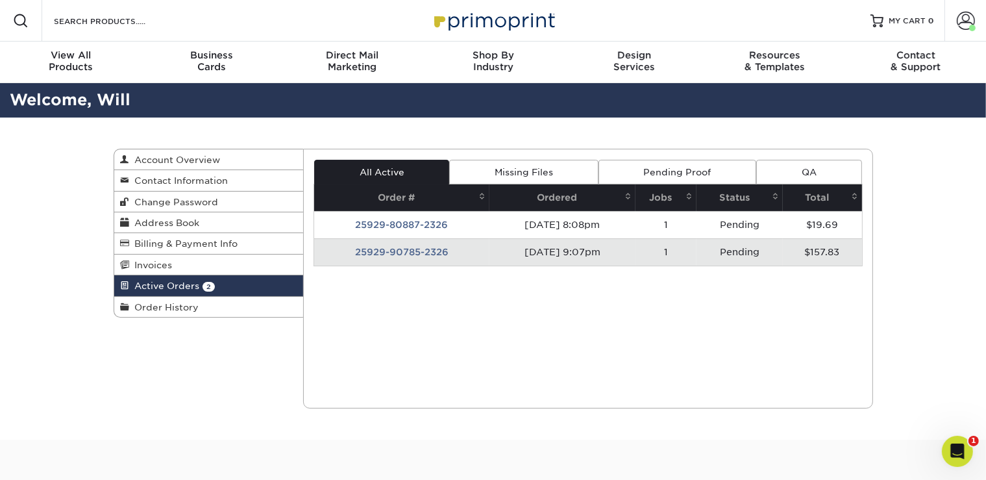
click at [398, 256] on td "25929-90785-2326" at bounding box center [401, 251] width 175 height 27
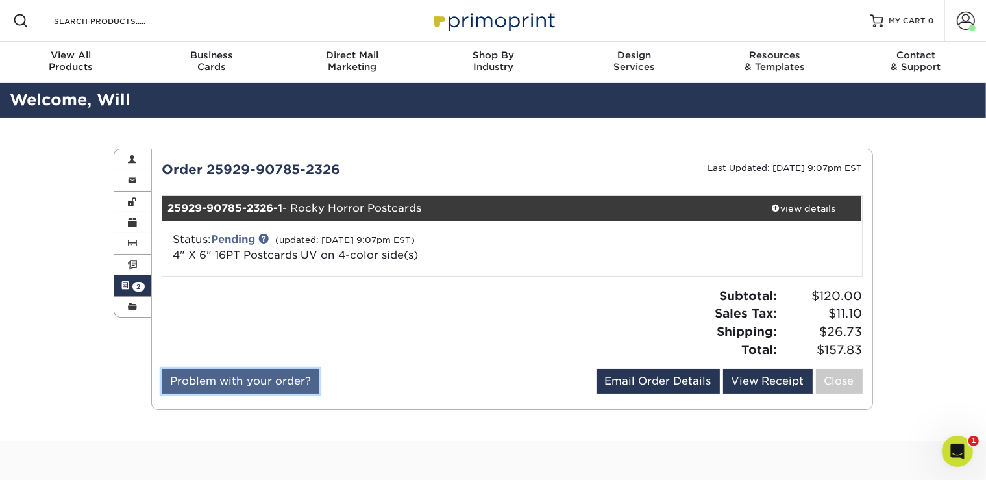
click at [271, 383] on link "Problem with your order?" at bounding box center [241, 381] width 158 height 25
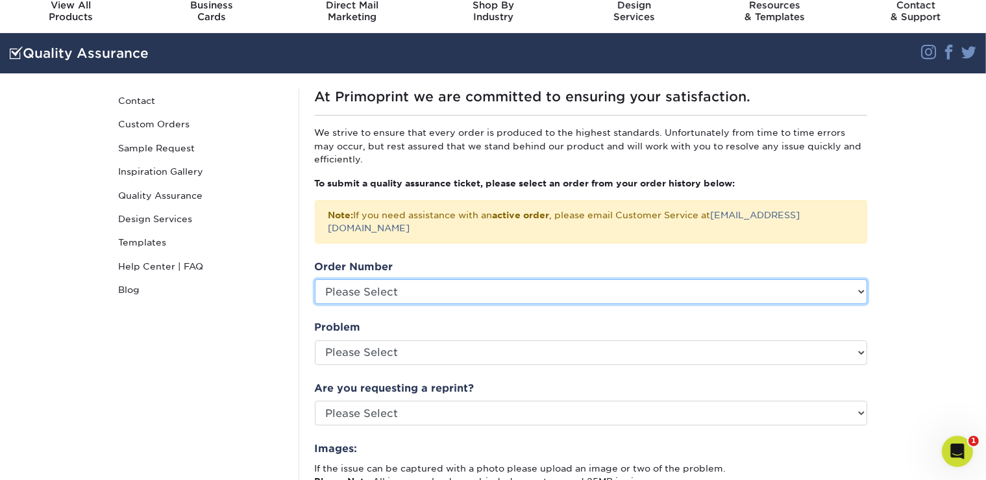
click at [367, 279] on select "Please Select P2180003 P2171017 P2168546 P2148938 P2144817 P2128797 P2123276 P2…" at bounding box center [591, 291] width 552 height 25
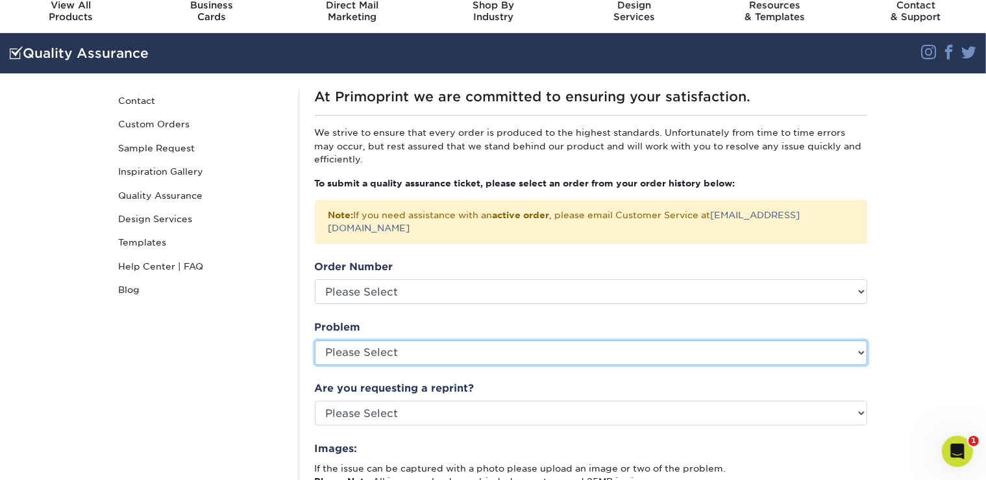
click at [315, 340] on select "Please Select Coating Missing Images Bindery Color Cutting Missing Hardware Shi…" at bounding box center [591, 352] width 552 height 25
click at [380, 340] on select "Please Select Coating Missing Images Bindery Color Cutting Missing Hardware Shi…" at bounding box center [591, 352] width 552 height 25
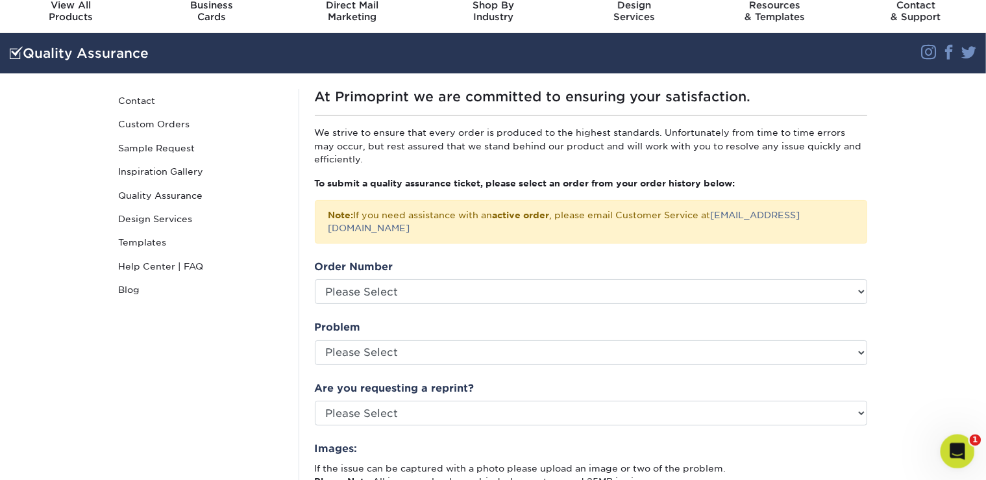
click at [944, 446] on div "Open Intercom Messenger" at bounding box center [955, 449] width 43 height 43
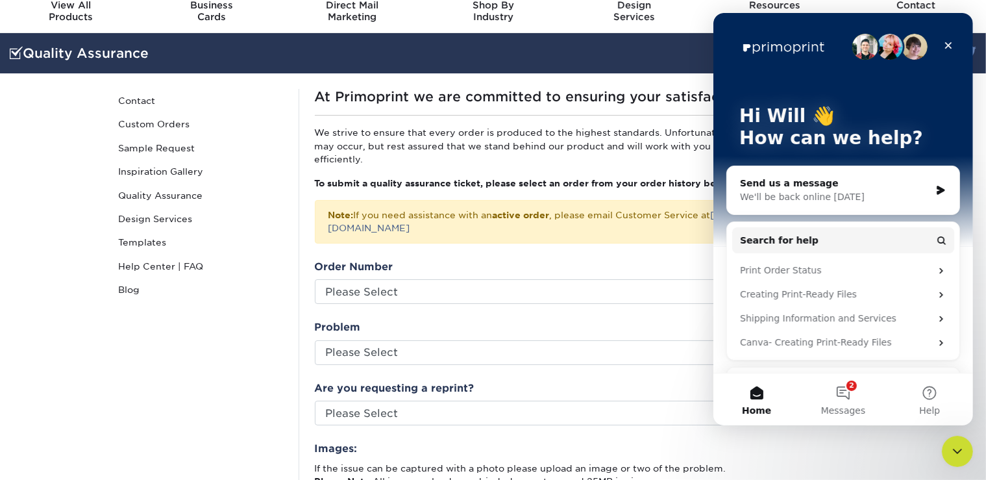
click at [811, 188] on div "Send us a message" at bounding box center [834, 183] width 190 height 14
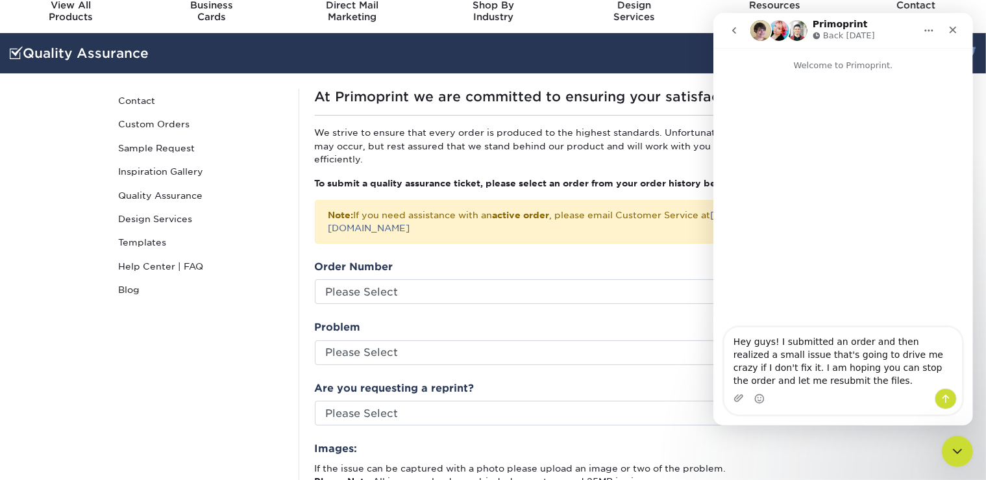
type textarea "Hey guys! I submitted an order and then realized a small issue that's going to …"
click at [562, 135] on p "We strive to ensure that every order is produced to the highest standards. Unfo…" at bounding box center [591, 146] width 552 height 40
click at [955, 448] on icon "Close Intercom Messenger" at bounding box center [955, 449] width 16 height 16
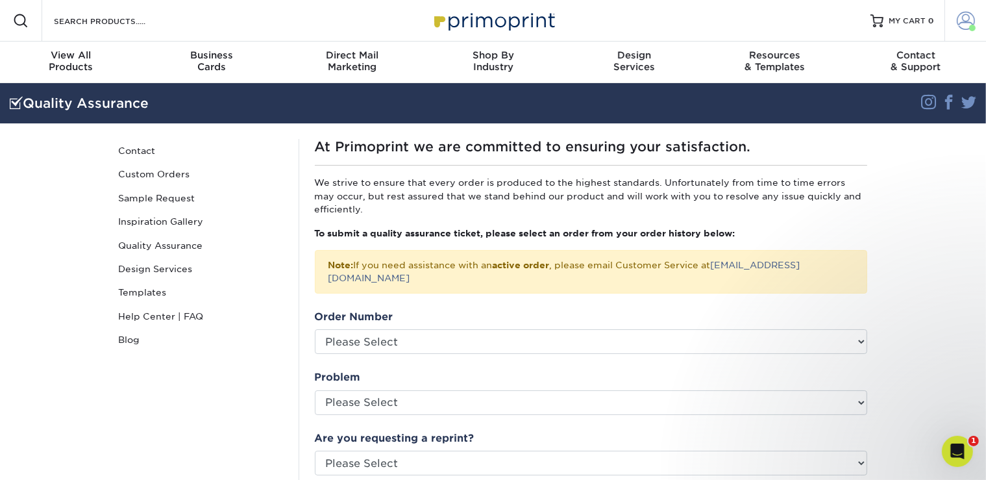
click at [954, 26] on link "Account" at bounding box center [965, 21] width 42 height 42
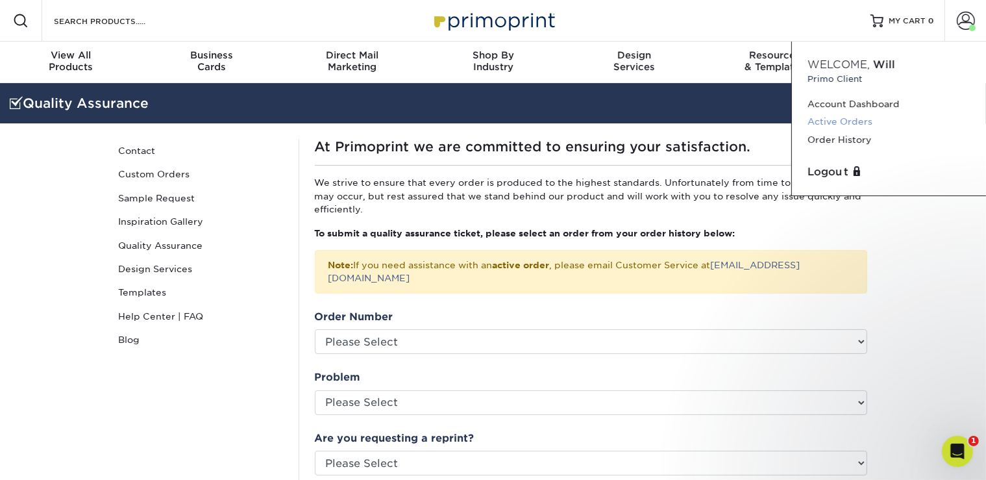
click at [867, 122] on link "Active Orders" at bounding box center [888, 122] width 163 height 18
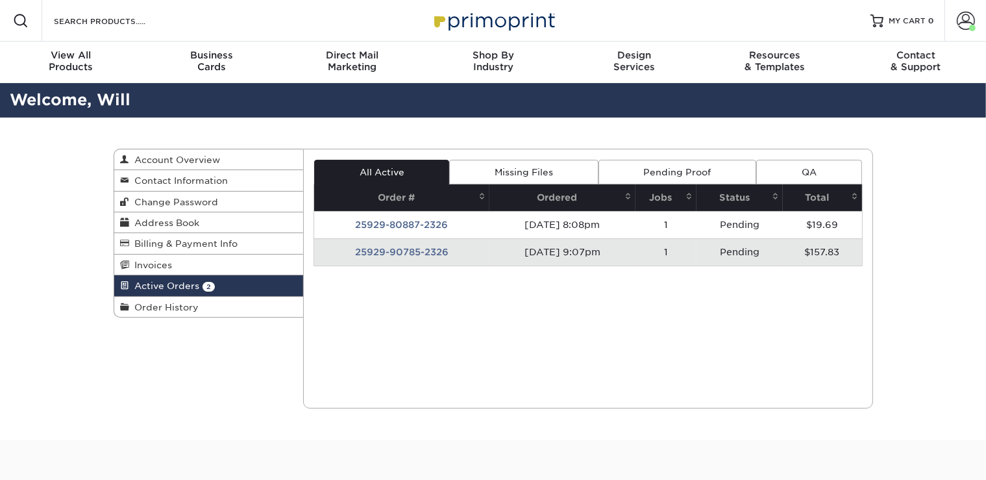
click at [436, 250] on td "25929-90785-2326" at bounding box center [401, 251] width 175 height 27
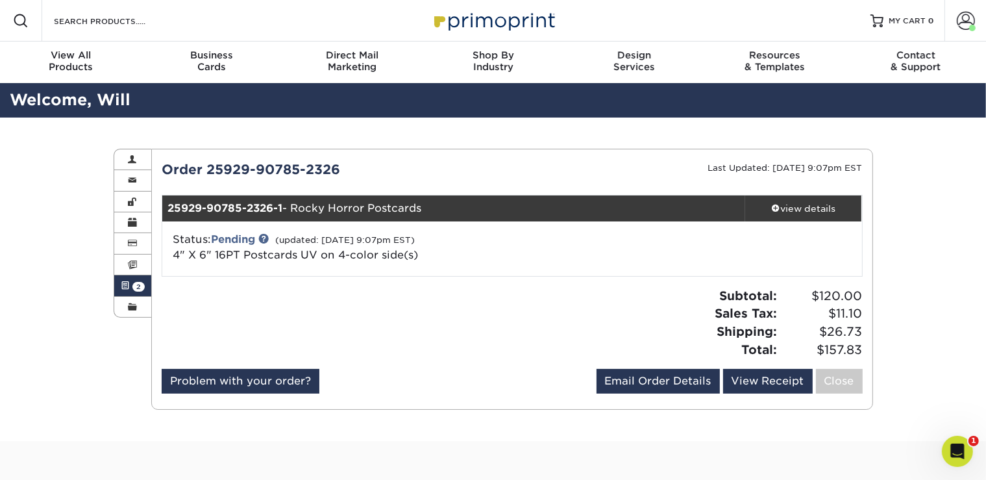
drag, startPoint x: 169, startPoint y: 204, endPoint x: 426, endPoint y: 210, distance: 257.7
click at [426, 210] on div "25929-90785-2326-1 - Rocky Horror Postcards" at bounding box center [453, 208] width 583 height 26
copy div "25929-90785-2326-1 - Rocky Horror Postcards"
click at [953, 446] on icon "Open Intercom Messenger" at bounding box center [955, 449] width 21 height 21
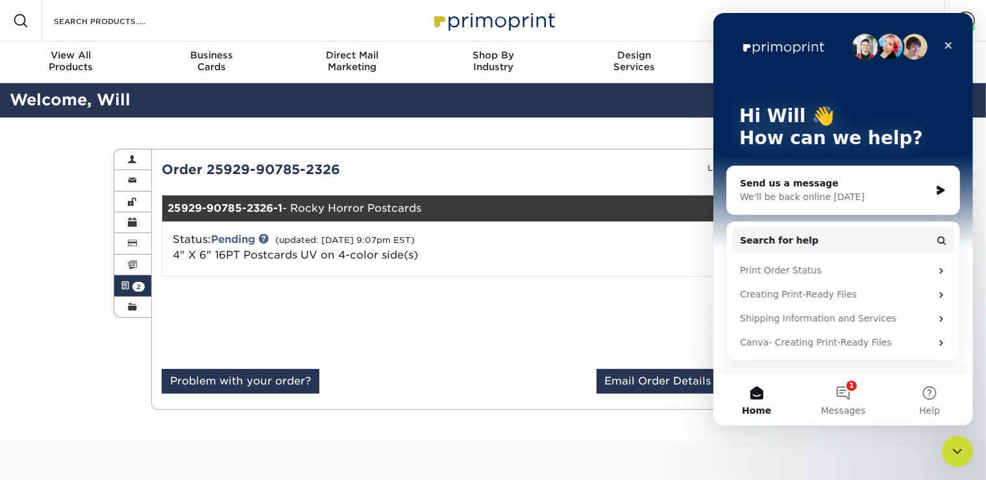
click at [862, 199] on div "We'll be back online [DATE]" at bounding box center [834, 197] width 190 height 14
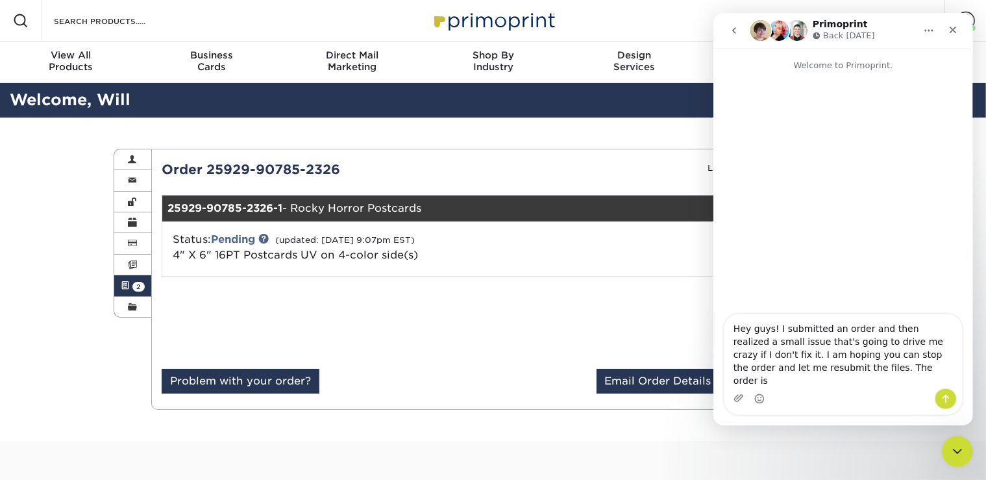
type textarea "Hey guys! I submitted an order and then realized a small issue that's going to …"
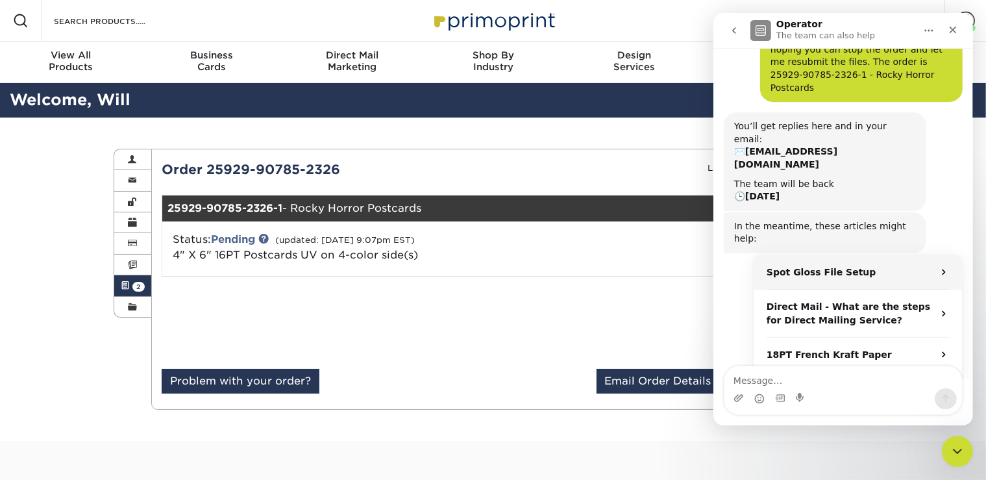
scroll to position [91, 0]
click at [382, 426] on div "Active Orders Account Overview Contact Information Change Password Address Book…" at bounding box center [493, 278] width 779 height 323
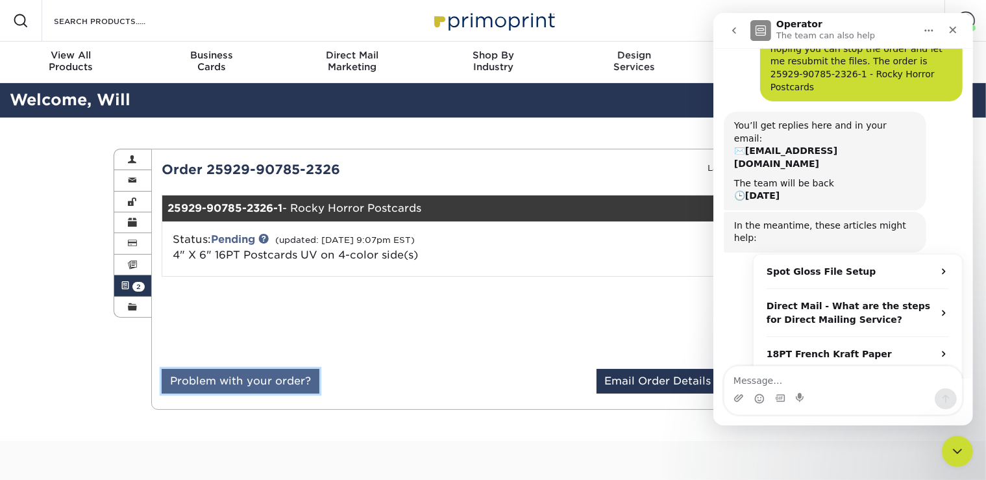
click at [274, 380] on link "Problem with your order?" at bounding box center [241, 381] width 158 height 25
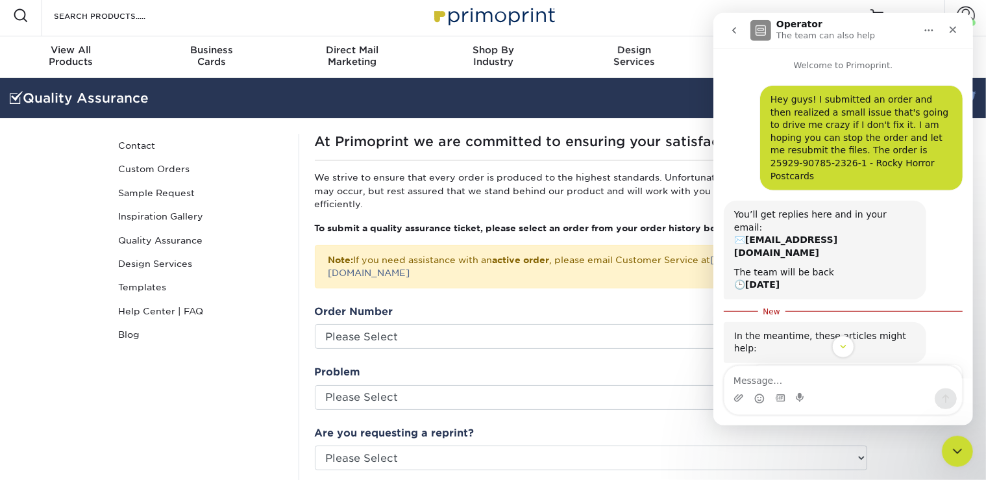
click at [245, 183] on link "Sample Request" at bounding box center [201, 192] width 175 height 23
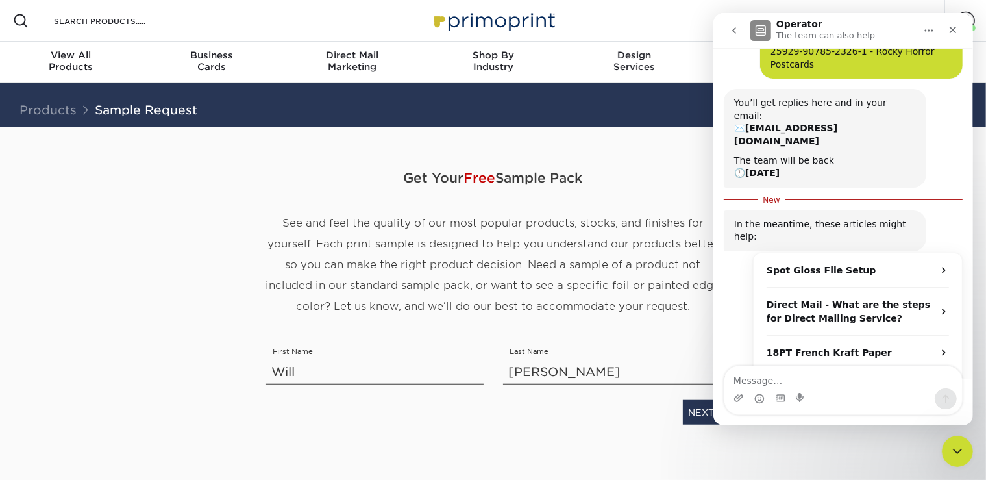
click at [735, 35] on icon "go back" at bounding box center [733, 30] width 10 height 10
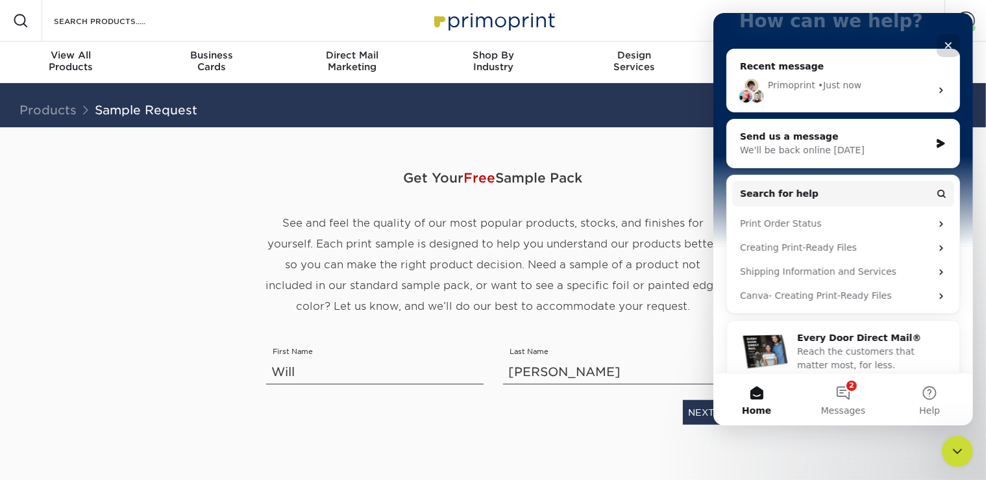
scroll to position [131, 0]
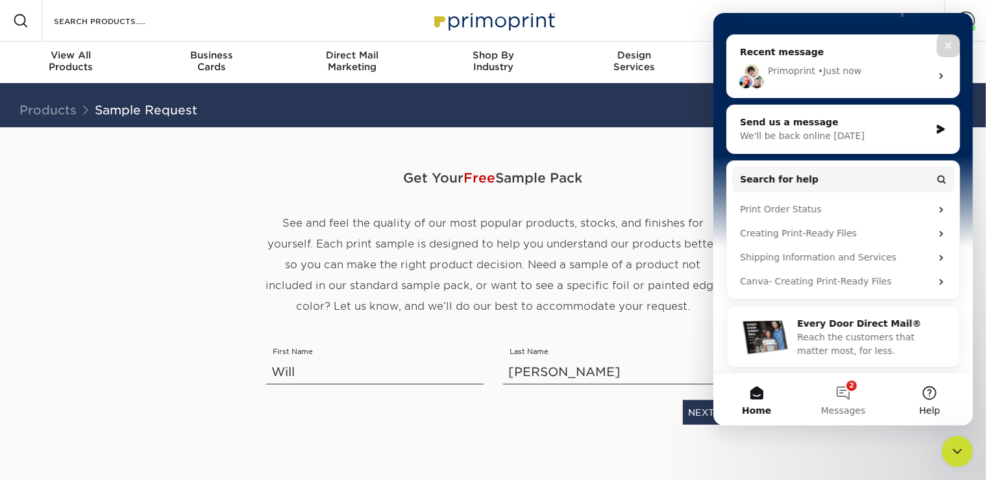
click at [930, 406] on span "Help" at bounding box center [928, 410] width 21 height 9
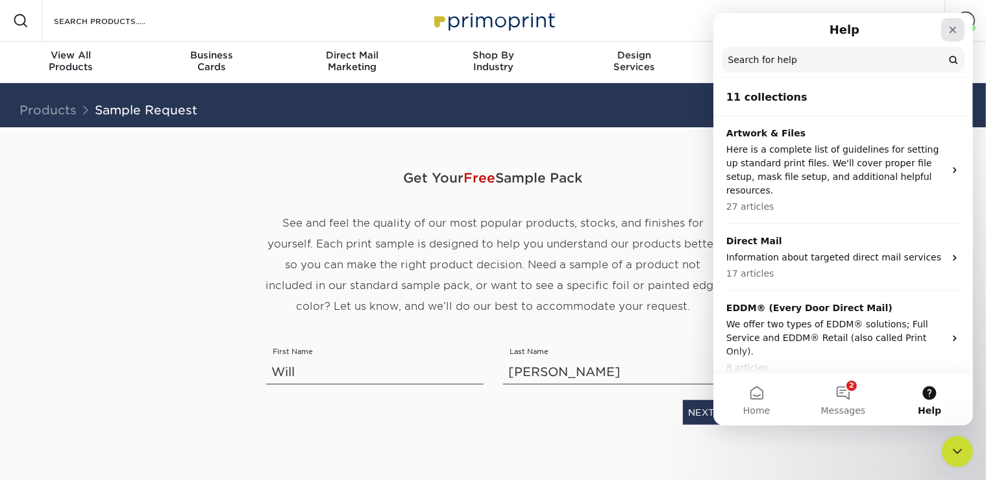
click at [951, 30] on icon "Close" at bounding box center [952, 30] width 10 height 10
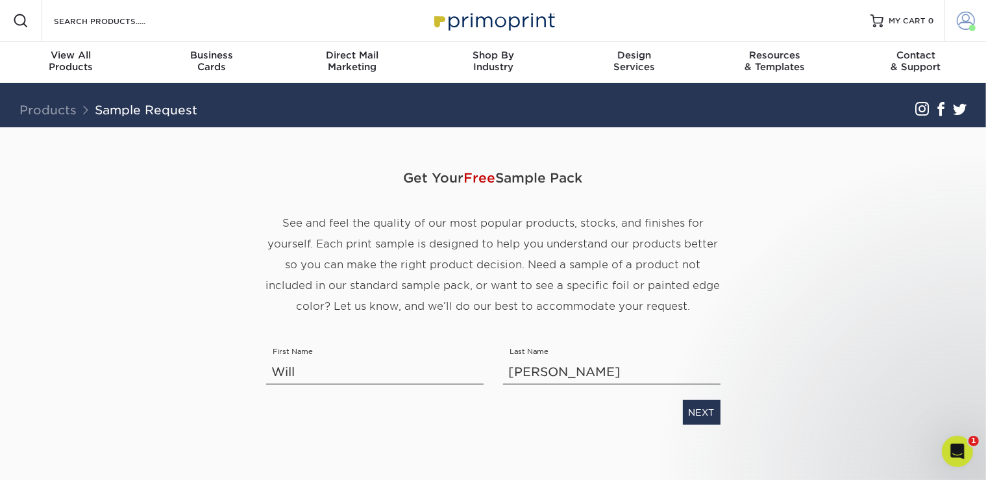
scroll to position [0, 0]
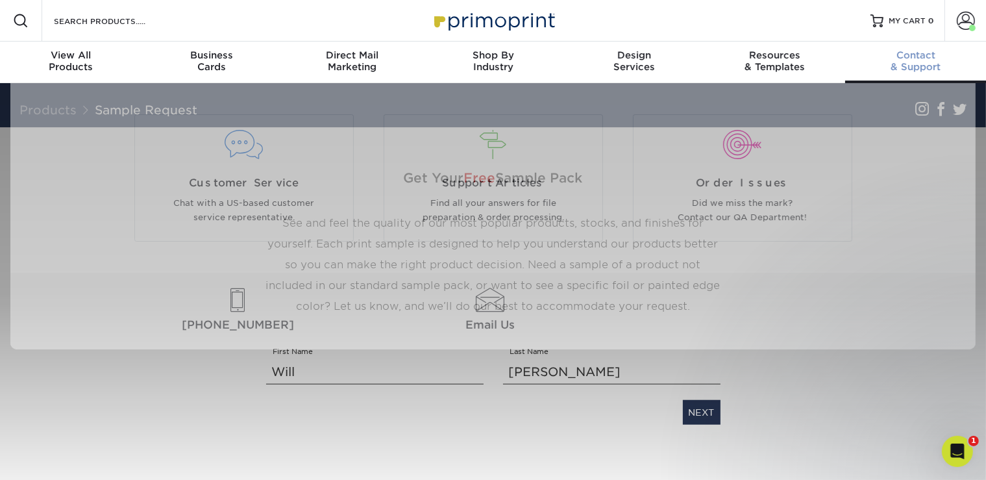
click at [899, 64] on div "Contact & Support" at bounding box center [915, 60] width 141 height 23
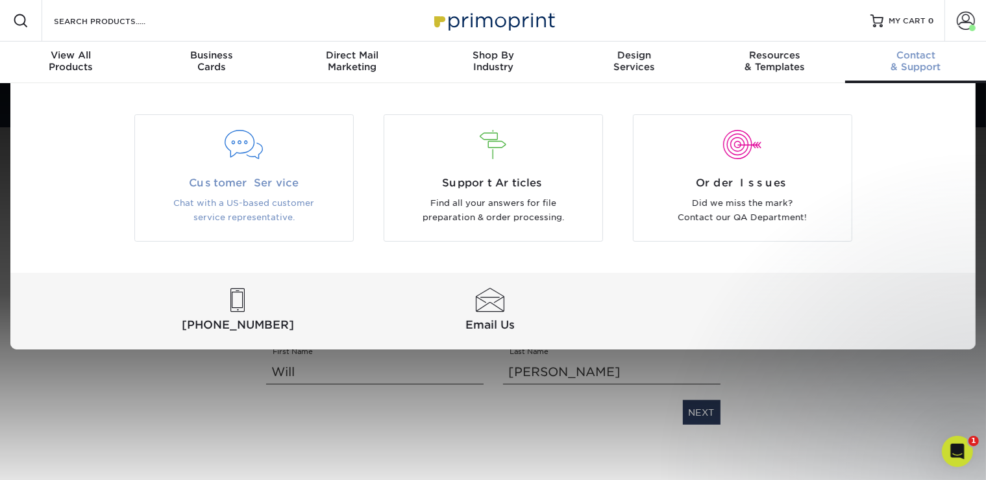
click at [232, 162] on div at bounding box center [244, 152] width 218 height 45
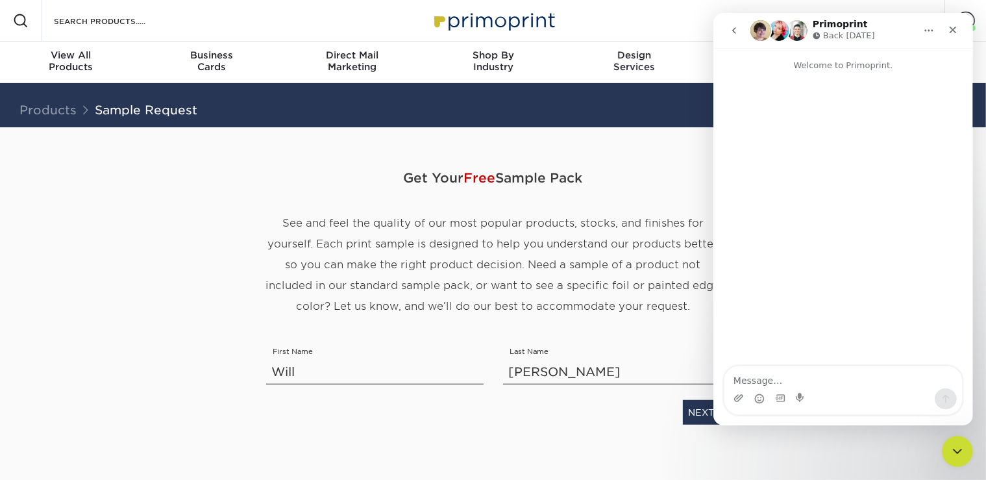
click at [543, 226] on span "See and feel the quality of our most popular products, stocks, and finishes for…" at bounding box center [493, 264] width 454 height 95
click at [733, 13] on nav "Primoprint Back [DATE]" at bounding box center [843, 30] width 260 height 35
click at [733, 32] on icon "go back" at bounding box center [733, 30] width 10 height 10
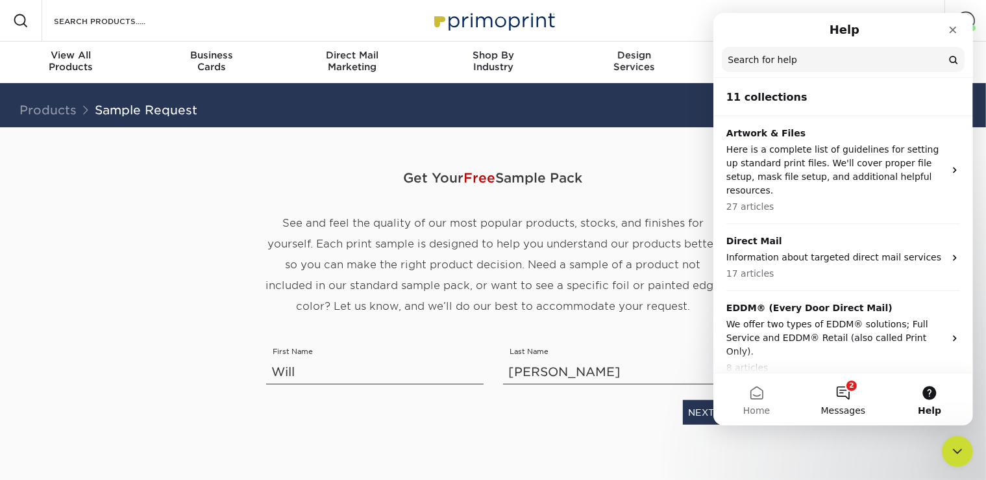
click at [851, 393] on button "2 Messages" at bounding box center [842, 399] width 86 height 52
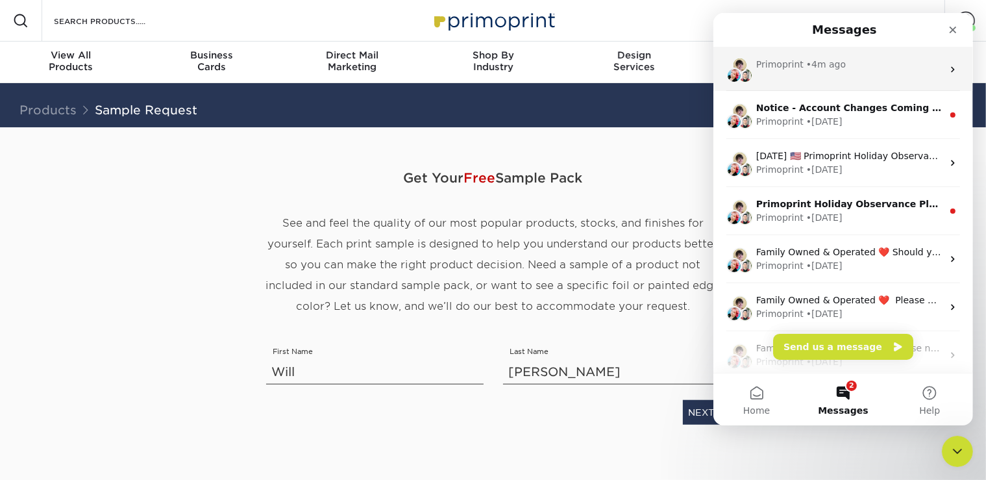
click at [855, 62] on div "Primoprint • 4m ago" at bounding box center [848, 65] width 186 height 14
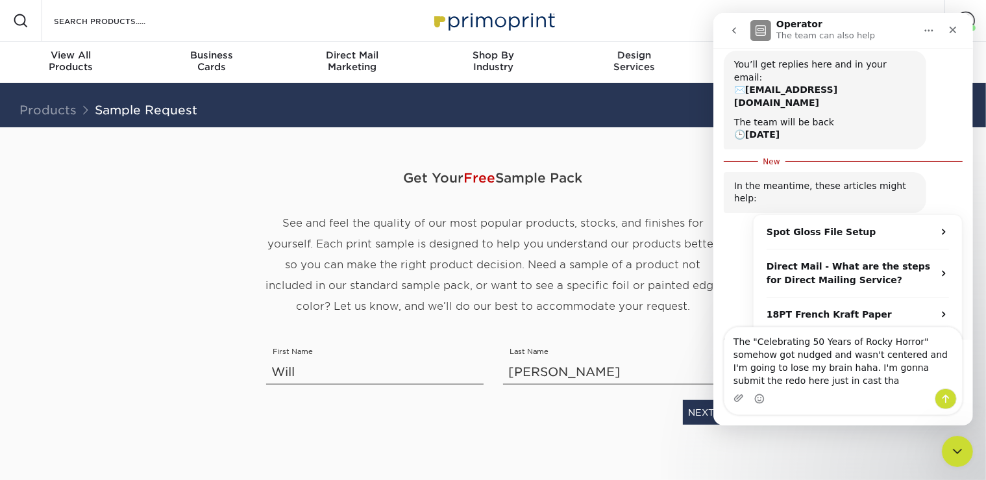
scroll to position [151, 0]
click at [901, 369] on textarea "The "Celebrating 50 Years of Rocky Horror" somehow got nudged and wasn't center…" at bounding box center [843, 357] width 238 height 61
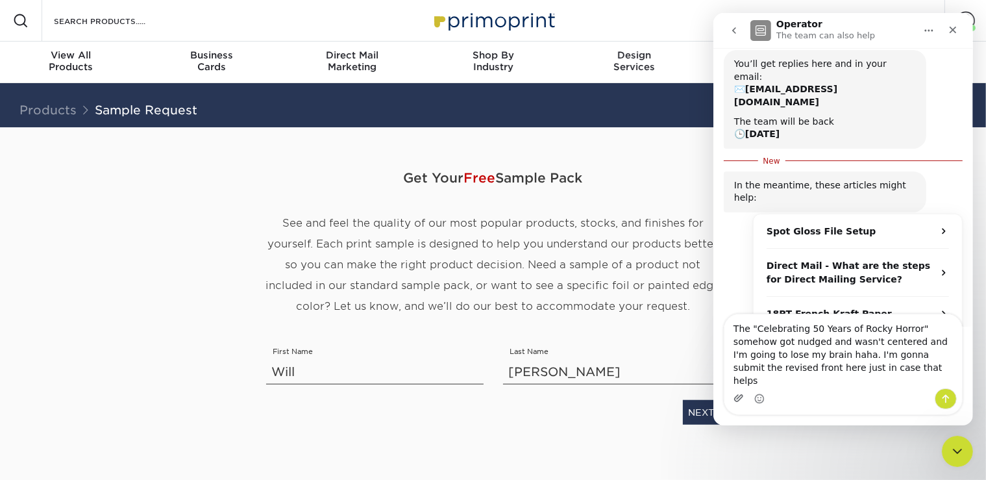
type textarea "The "Celebrating 50 Years of Rocky Horror" somehow got nudged and wasn't center…"
click at [740, 400] on icon "Upload attachment" at bounding box center [738, 398] width 10 height 10
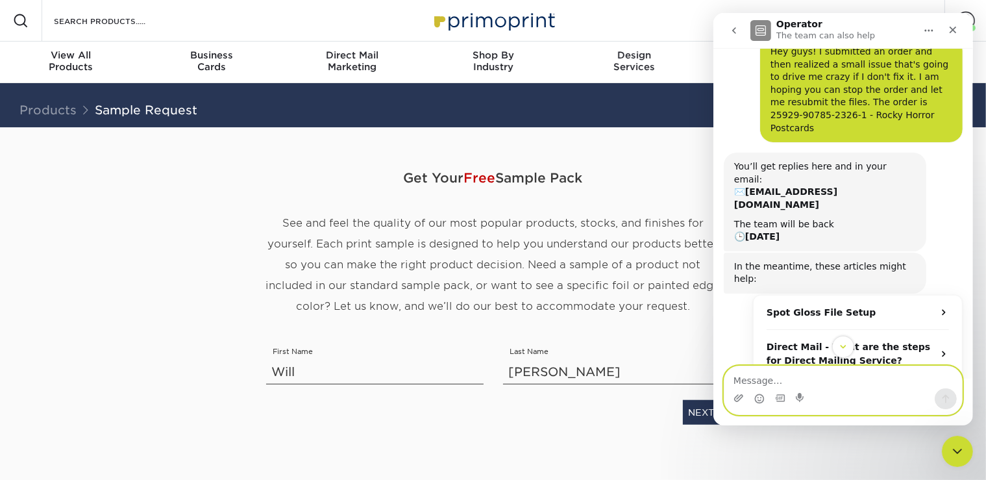
scroll to position [131, 0]
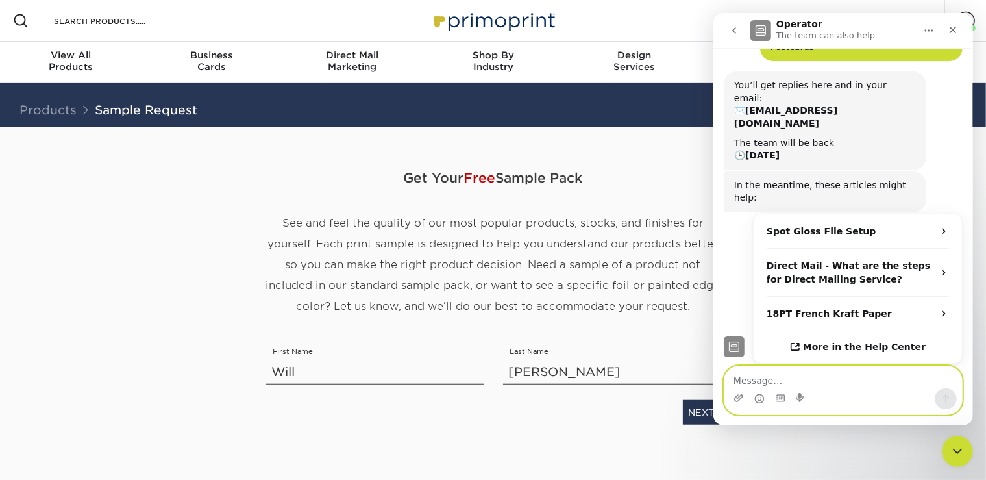
click at [804, 376] on textarea "Message…" at bounding box center [843, 377] width 238 height 22
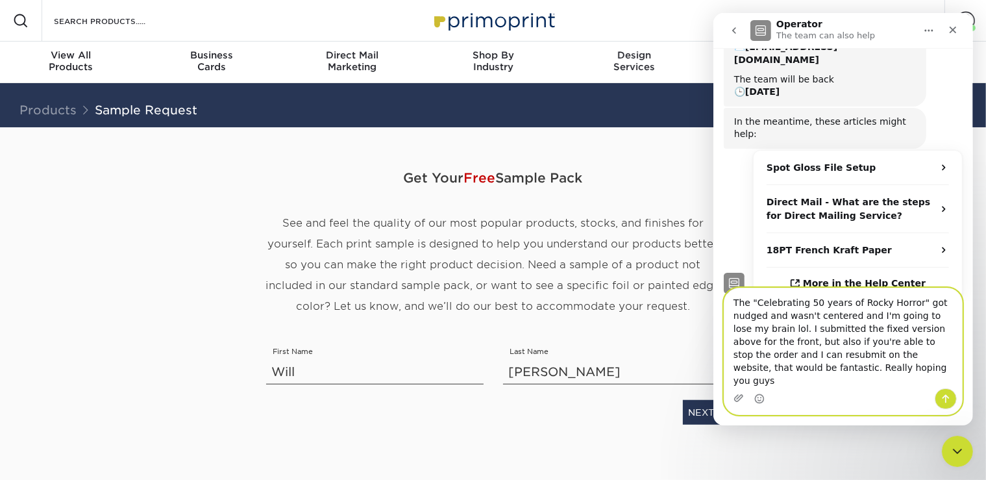
scroll to position [196, 0]
click at [758, 399] on icon "Emoji picker" at bounding box center [758, 398] width 10 height 10
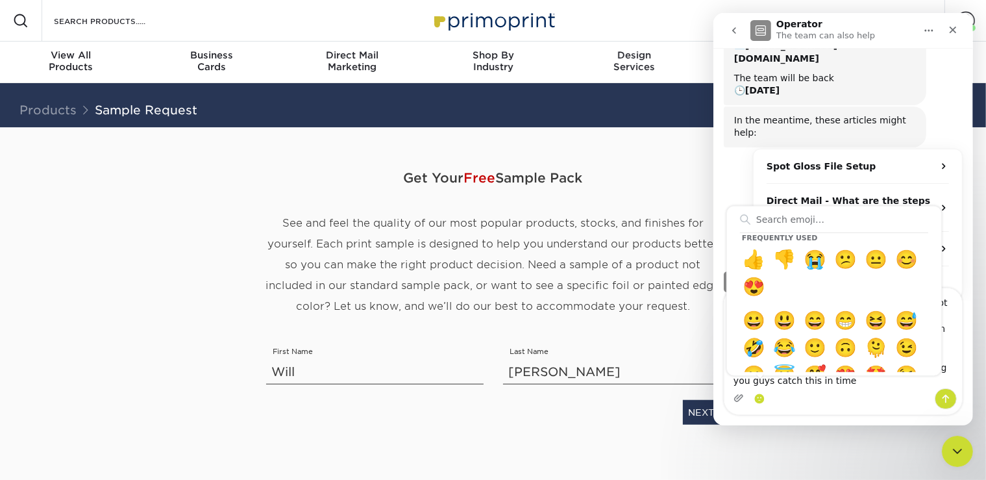
scroll to position [5, 0]
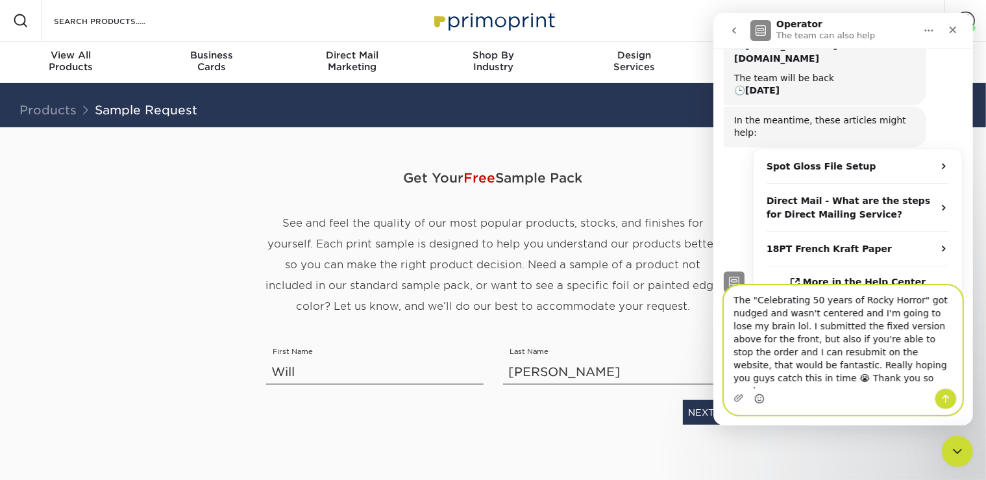
type textarea "The "Celebrating 50 years of Rocky Horror" got nudged and wasn't centered and I…"
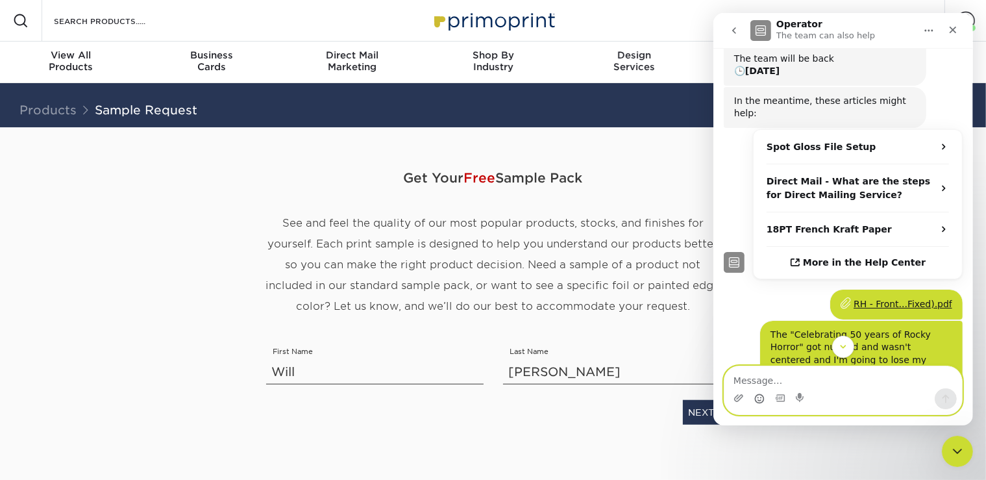
scroll to position [249, 0]
